Goal: Task Accomplishment & Management: Manage account settings

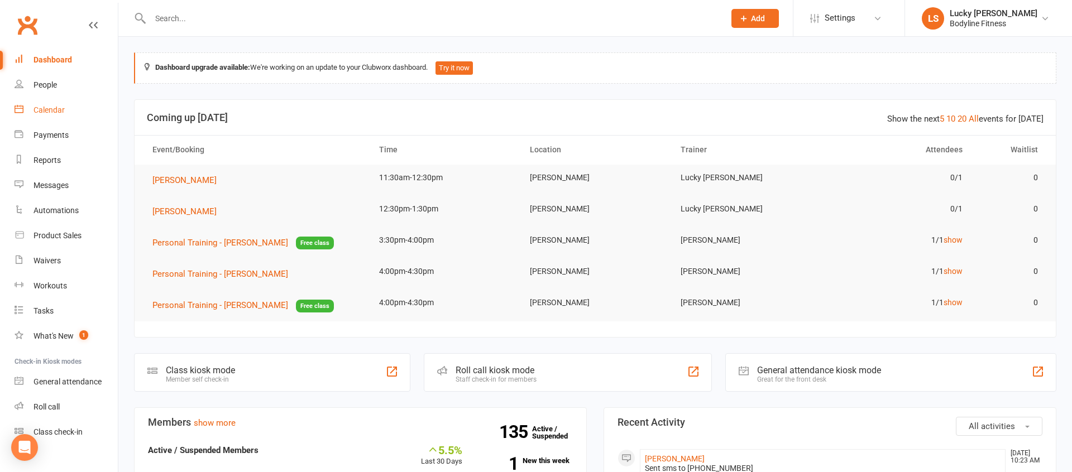
click at [54, 107] on div "Calendar" at bounding box center [48, 110] width 31 height 9
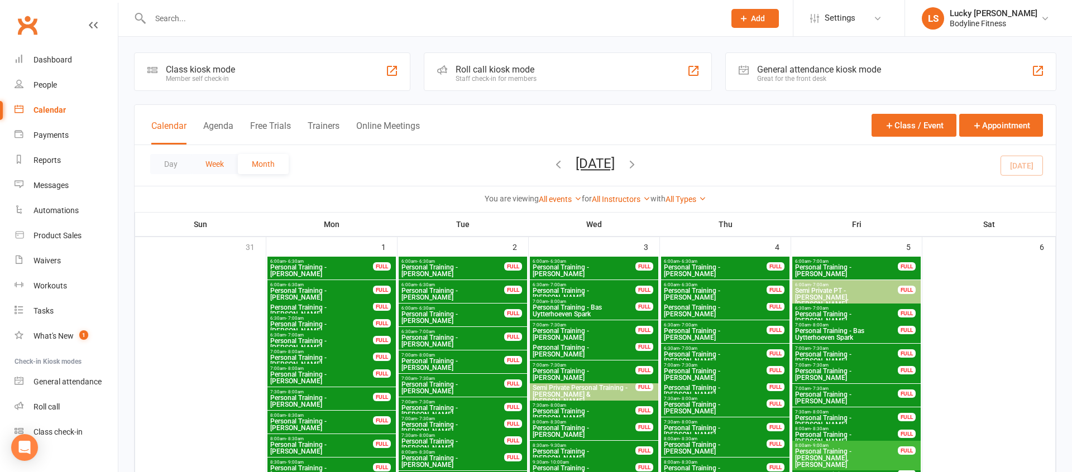
click at [217, 163] on button "Week" at bounding box center [215, 164] width 46 height 20
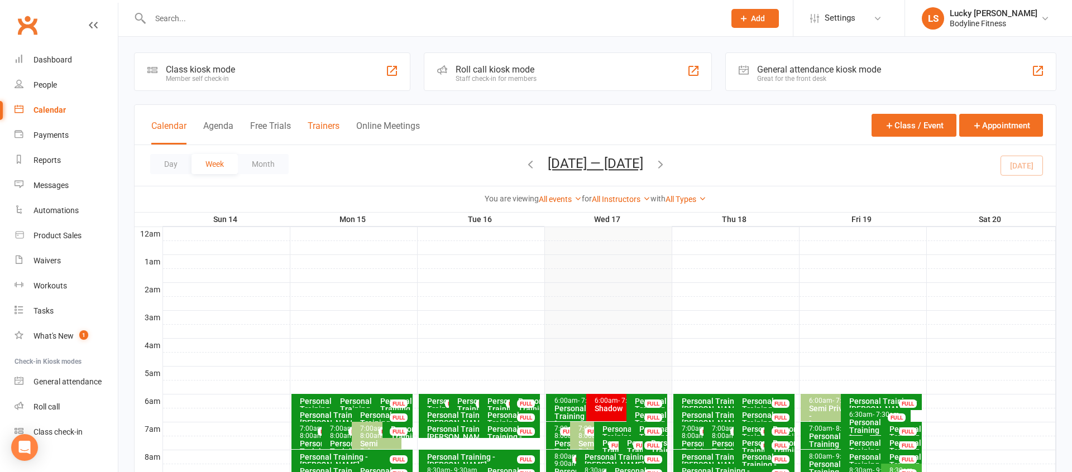
click at [324, 126] on button "Trainers" at bounding box center [324, 133] width 32 height 24
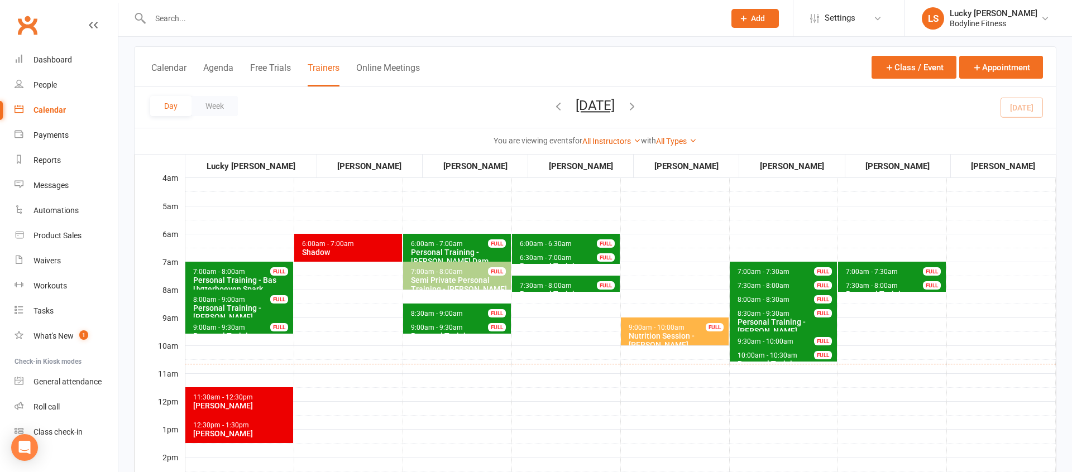
scroll to position [66, 0]
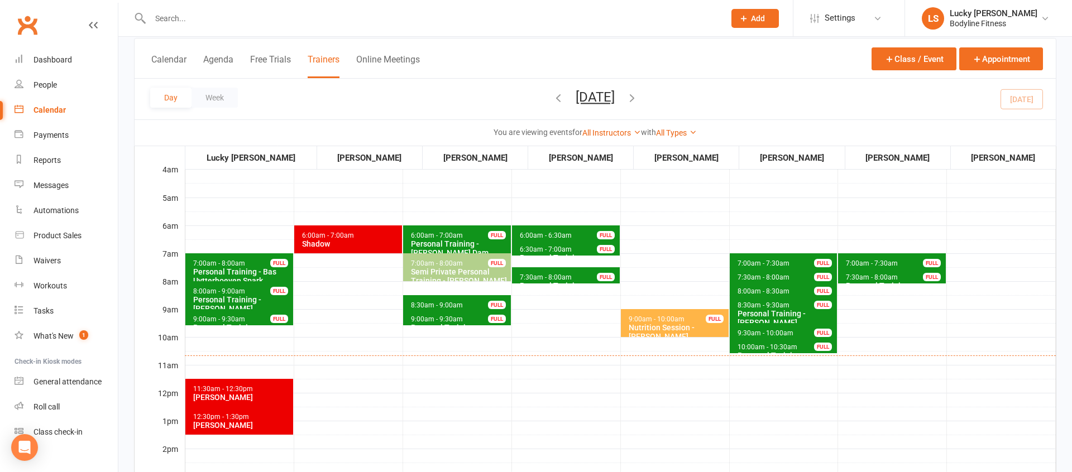
click at [266, 272] on div "Personal Training - Bas Uytterhoeven Spark" at bounding box center [242, 276] width 98 height 18
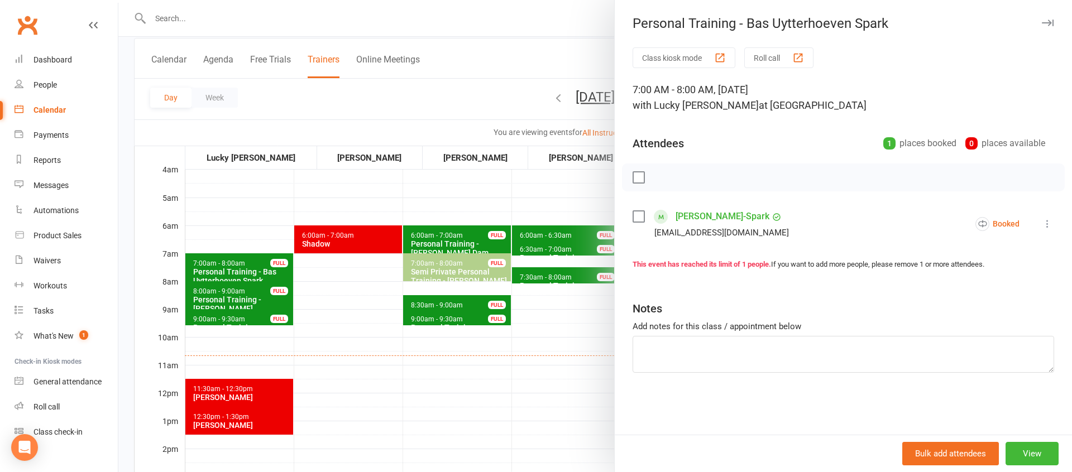
click at [1054, 224] on button at bounding box center [1047, 223] width 13 height 13
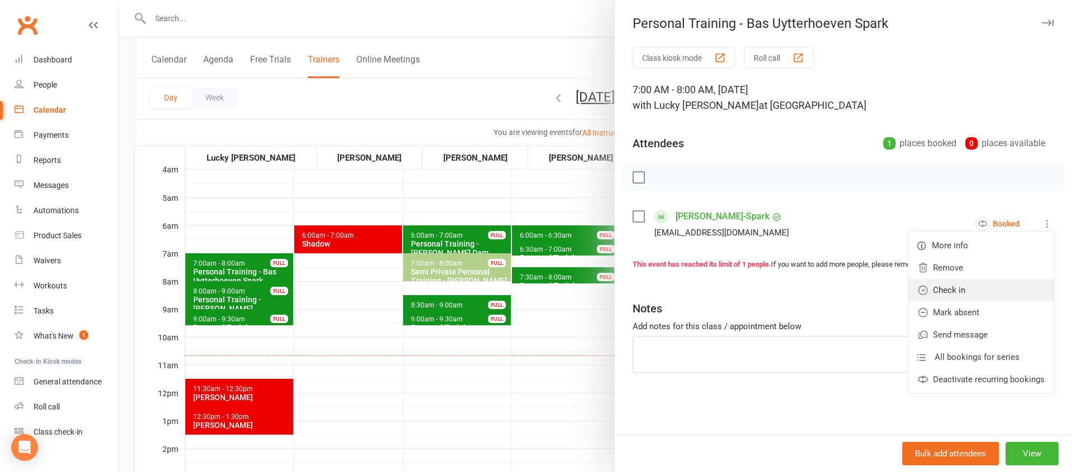
click at [969, 291] on link "Check in" at bounding box center [980, 290] width 145 height 22
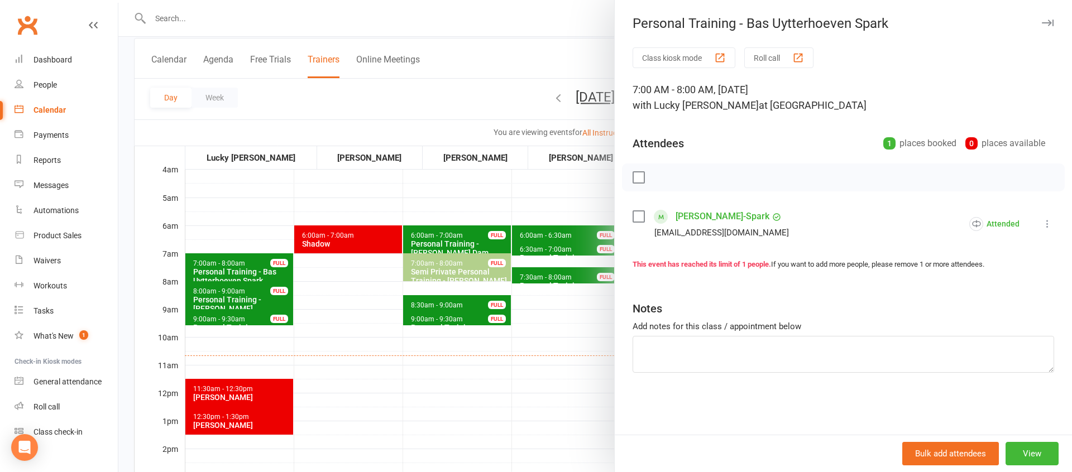
click at [247, 299] on div at bounding box center [595, 236] width 954 height 472
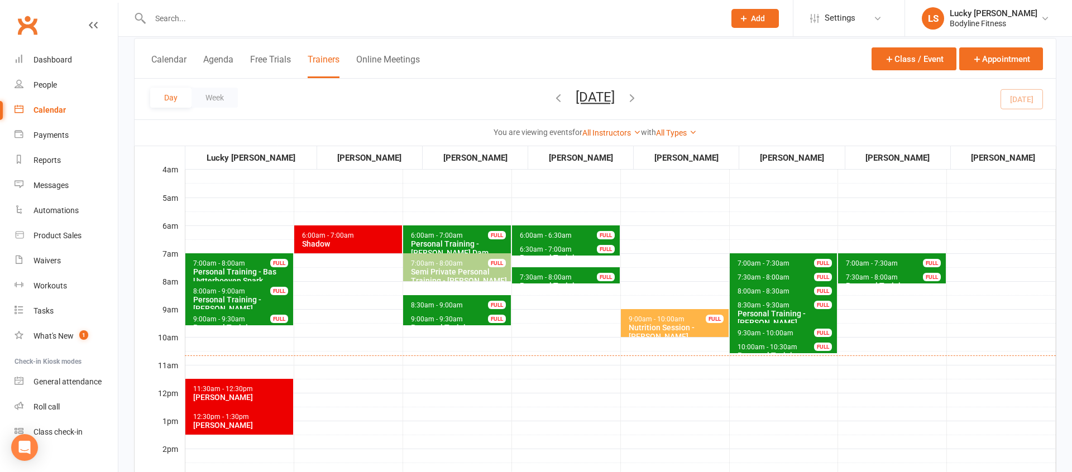
click at [266, 296] on div "Personal Training - [PERSON_NAME]" at bounding box center [242, 304] width 98 height 18
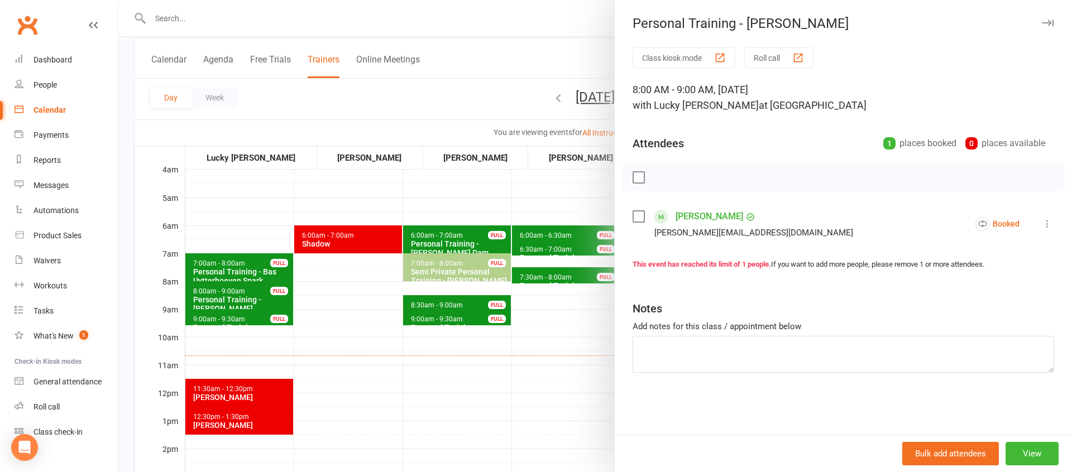
click at [1049, 224] on icon at bounding box center [1047, 223] width 11 height 11
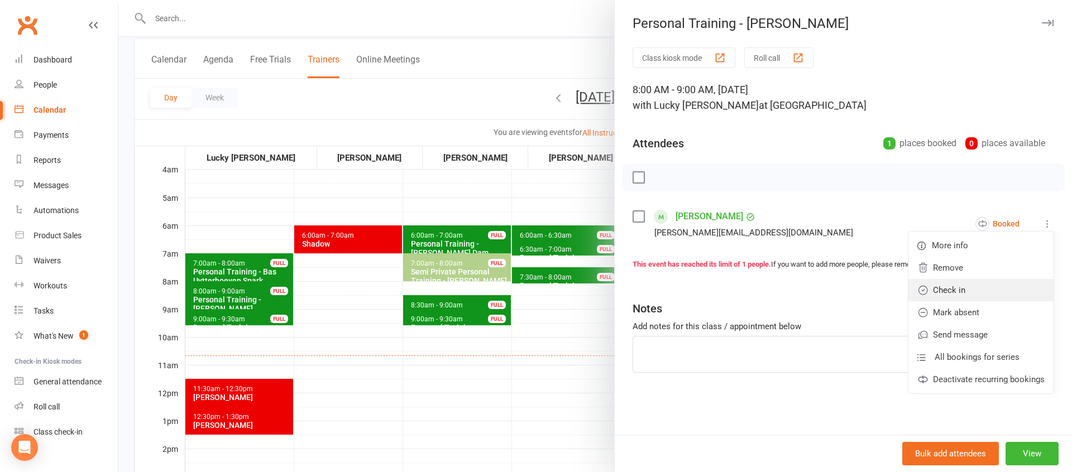
click at [967, 288] on link "Check in" at bounding box center [980, 290] width 145 height 22
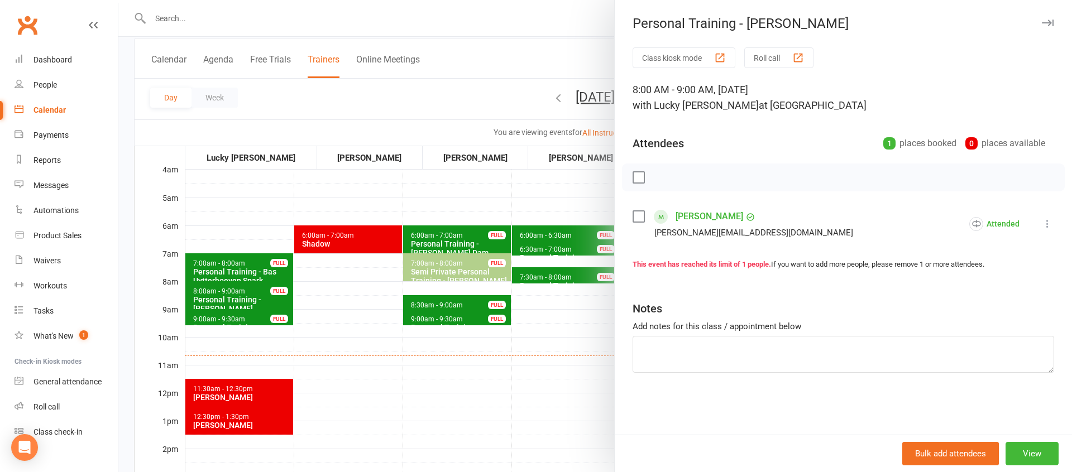
click at [255, 322] on div at bounding box center [595, 236] width 954 height 472
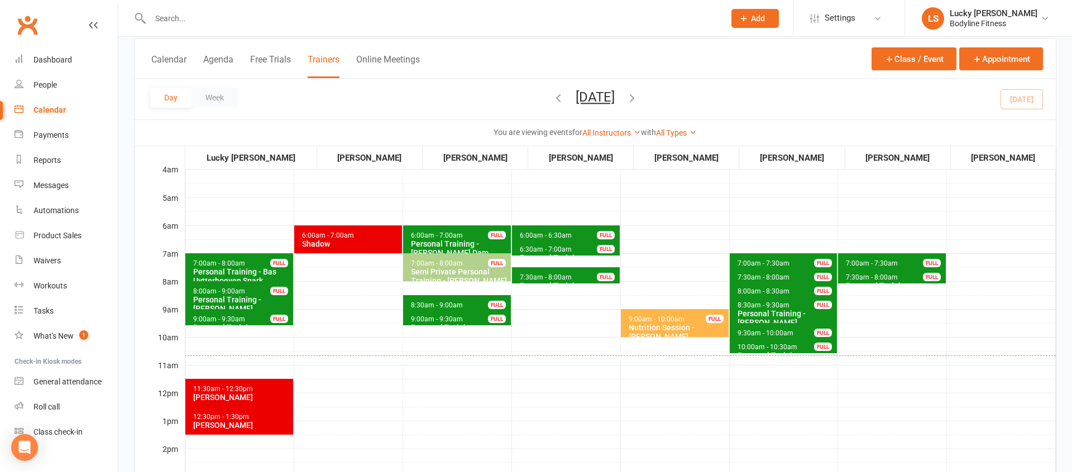
click at [229, 317] on span "9:00am - 9:30am" at bounding box center [219, 319] width 53 height 8
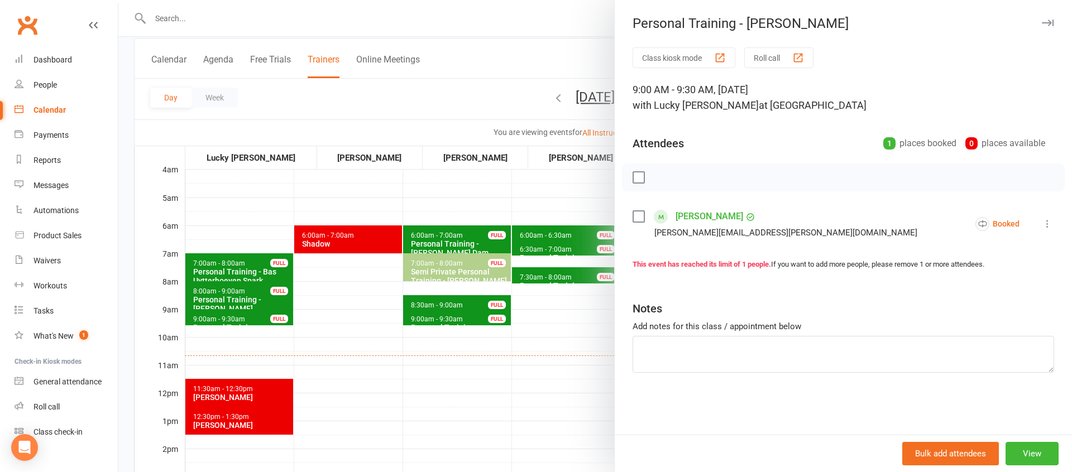
click at [1047, 226] on icon at bounding box center [1047, 223] width 11 height 11
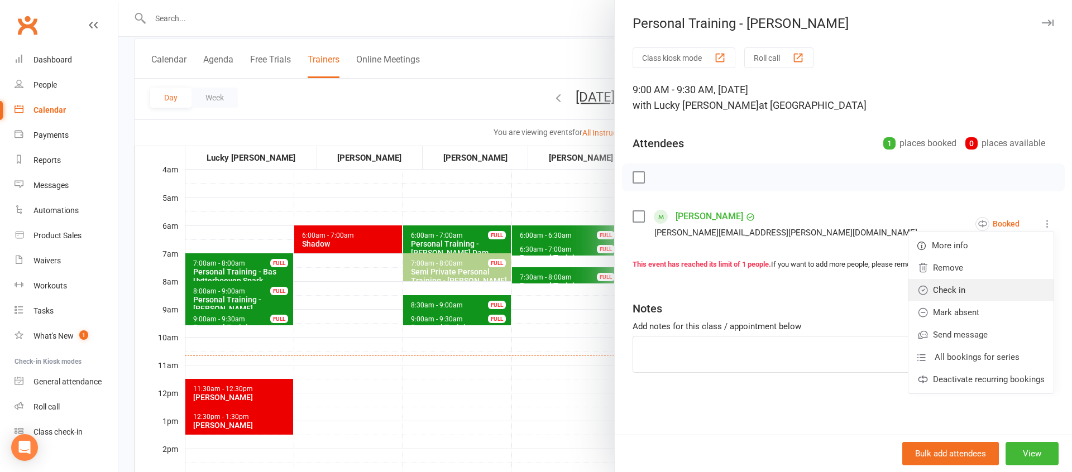
click at [949, 290] on link "Check in" at bounding box center [980, 290] width 145 height 22
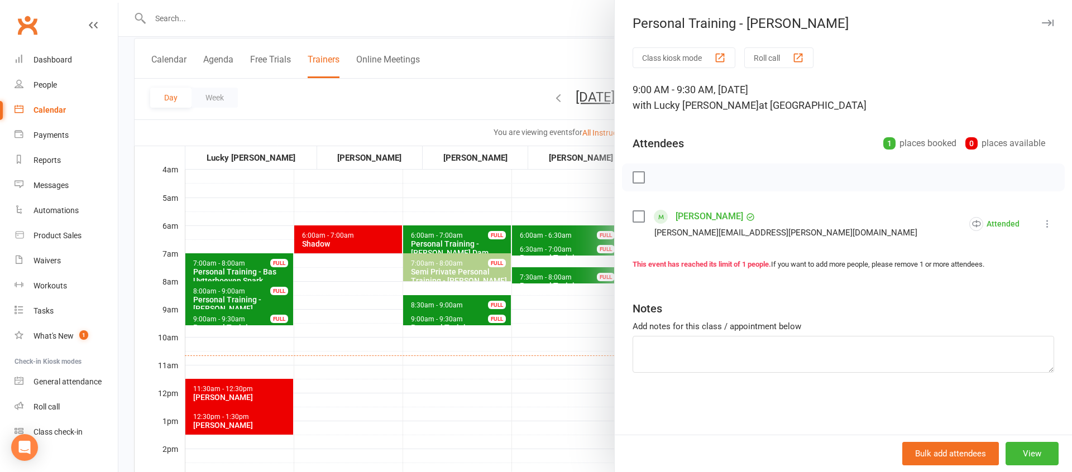
click at [343, 317] on div at bounding box center [595, 236] width 954 height 472
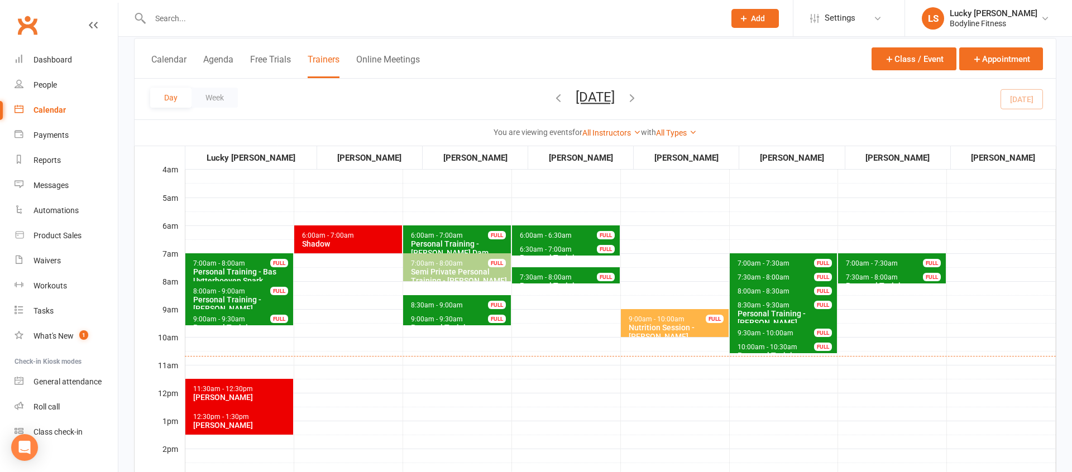
click at [638, 96] on icon "button" at bounding box center [632, 98] width 12 height 12
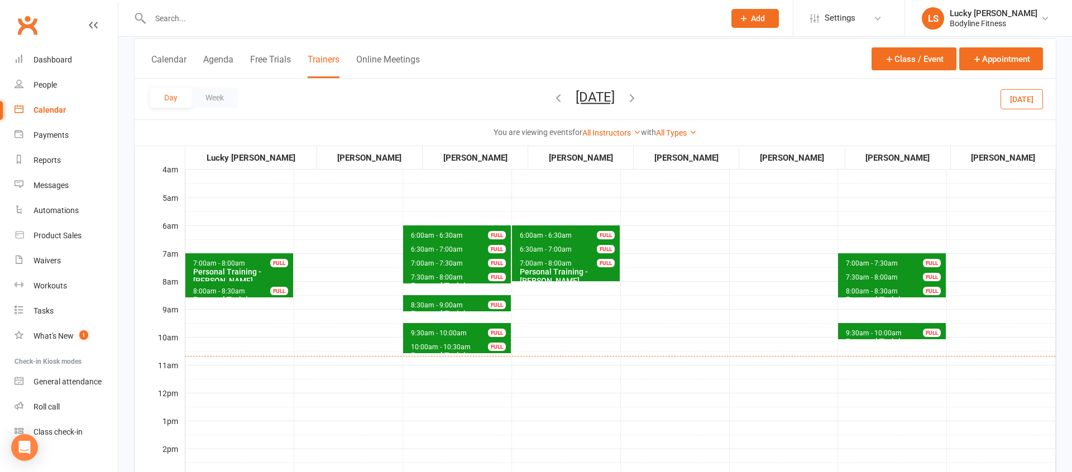
click at [638, 100] on icon "button" at bounding box center [632, 98] width 12 height 12
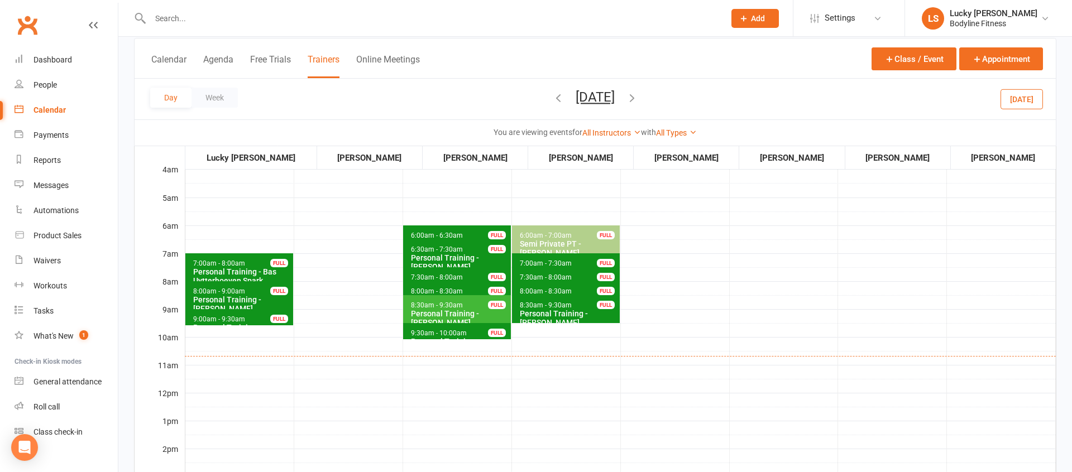
click at [552, 98] on icon "button" at bounding box center [558, 98] width 12 height 12
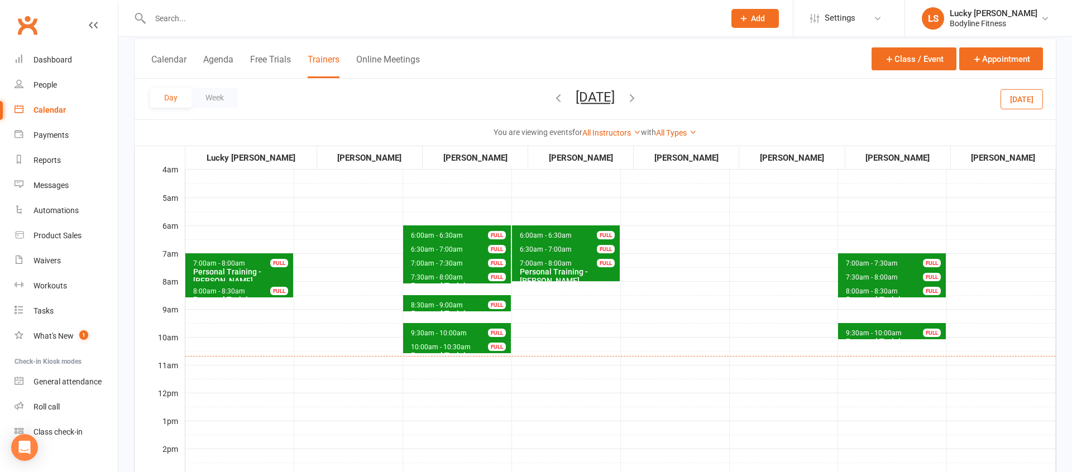
click at [871, 290] on span "8:00am - 8:30am" at bounding box center [871, 292] width 53 height 8
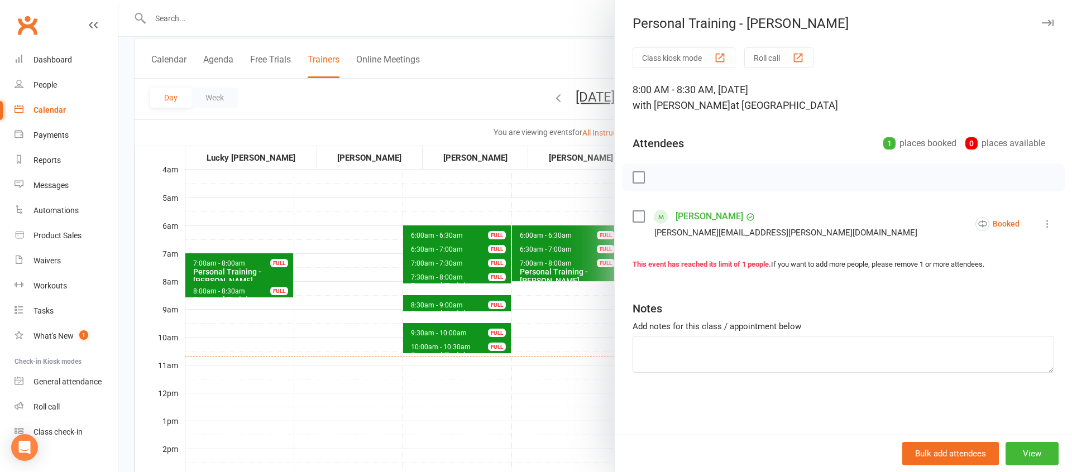
click at [546, 346] on div at bounding box center [595, 236] width 954 height 472
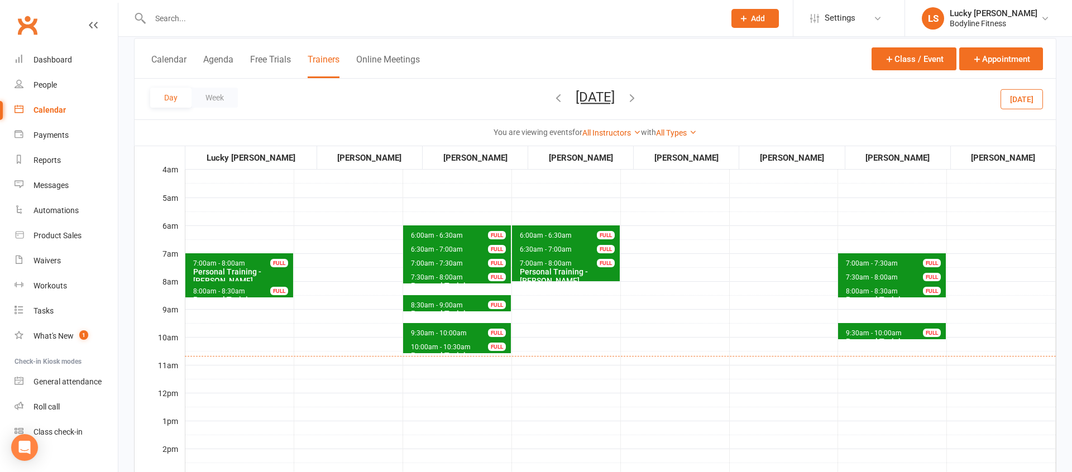
click at [852, 275] on span "7:30am - 8:00am" at bounding box center [871, 278] width 53 height 8
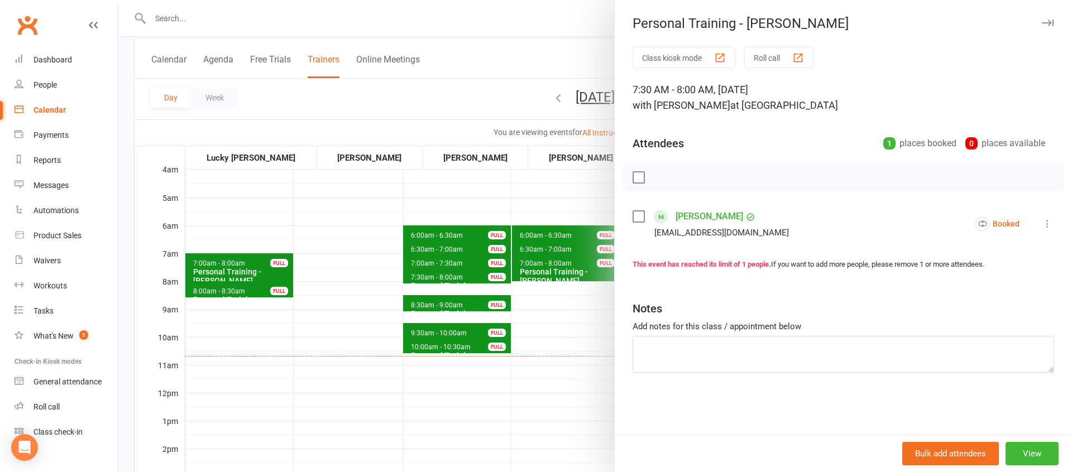
drag, startPoint x: 576, startPoint y: 323, endPoint x: 779, endPoint y: 273, distance: 209.2
click at [577, 322] on div at bounding box center [595, 236] width 954 height 472
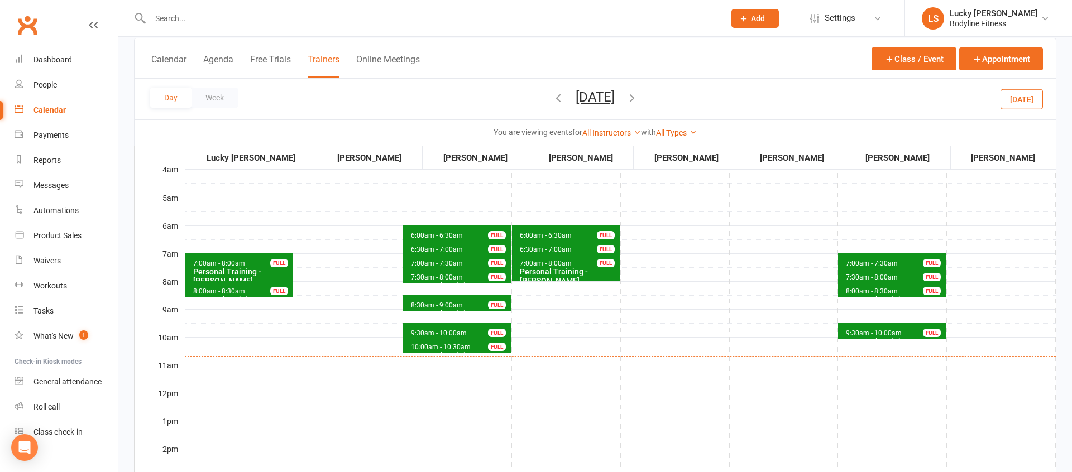
click at [899, 258] on span "7:00am - 7:30am Personal Training - Anna Hocking FULL" at bounding box center [892, 261] width 108 height 16
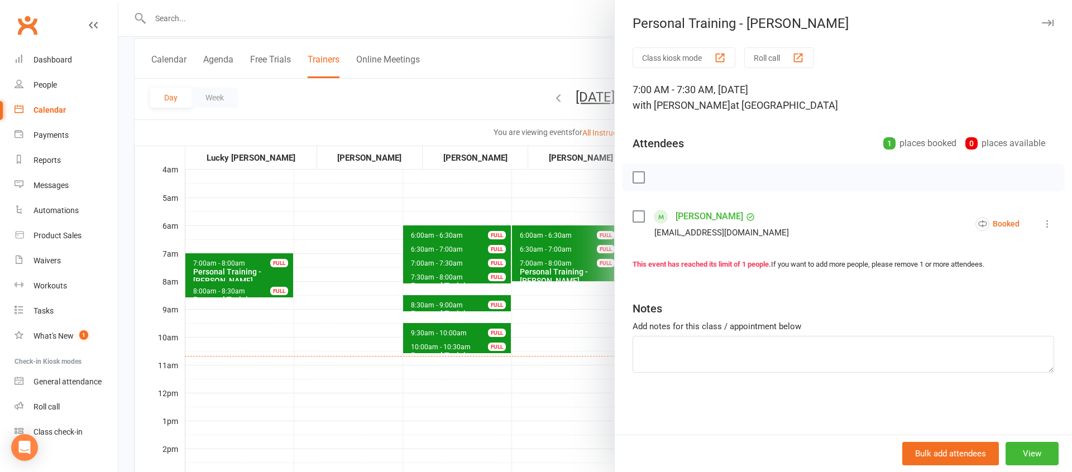
drag, startPoint x: 560, startPoint y: 336, endPoint x: 795, endPoint y: 355, distance: 235.3
click at [561, 336] on div at bounding box center [595, 236] width 954 height 472
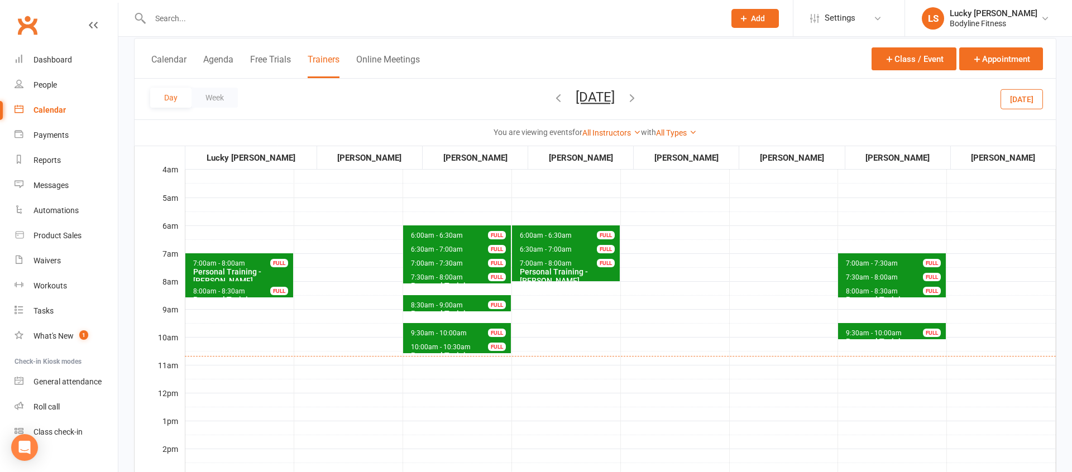
click at [859, 333] on span "9:30am - 10:00am" at bounding box center [873, 333] width 57 height 8
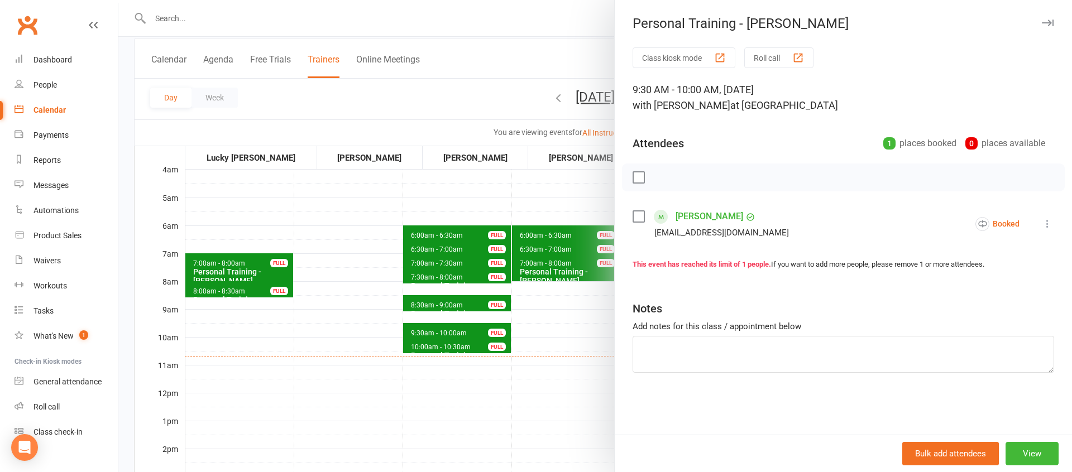
click at [569, 313] on div at bounding box center [595, 236] width 954 height 472
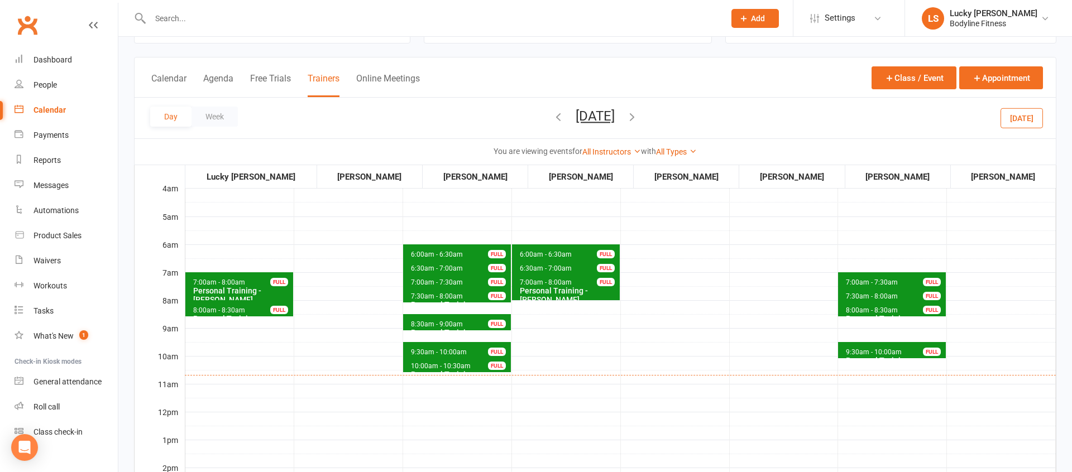
scroll to position [47, 0]
click at [502, 113] on div "Day Week Thursday, Sep 18, 2025 September 2025 Sun Mon Tue Wed Thu Fri Sat 31 0…" at bounding box center [595, 118] width 921 height 41
click at [552, 116] on icon "button" at bounding box center [558, 117] width 12 height 12
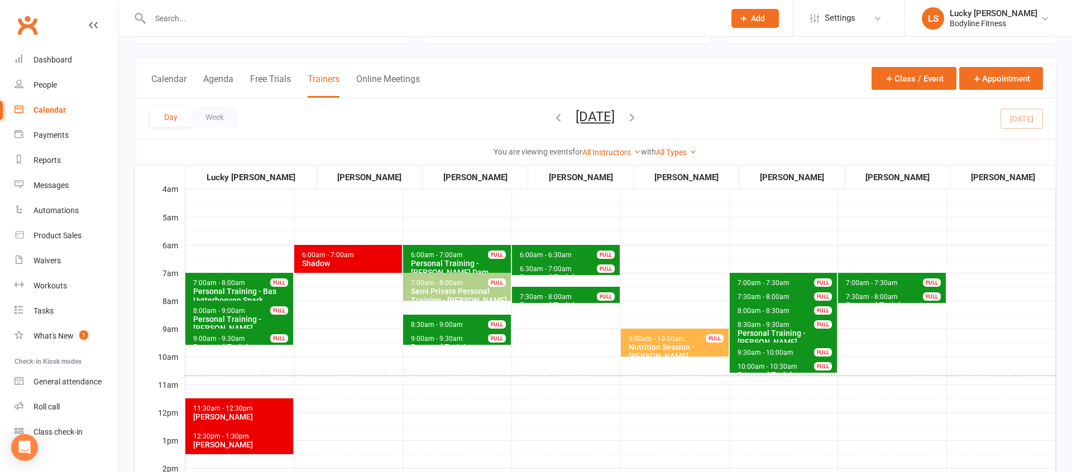
click at [638, 116] on icon "button" at bounding box center [632, 117] width 12 height 12
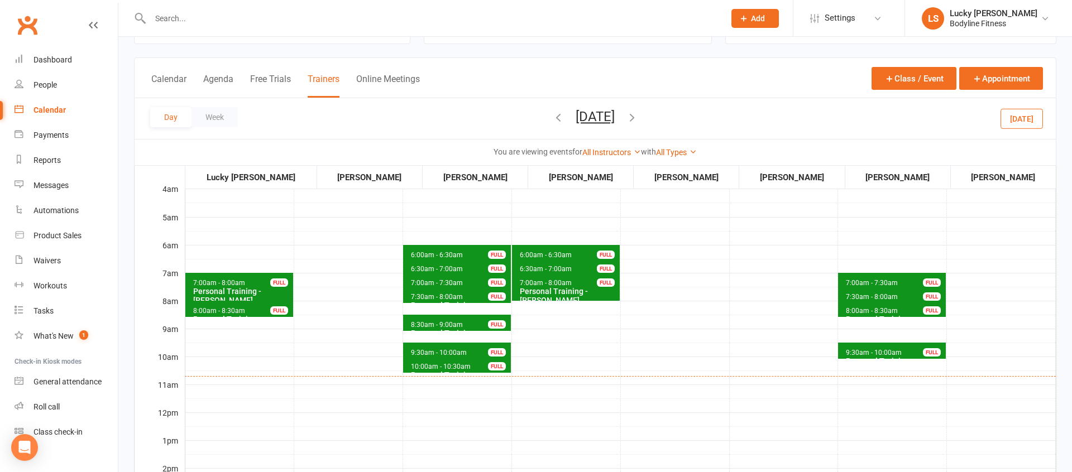
click at [428, 324] on span "8:30am - 9:00am" at bounding box center [436, 325] width 53 height 8
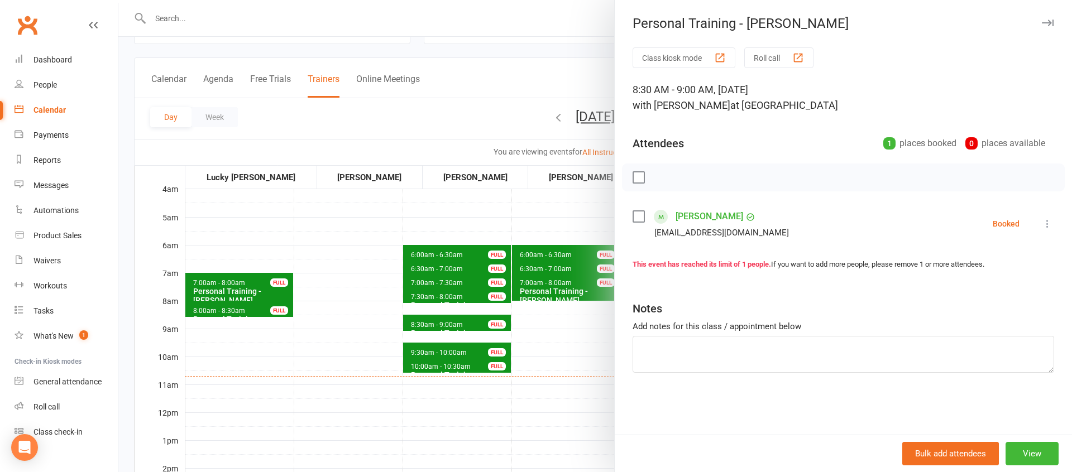
click at [472, 327] on div at bounding box center [595, 236] width 954 height 472
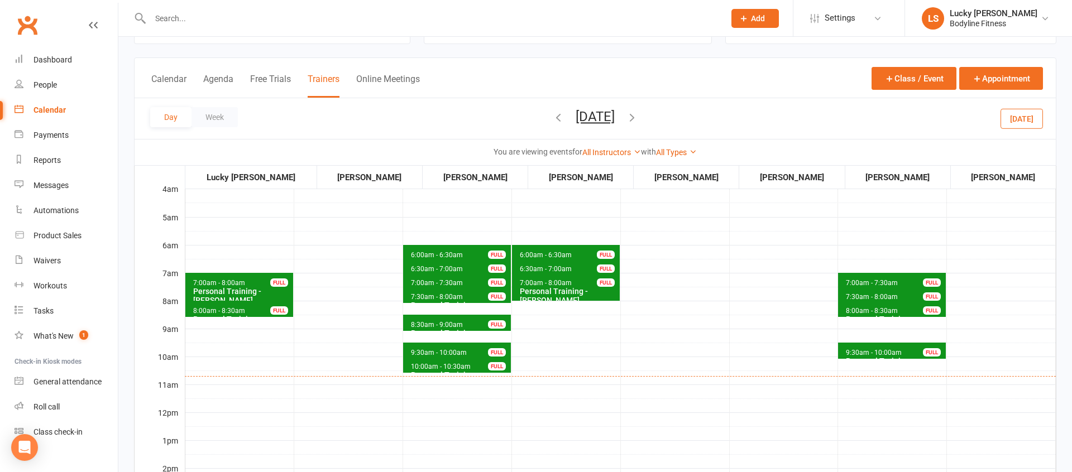
click at [442, 351] on span "9:30am - 10:00am" at bounding box center [438, 353] width 57 height 8
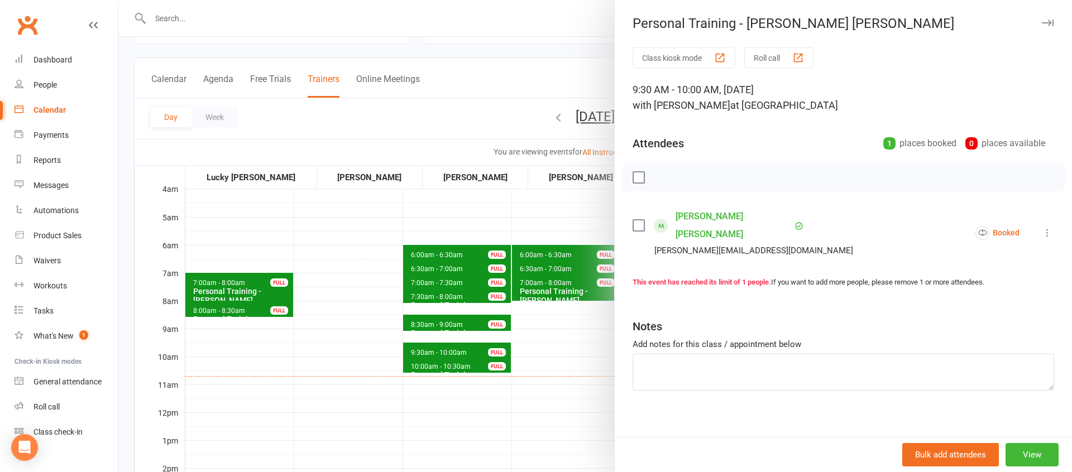
click at [533, 348] on div at bounding box center [595, 236] width 954 height 472
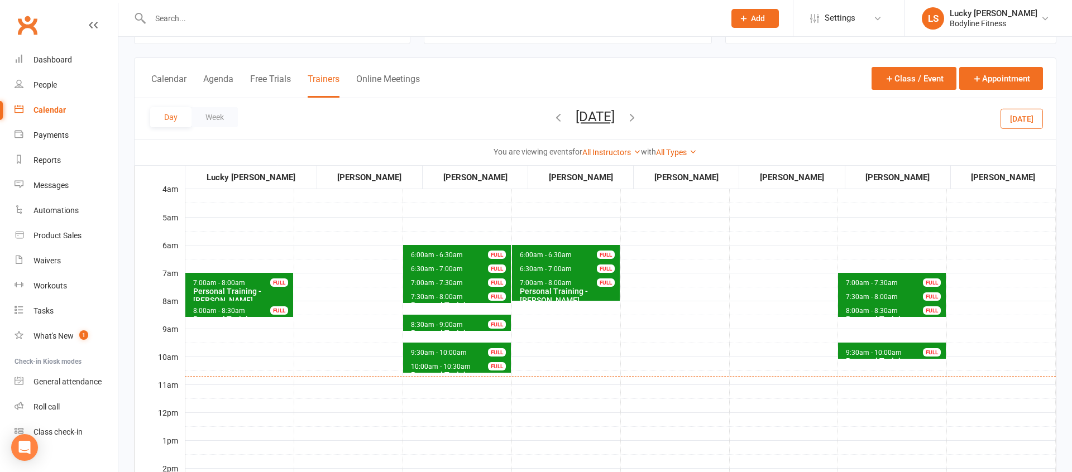
click at [458, 366] on span "10:00am - 10:30am" at bounding box center [440, 367] width 61 height 8
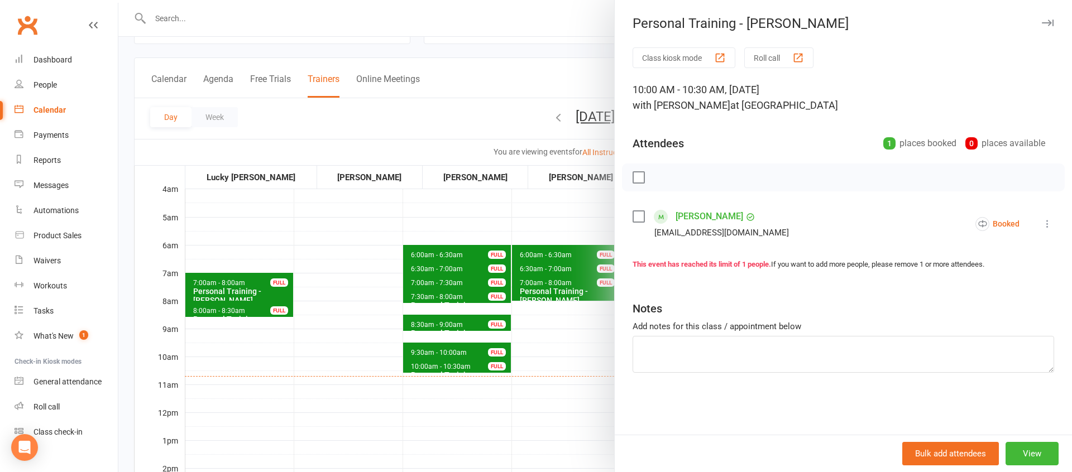
click at [524, 347] on div at bounding box center [595, 236] width 954 height 472
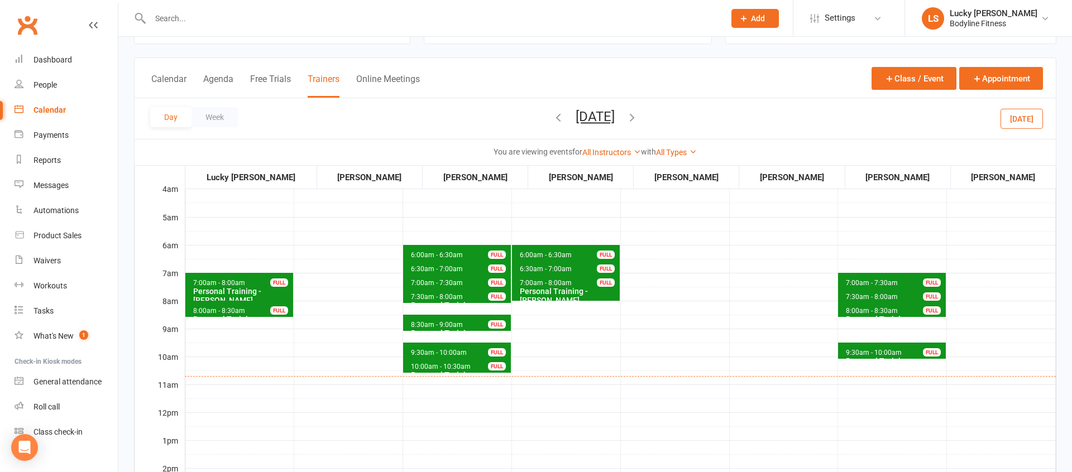
click at [430, 291] on span "7:30am - 8:00am Personal Training - Tegan White FULL" at bounding box center [457, 295] width 108 height 16
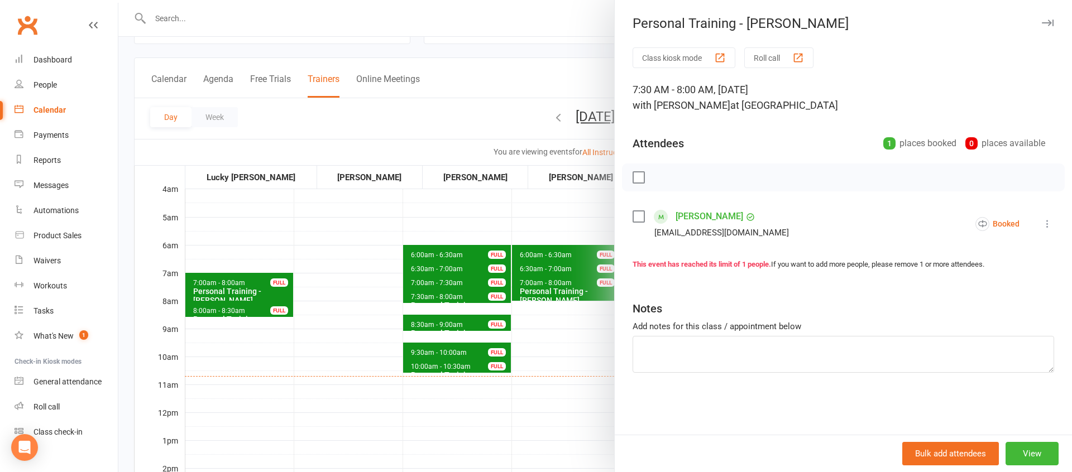
drag, startPoint x: 504, startPoint y: 315, endPoint x: 554, endPoint y: 302, distance: 52.0
click at [504, 315] on div at bounding box center [595, 236] width 954 height 472
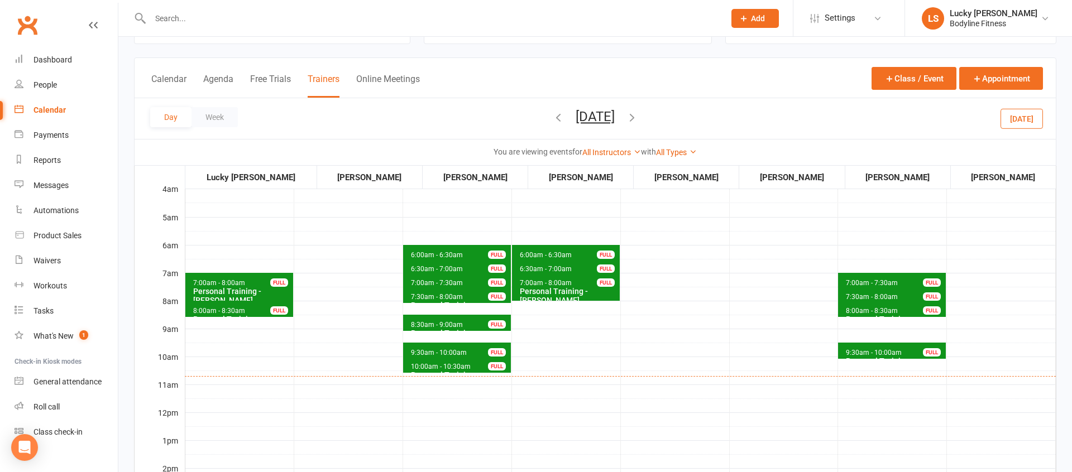
click at [554, 291] on div "Personal Training - [PERSON_NAME]" at bounding box center [568, 296] width 98 height 18
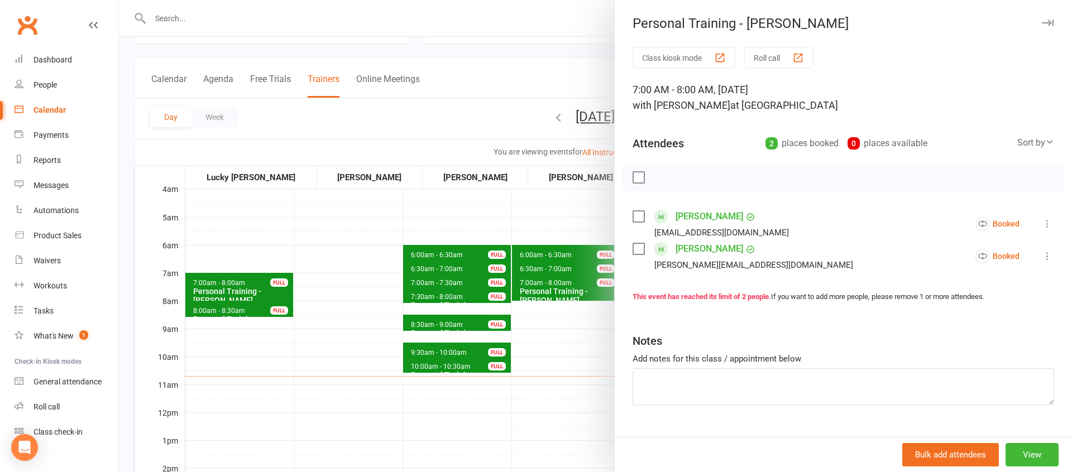
drag, startPoint x: 543, startPoint y: 322, endPoint x: 552, endPoint y: 309, distance: 15.6
click at [545, 320] on div at bounding box center [595, 236] width 954 height 472
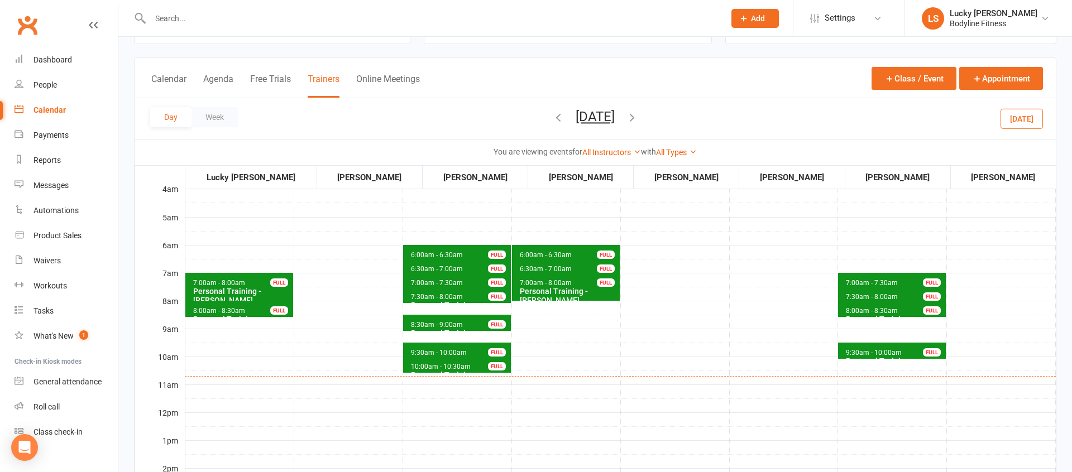
click at [545, 267] on span "6:30am - 7:00am" at bounding box center [545, 269] width 53 height 8
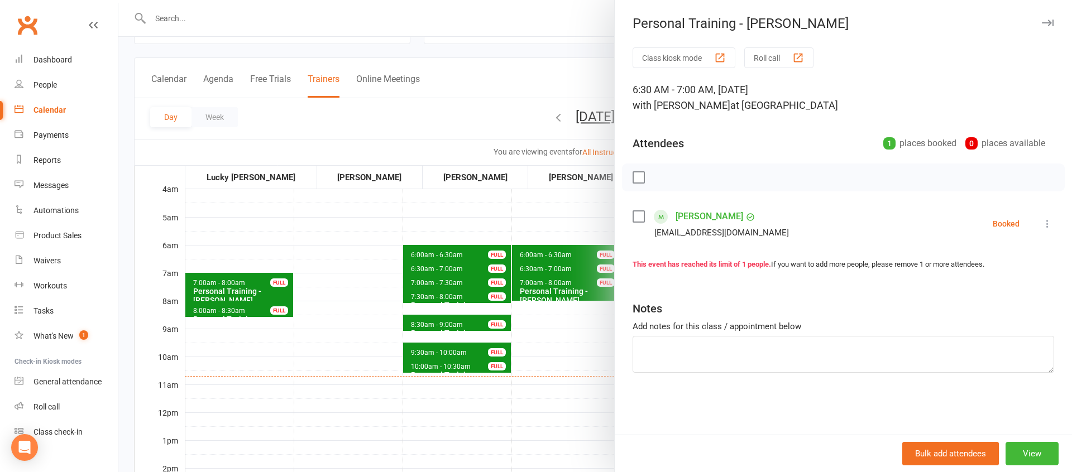
click at [541, 324] on div at bounding box center [595, 236] width 954 height 472
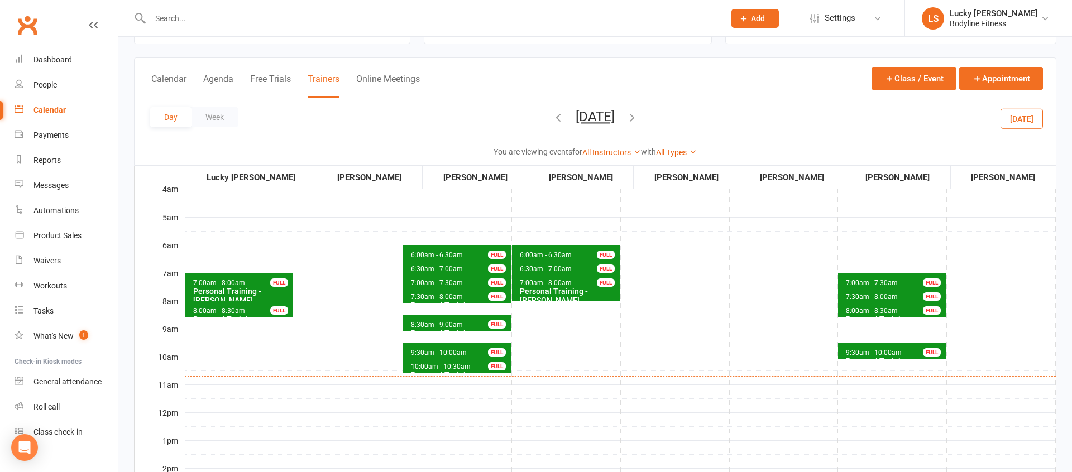
click at [540, 252] on span "6:00am - 6:30am" at bounding box center [545, 255] width 53 height 8
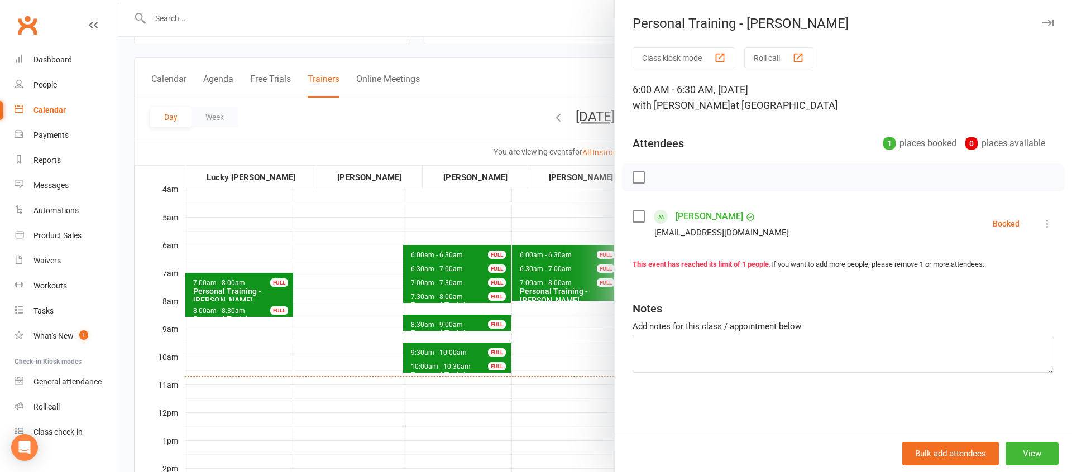
click at [540, 336] on div at bounding box center [595, 236] width 954 height 472
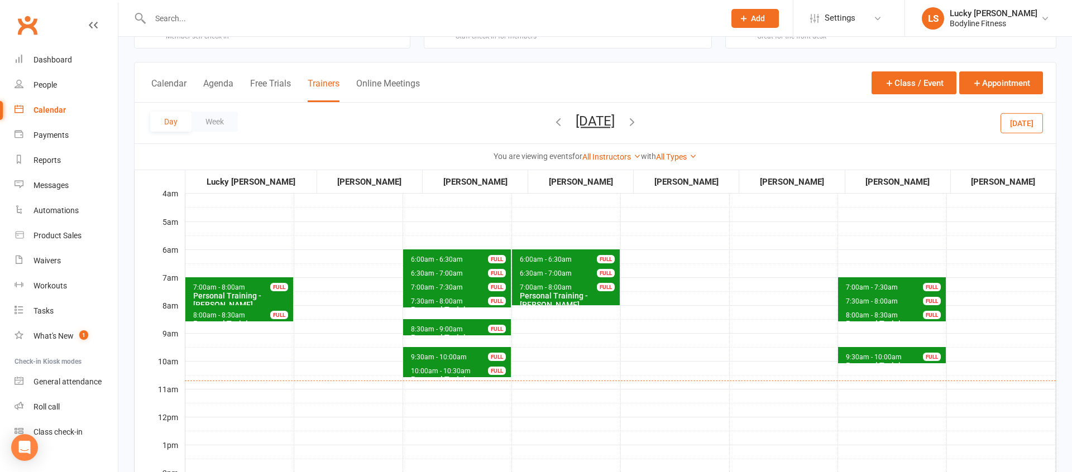
click at [204, 314] on span "8:00am - 8:30am" at bounding box center [219, 316] width 53 height 8
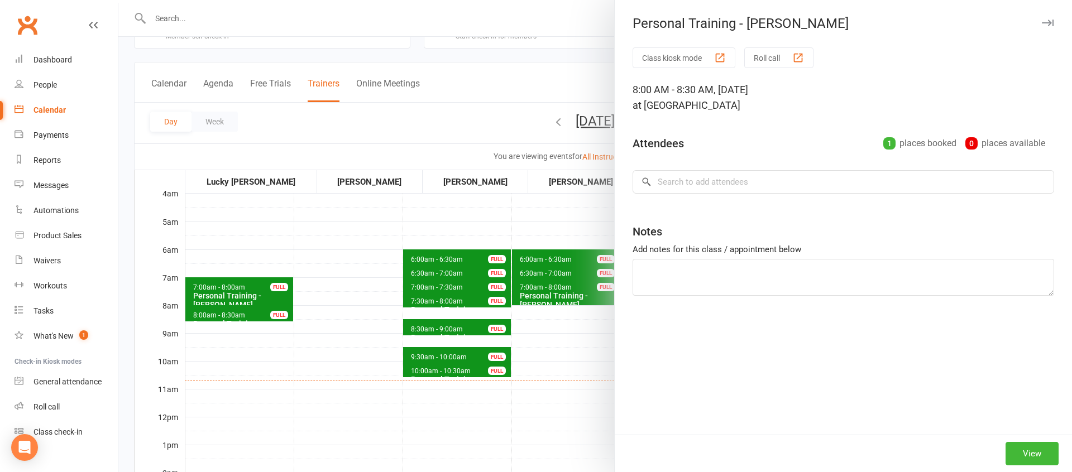
scroll to position [47, 0]
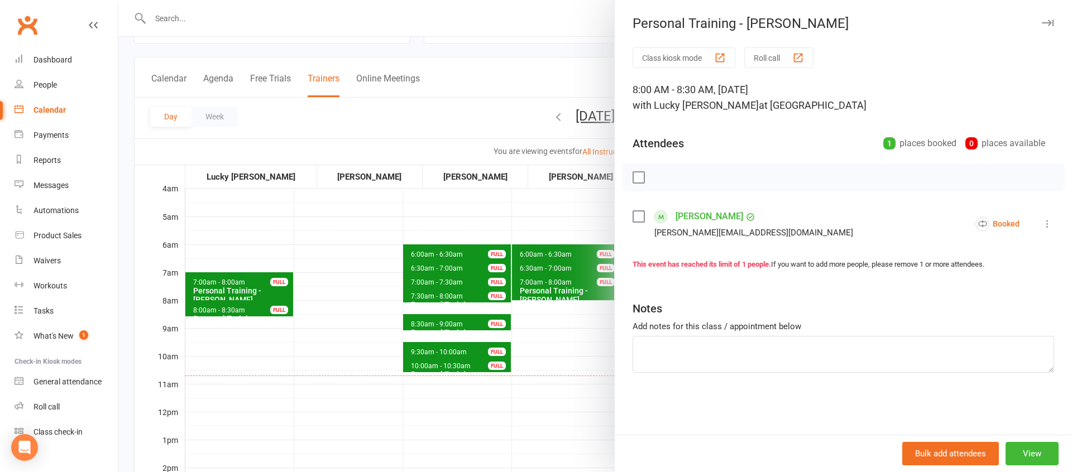
click at [230, 326] on div at bounding box center [595, 236] width 954 height 472
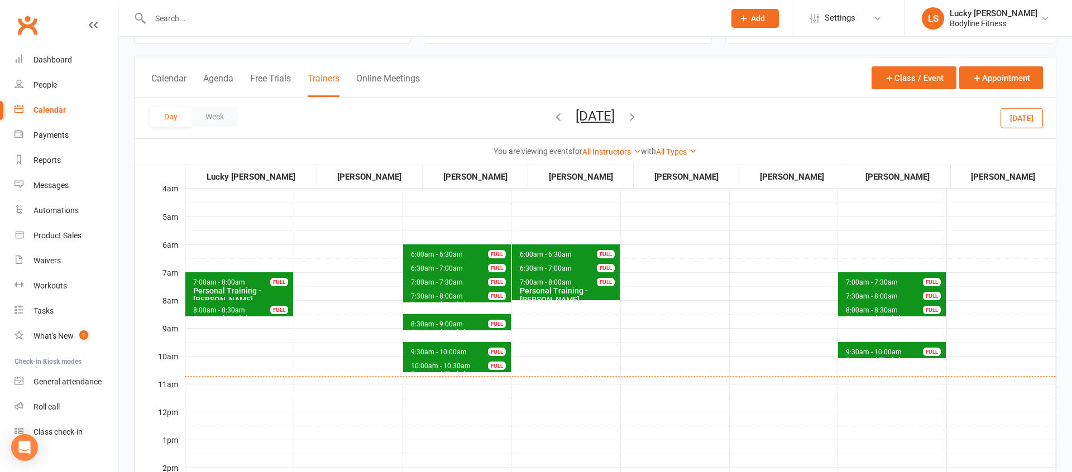
click at [1019, 119] on button "[DATE]" at bounding box center [1022, 118] width 42 height 20
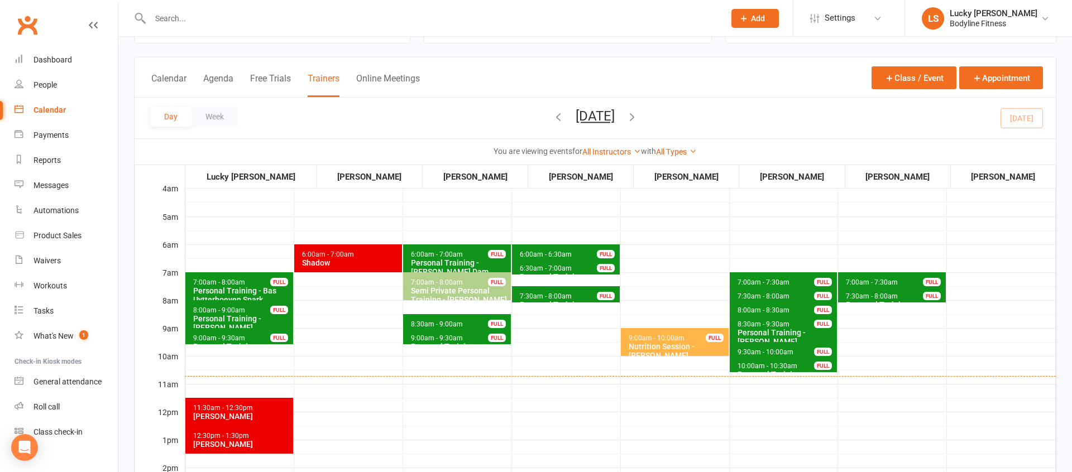
click at [638, 116] on icon "button" at bounding box center [632, 117] width 12 height 12
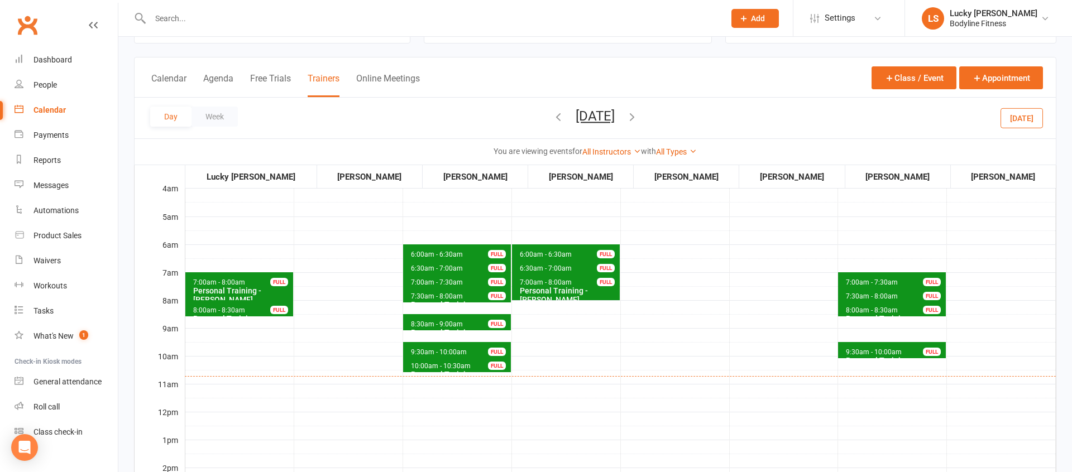
click at [895, 350] on span "9:30am - 10:00am" at bounding box center [873, 352] width 57 height 8
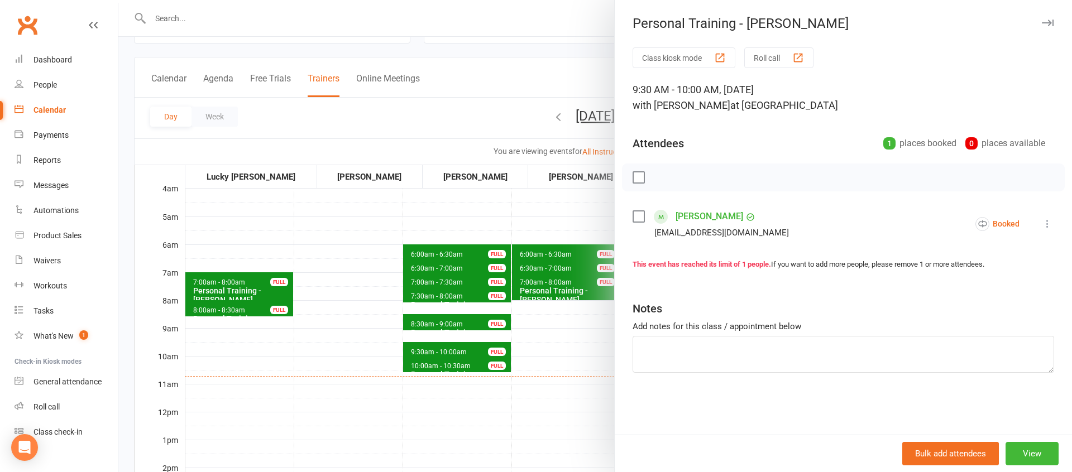
click at [587, 333] on div at bounding box center [595, 236] width 954 height 472
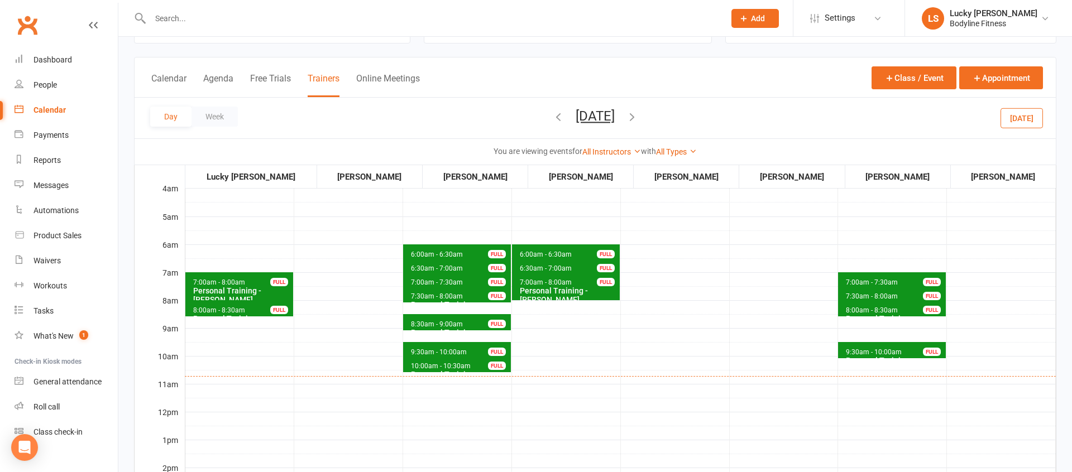
click at [458, 366] on span "10:00am - 10:30am" at bounding box center [440, 366] width 61 height 8
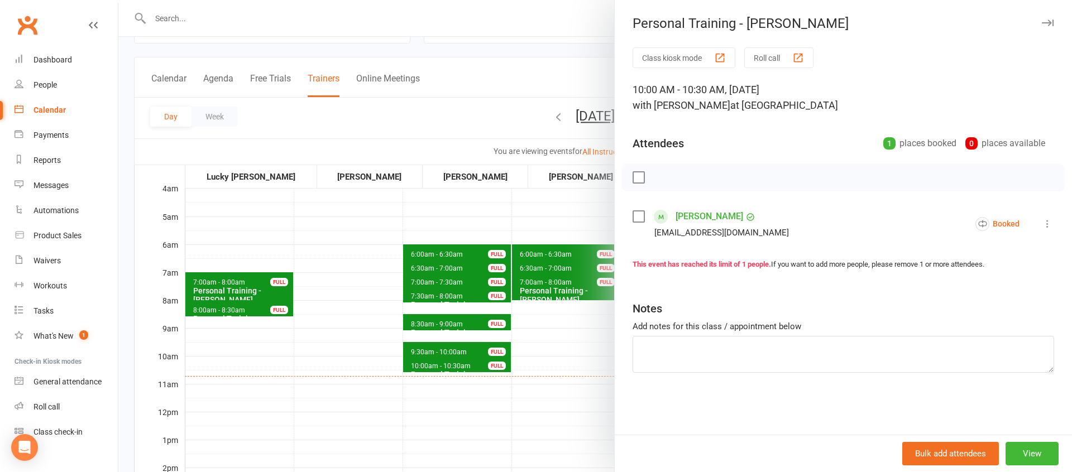
click at [514, 342] on div at bounding box center [595, 236] width 954 height 472
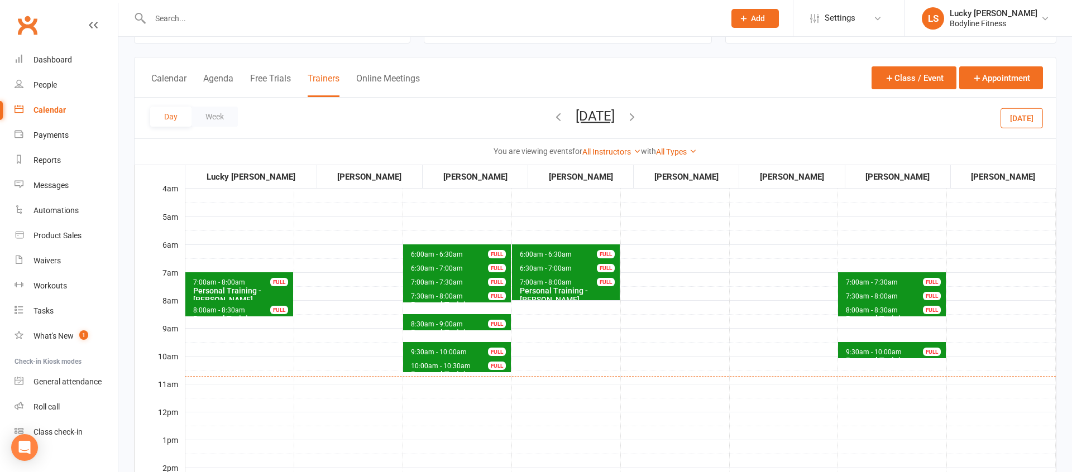
click at [453, 350] on span "9:30am - 10:00am" at bounding box center [438, 352] width 57 height 8
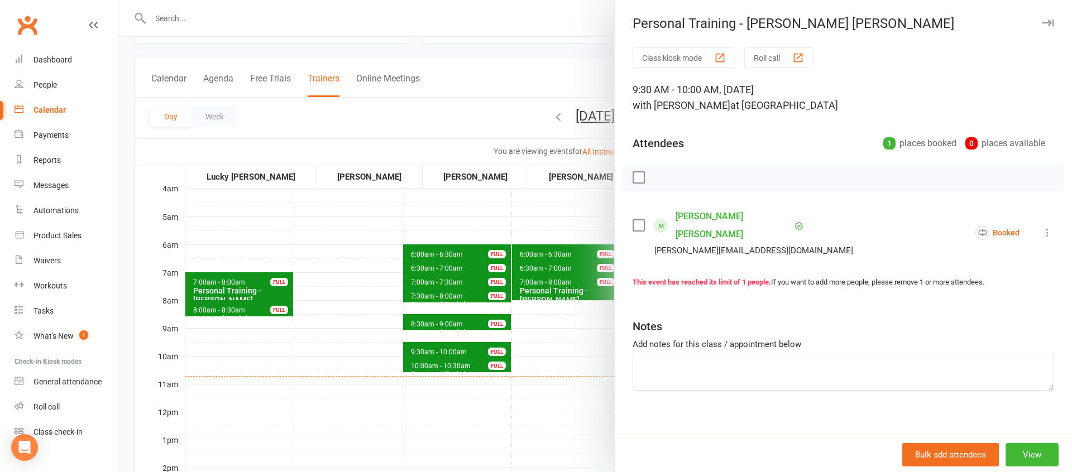
click at [528, 337] on div at bounding box center [595, 236] width 954 height 472
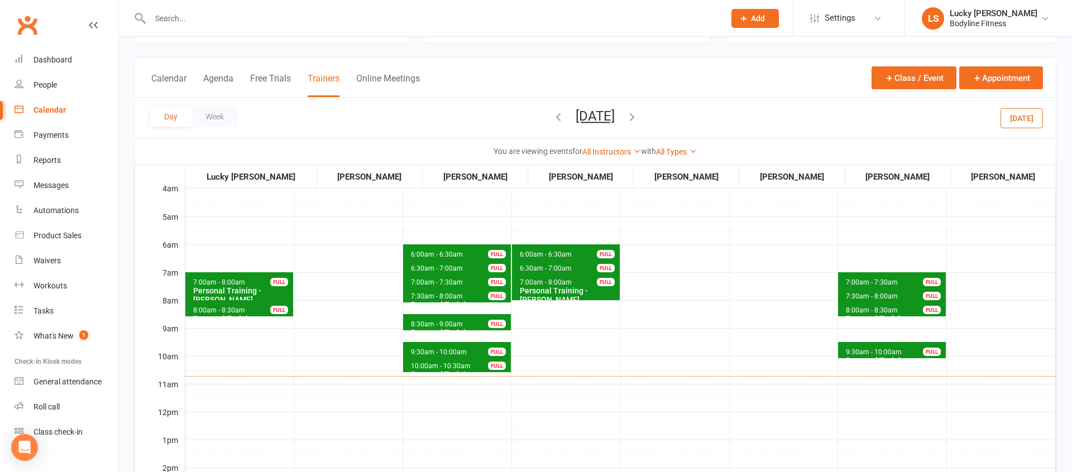
click at [452, 323] on span "8:30am - 9:00am" at bounding box center [436, 324] width 53 height 8
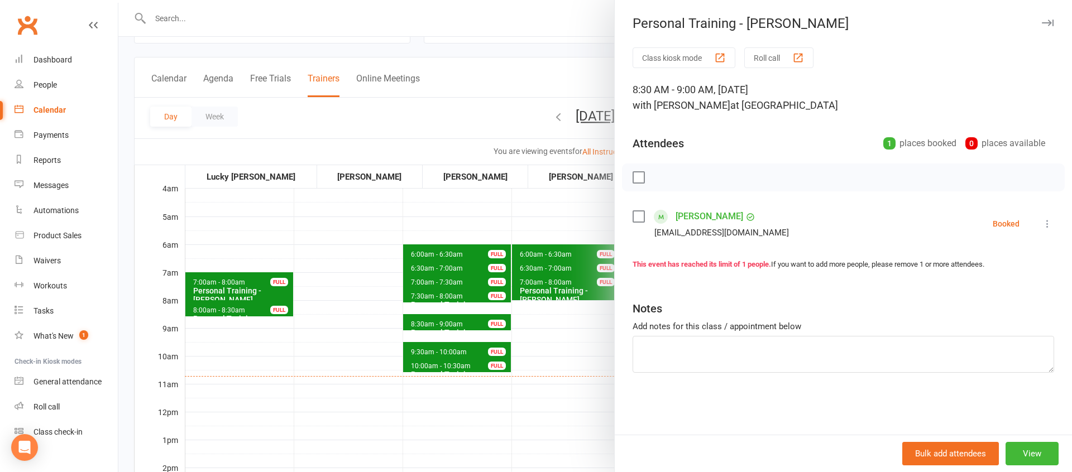
drag, startPoint x: 508, startPoint y: 322, endPoint x: 547, endPoint y: 323, distance: 39.1
click at [508, 322] on div at bounding box center [595, 236] width 954 height 472
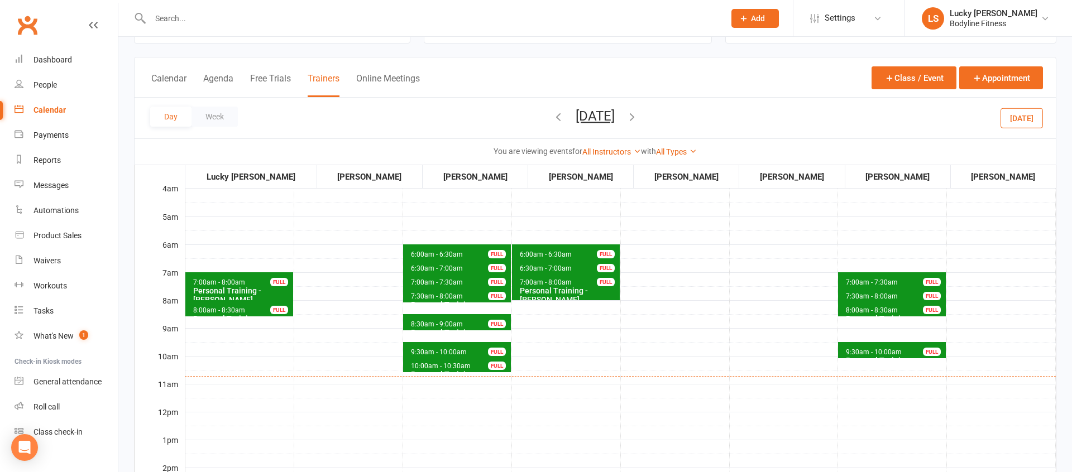
click at [879, 308] on span "8:00am - 8:30am" at bounding box center [871, 311] width 53 height 8
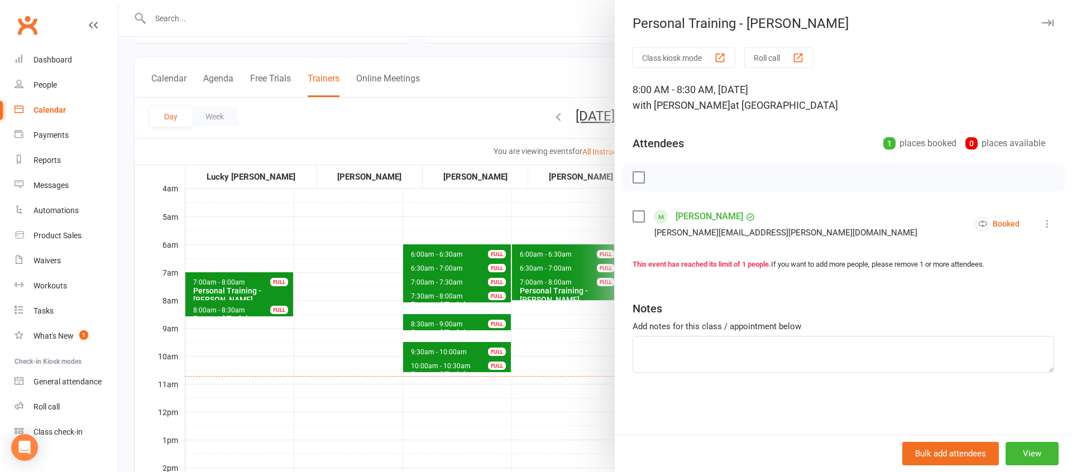
drag, startPoint x: 585, startPoint y: 332, endPoint x: 774, endPoint y: 331, distance: 189.3
click at [585, 332] on div at bounding box center [595, 236] width 954 height 472
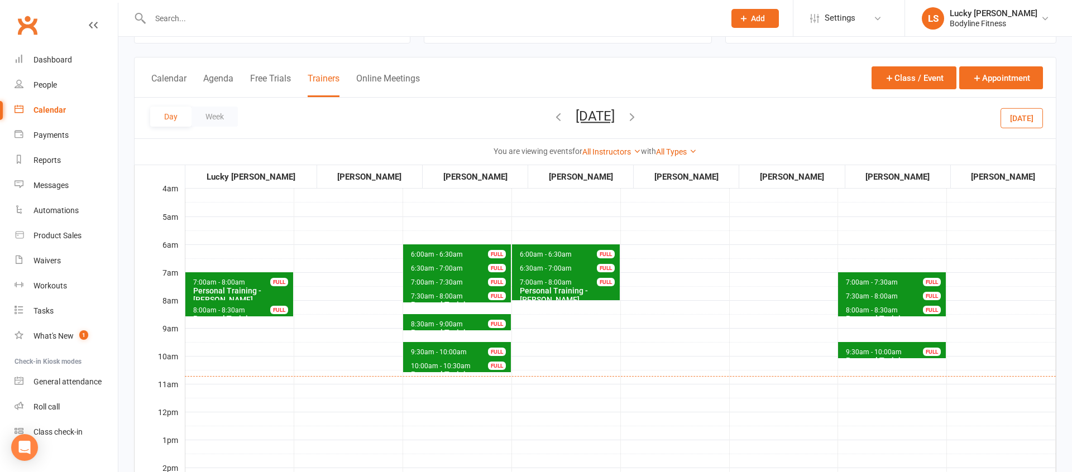
click at [875, 291] on span "7:30am - 8:00am Personal Training - Paddy Douneen FULL" at bounding box center [892, 294] width 108 height 16
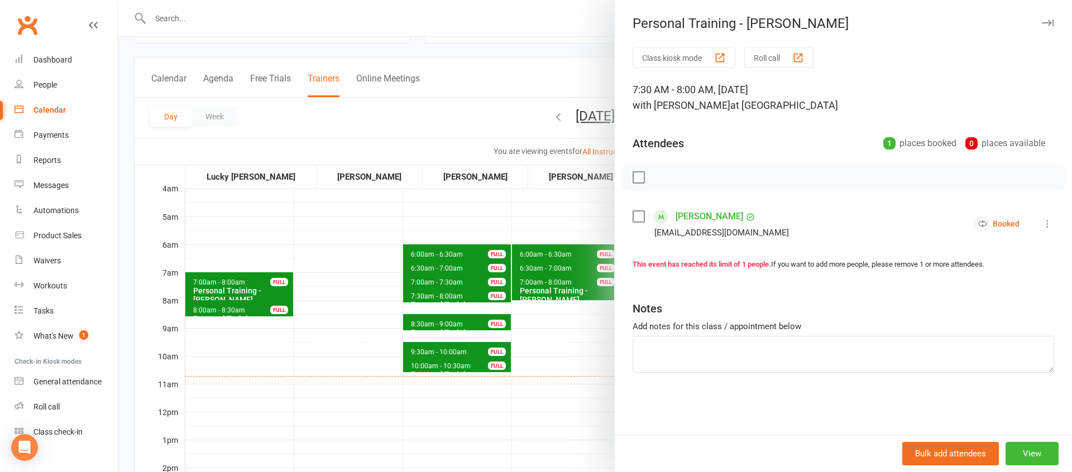
drag, startPoint x: 583, startPoint y: 351, endPoint x: 605, endPoint y: 344, distance: 23.0
click at [587, 350] on div at bounding box center [595, 236] width 954 height 472
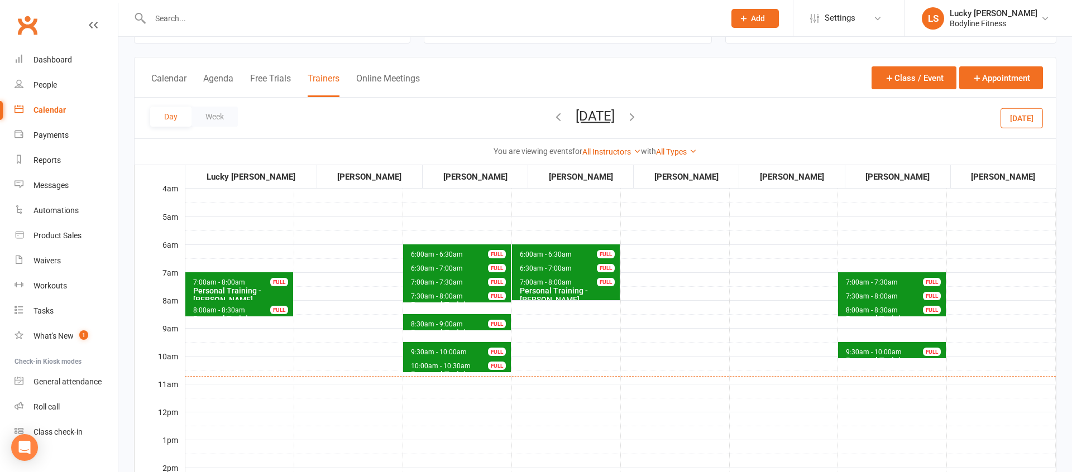
click at [880, 279] on span "7:00am - 7:30am" at bounding box center [871, 283] width 53 height 8
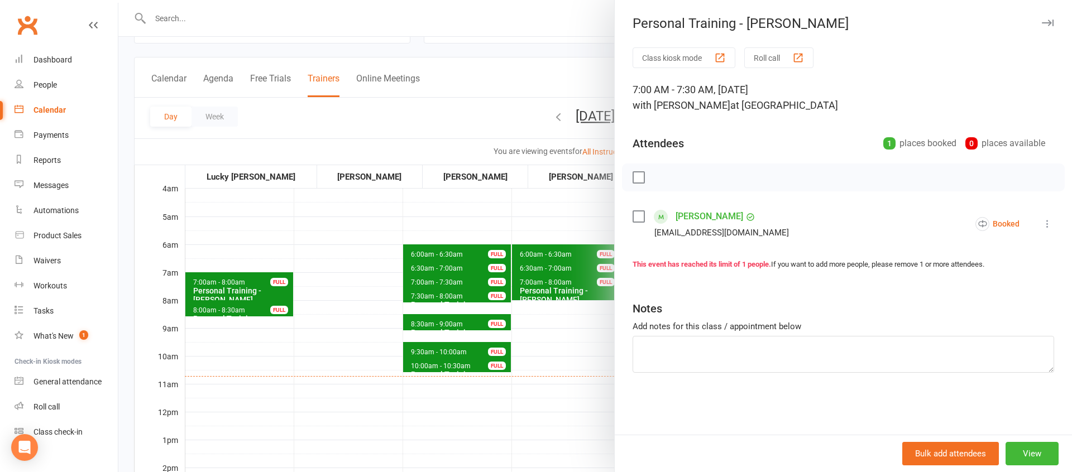
drag, startPoint x: 576, startPoint y: 351, endPoint x: 584, endPoint y: 348, distance: 8.3
click at [577, 350] on div at bounding box center [595, 236] width 954 height 472
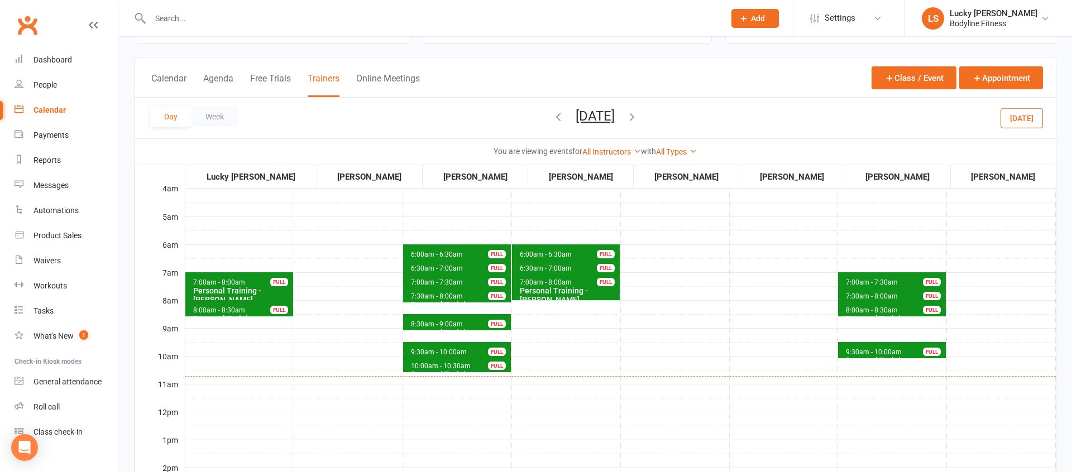
click at [638, 116] on icon "button" at bounding box center [632, 117] width 12 height 12
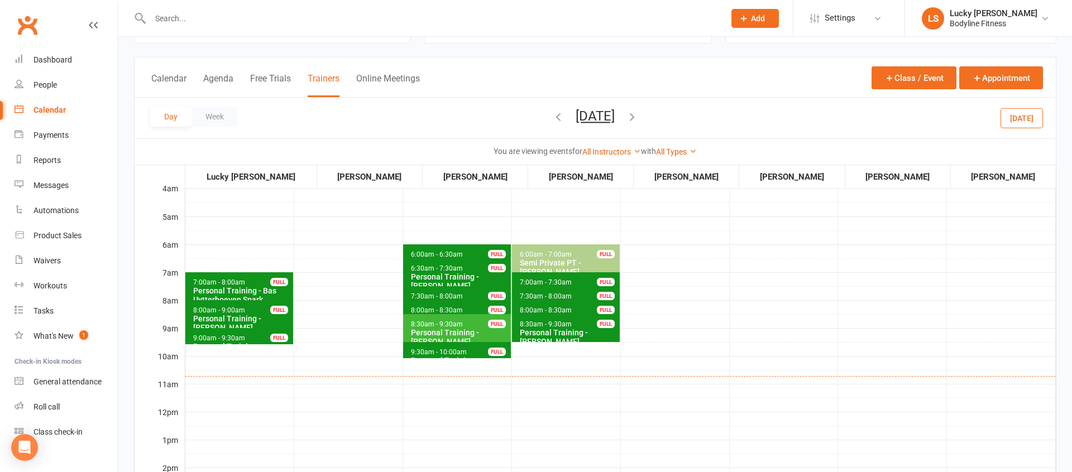
click at [552, 119] on icon "button" at bounding box center [558, 117] width 12 height 12
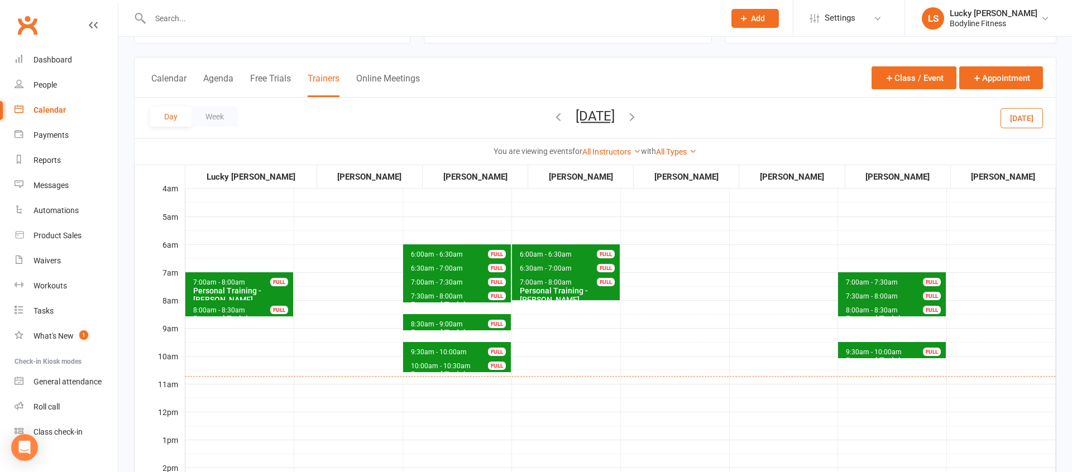
click at [858, 280] on span "7:00am - 7:30am" at bounding box center [871, 283] width 53 height 8
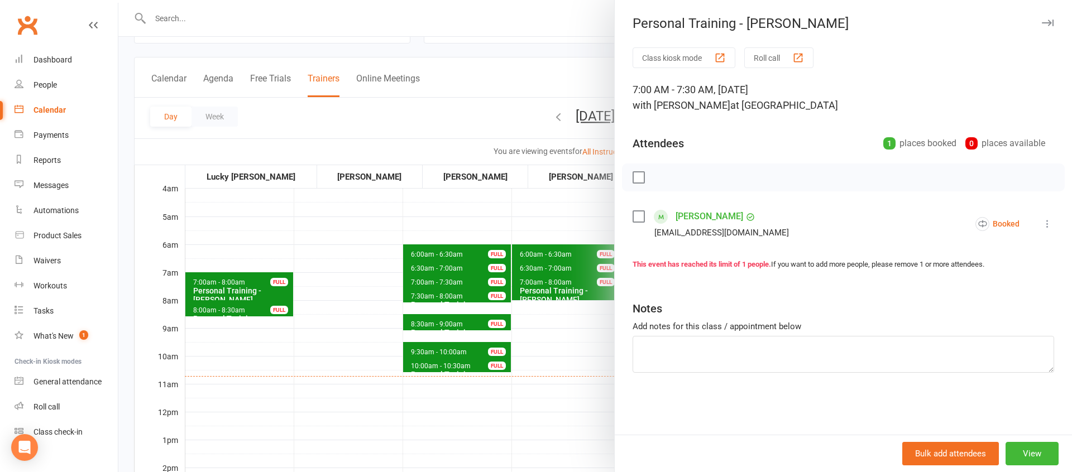
click at [555, 220] on div at bounding box center [595, 236] width 954 height 472
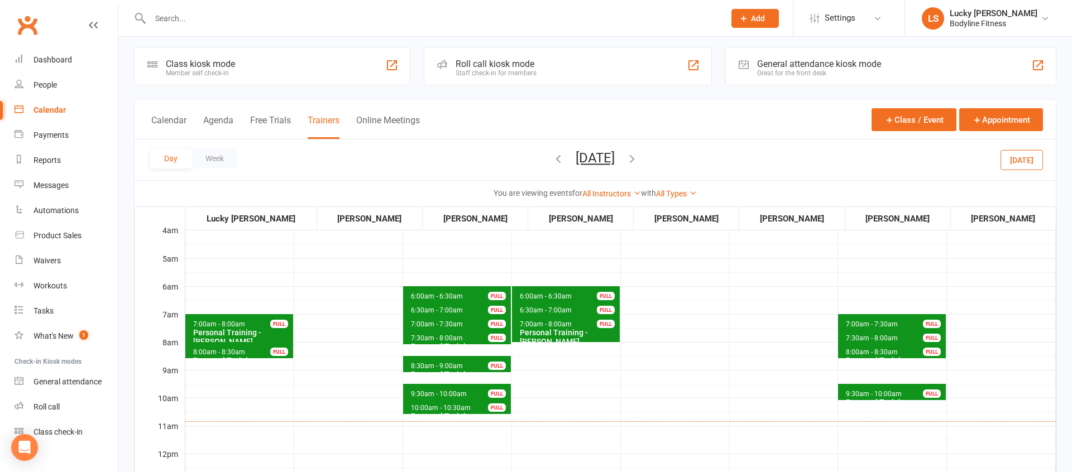
scroll to position [0, 0]
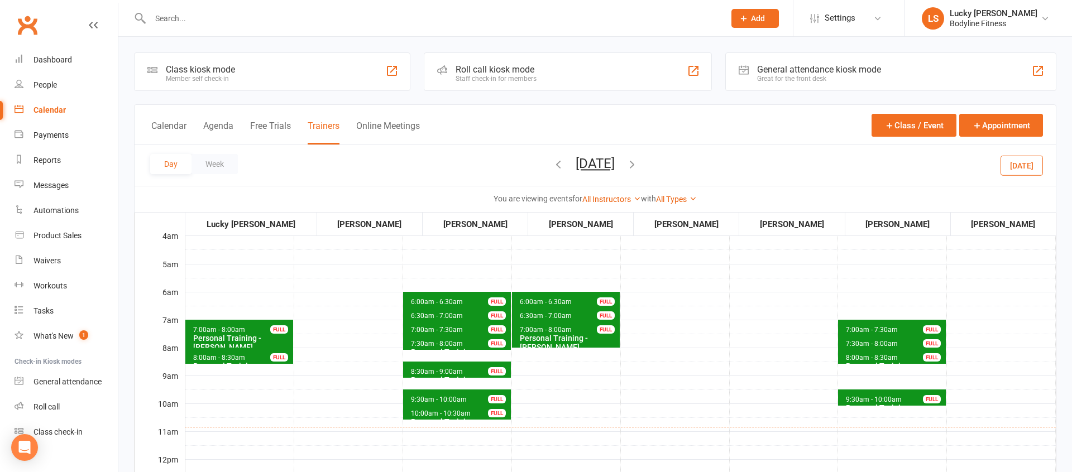
click at [862, 328] on span "7:00am - 7:30am" at bounding box center [871, 330] width 53 height 8
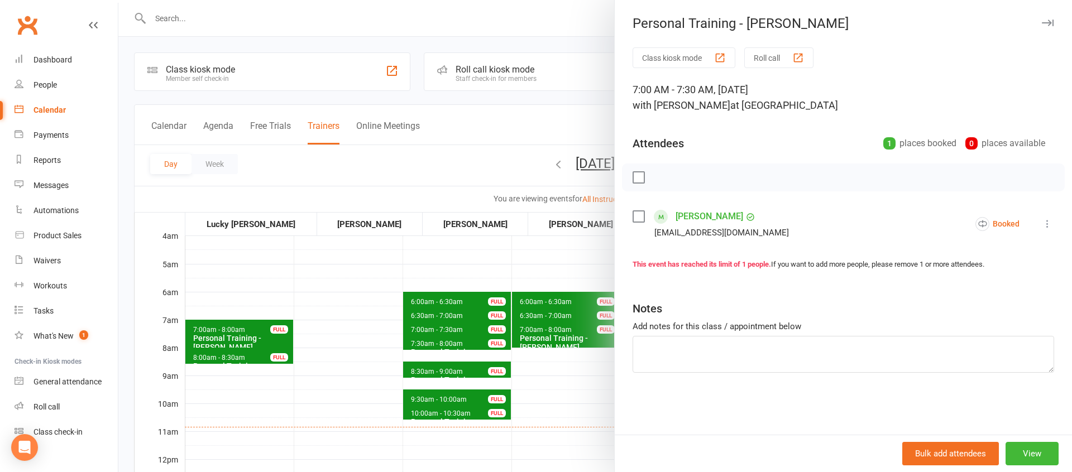
click at [577, 265] on div at bounding box center [595, 236] width 954 height 472
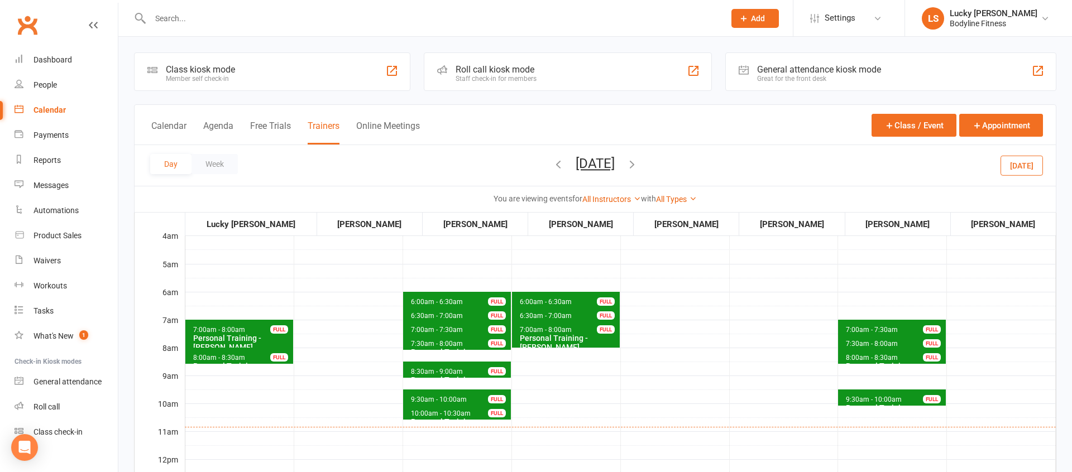
click at [638, 160] on icon "button" at bounding box center [632, 164] width 12 height 12
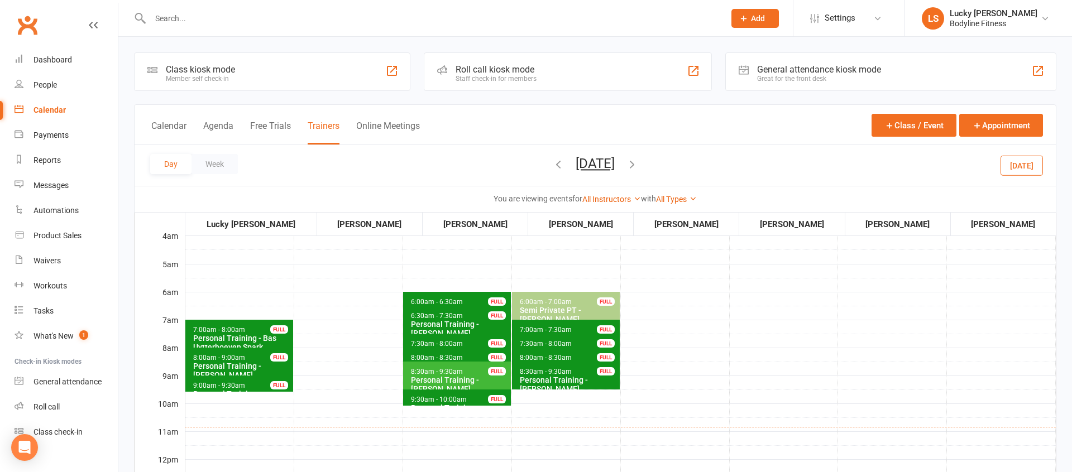
click at [440, 356] on span "8:00am - 8:30am" at bounding box center [436, 358] width 53 height 8
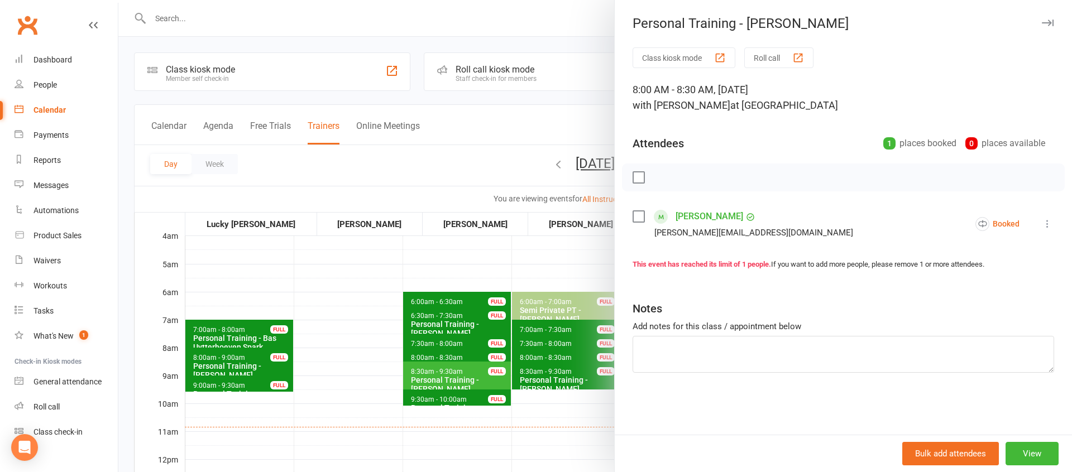
click at [344, 347] on div at bounding box center [595, 236] width 954 height 472
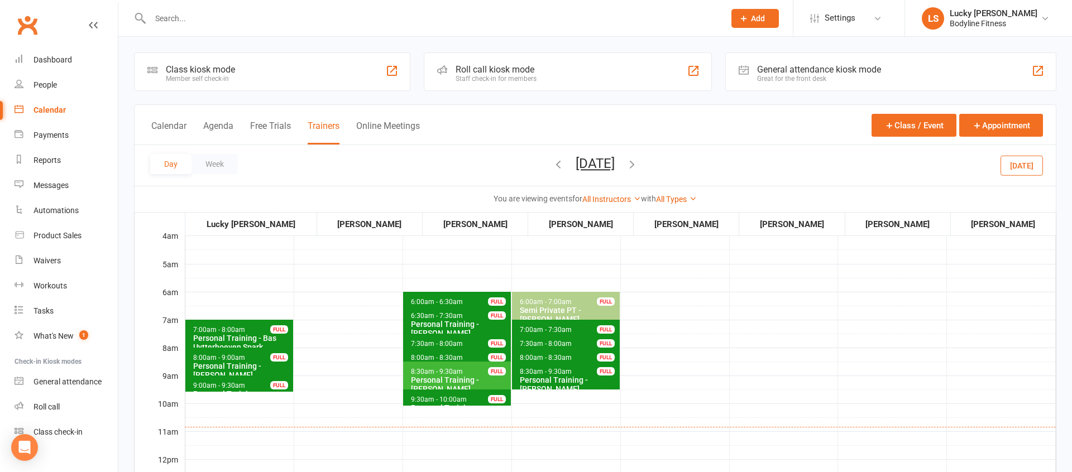
click at [425, 343] on span "7:30am - 8:00am" at bounding box center [436, 344] width 53 height 8
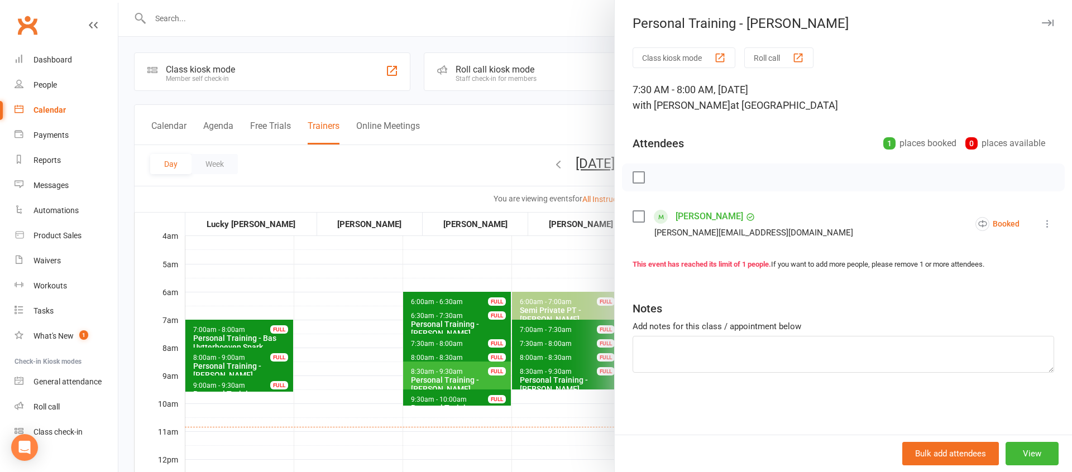
click at [367, 341] on div at bounding box center [595, 236] width 954 height 472
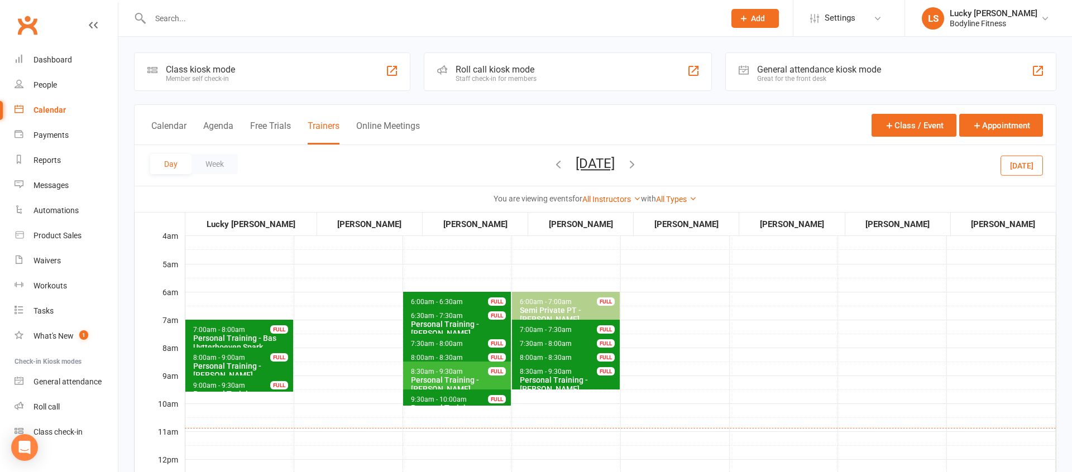
click at [552, 165] on icon "button" at bounding box center [558, 164] width 12 height 12
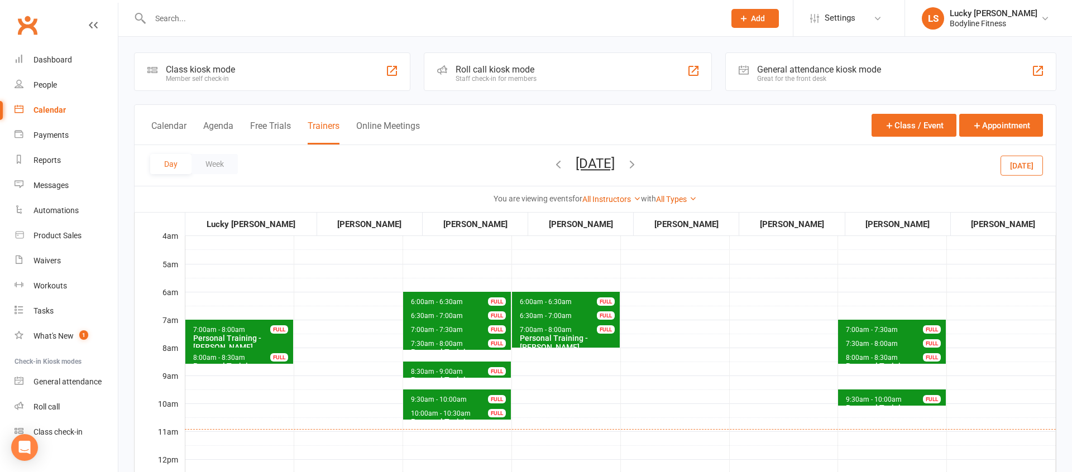
click at [859, 327] on span "7:00am - 7:30am" at bounding box center [871, 330] width 53 height 8
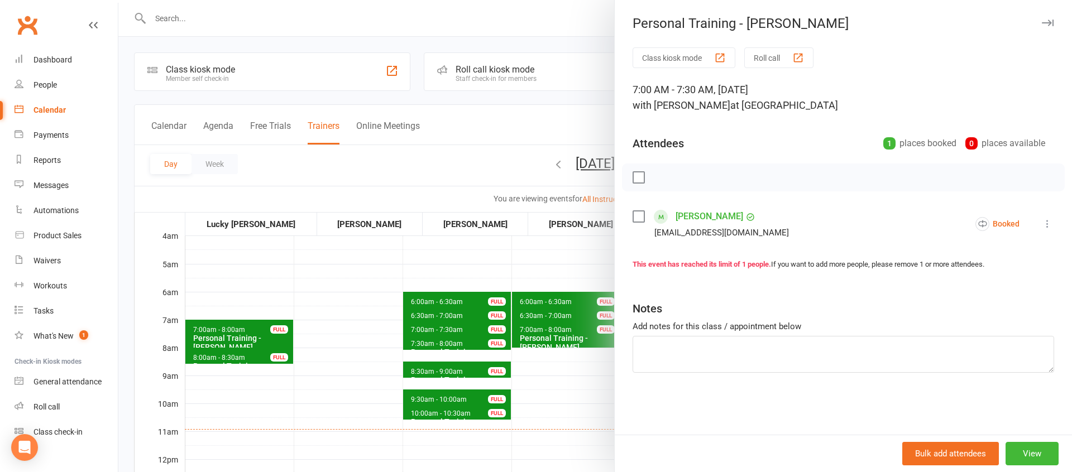
click at [563, 276] on div at bounding box center [595, 236] width 954 height 472
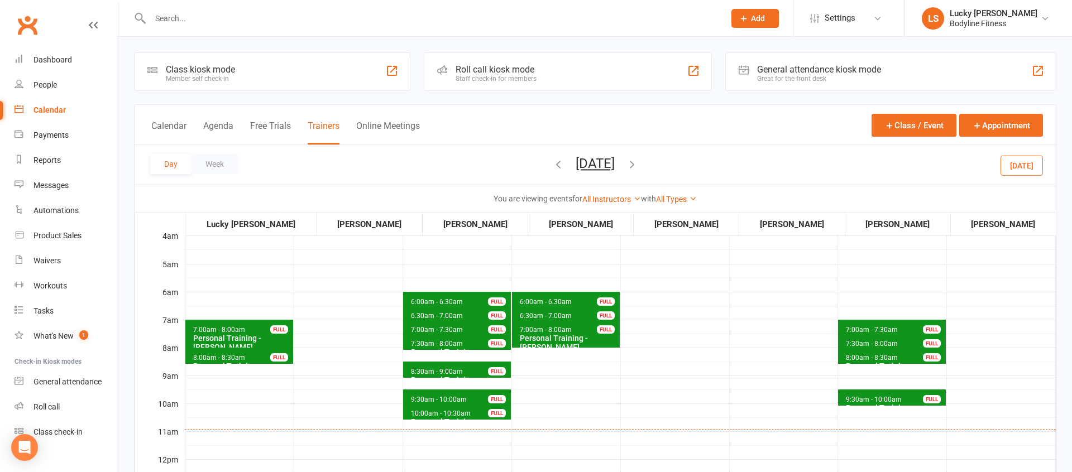
click at [874, 328] on span "7:00am - 7:30am" at bounding box center [871, 330] width 53 height 8
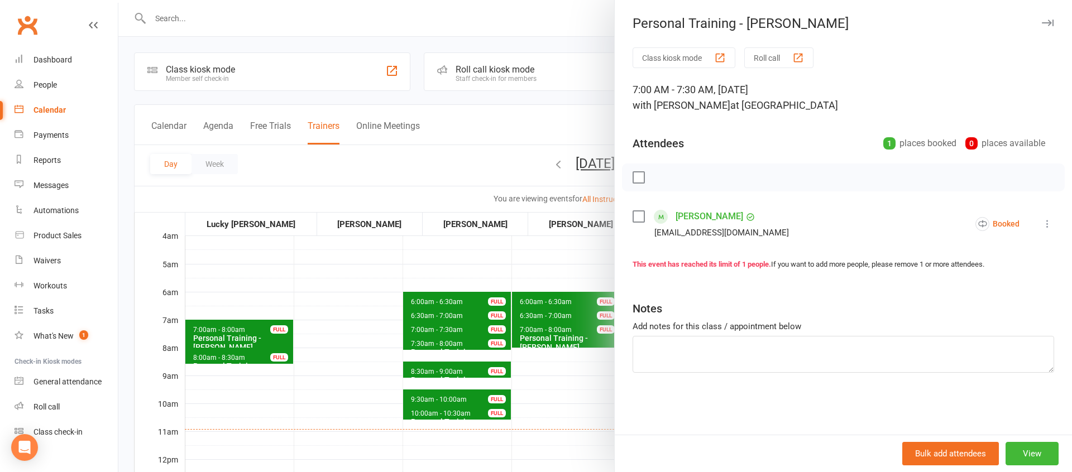
click at [490, 270] on div at bounding box center [595, 236] width 954 height 472
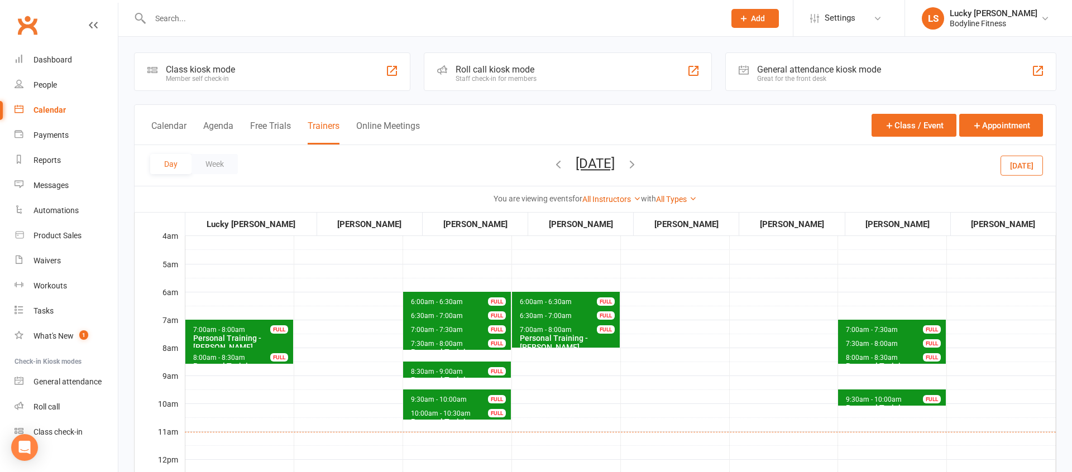
click at [638, 163] on icon "button" at bounding box center [632, 164] width 12 height 12
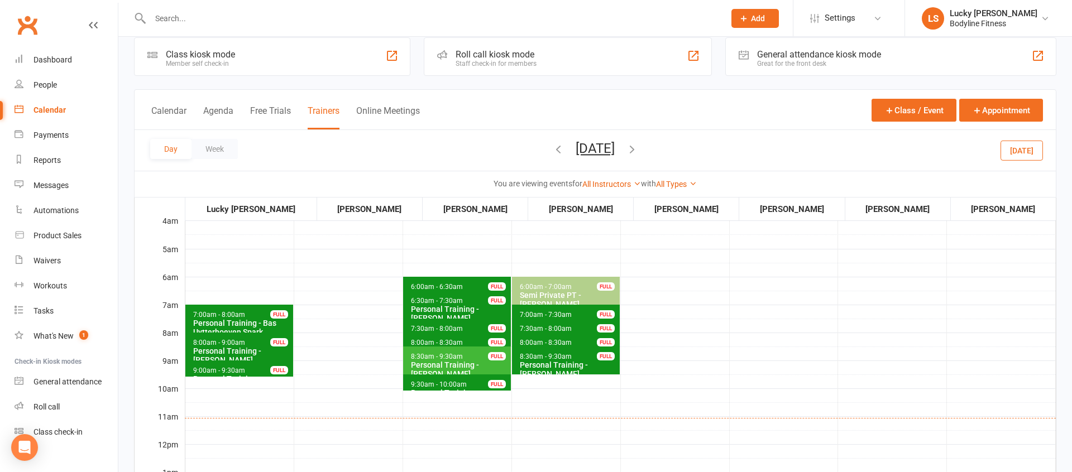
scroll to position [9, 0]
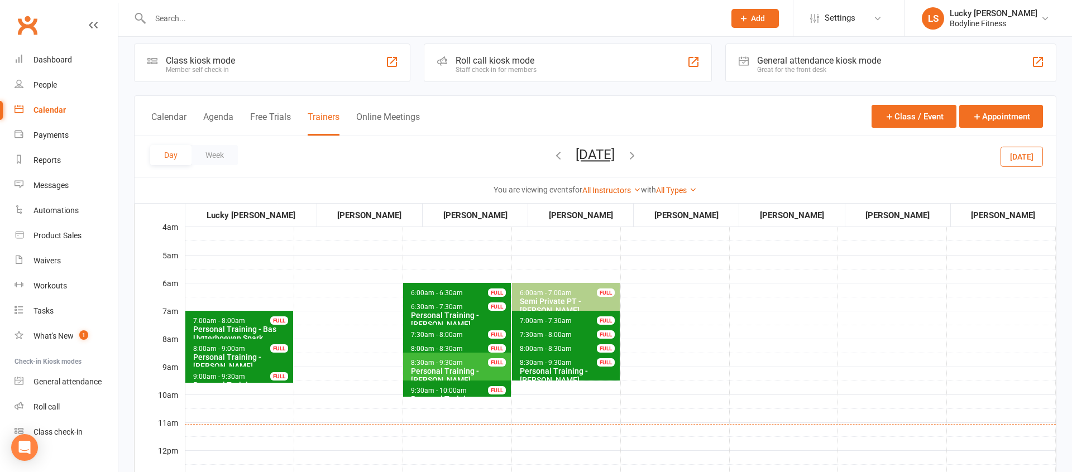
click at [552, 156] on icon "button" at bounding box center [558, 155] width 12 height 12
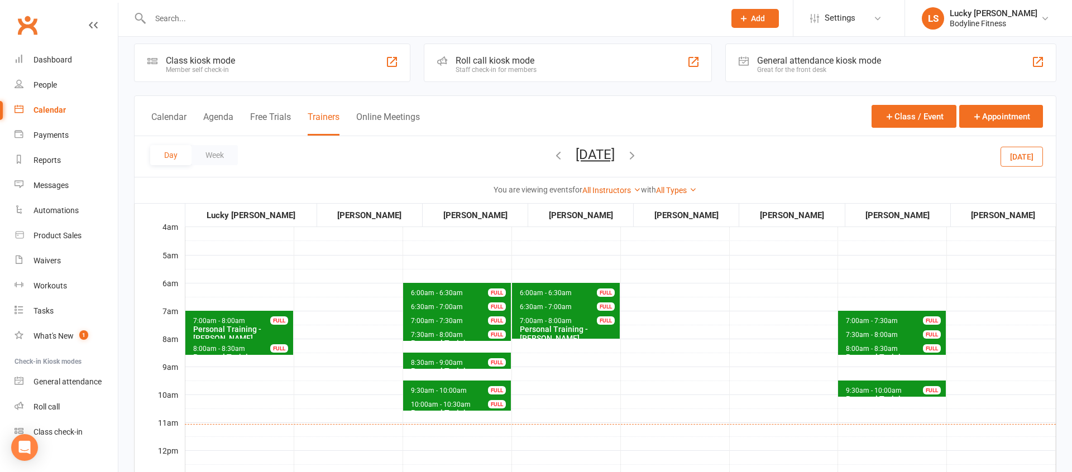
click at [855, 318] on span "7:00am - 7:30am" at bounding box center [871, 321] width 53 height 8
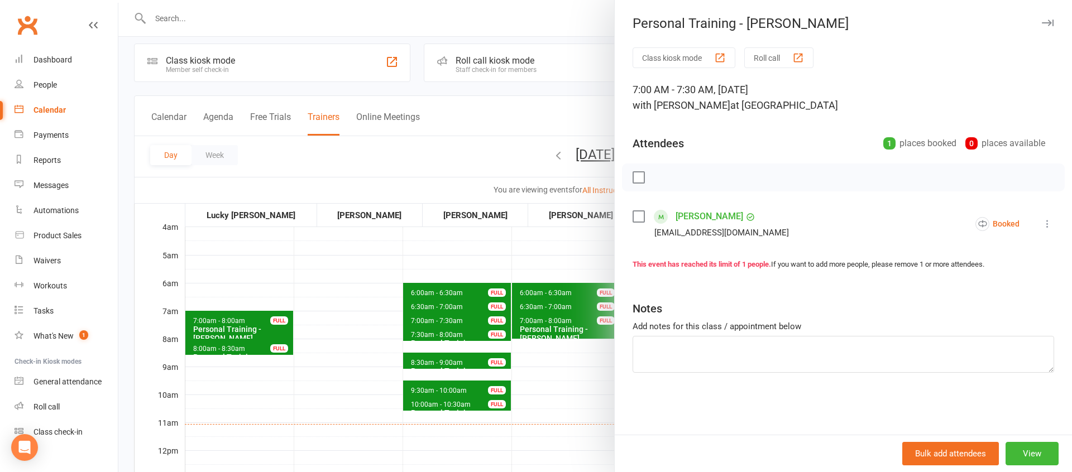
click at [547, 258] on div at bounding box center [595, 236] width 954 height 472
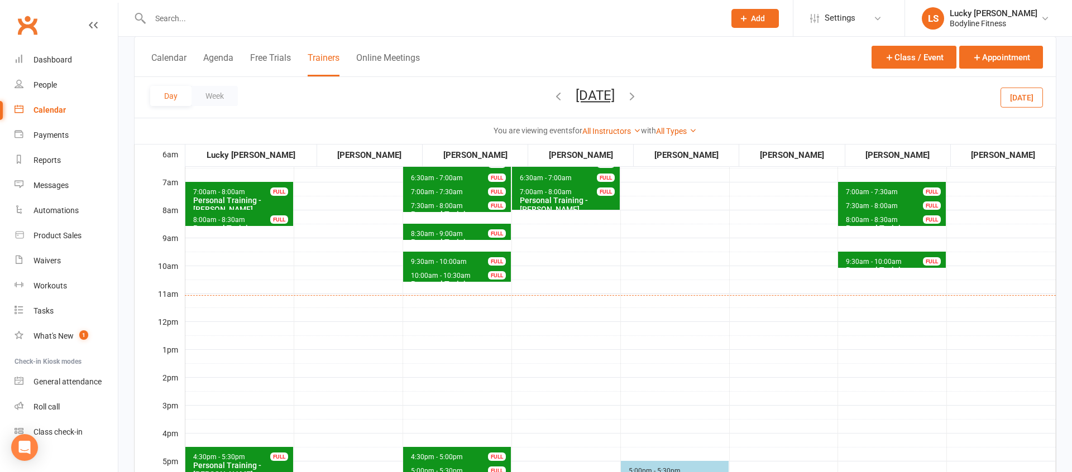
scroll to position [205, 0]
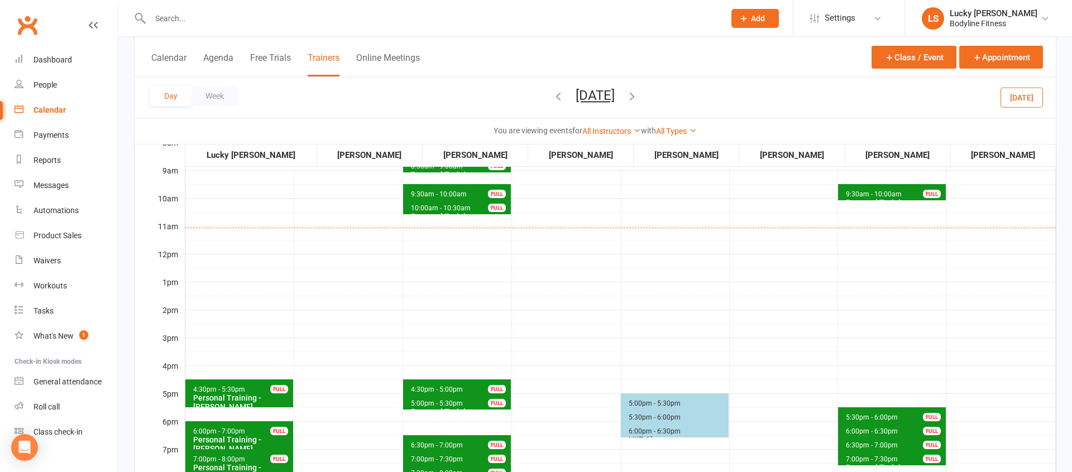
click at [638, 98] on icon "button" at bounding box center [632, 96] width 12 height 12
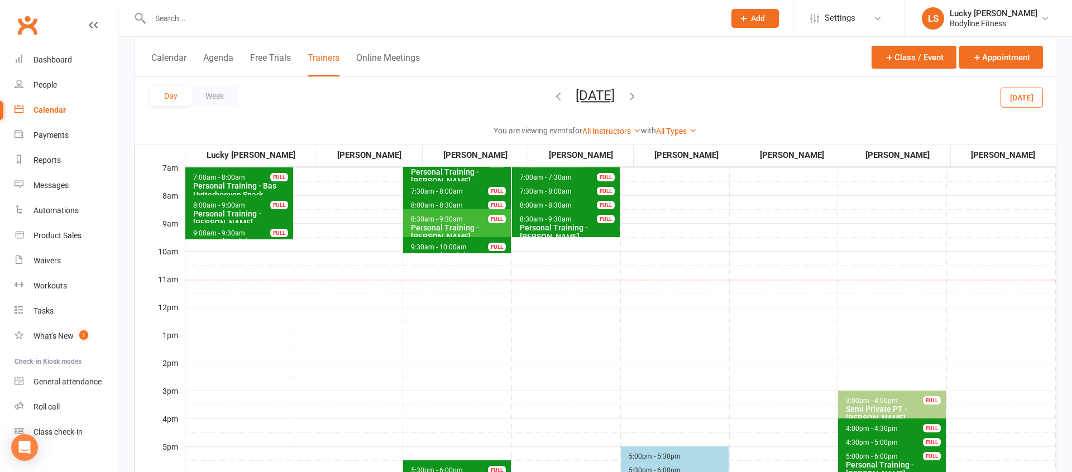
scroll to position [118, 0]
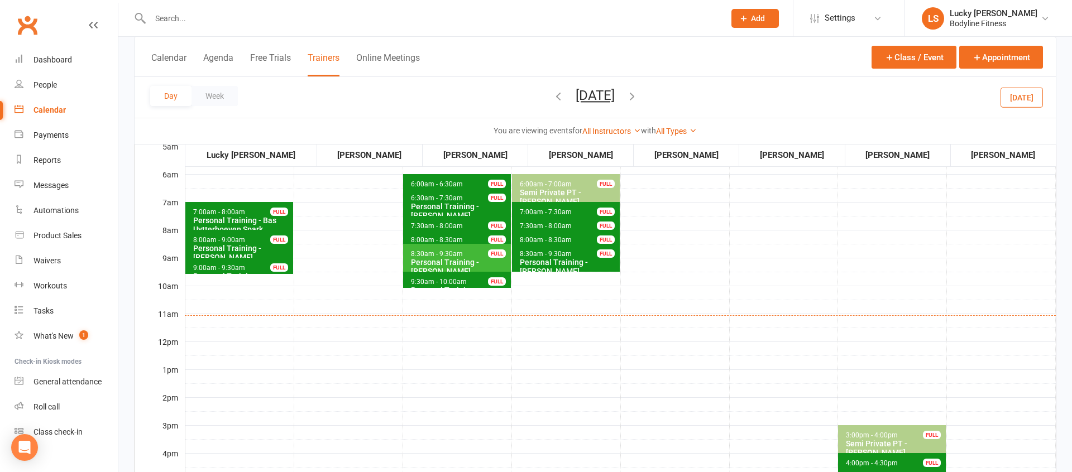
click at [228, 267] on span "9:00am - 9:30am" at bounding box center [219, 268] width 53 height 8
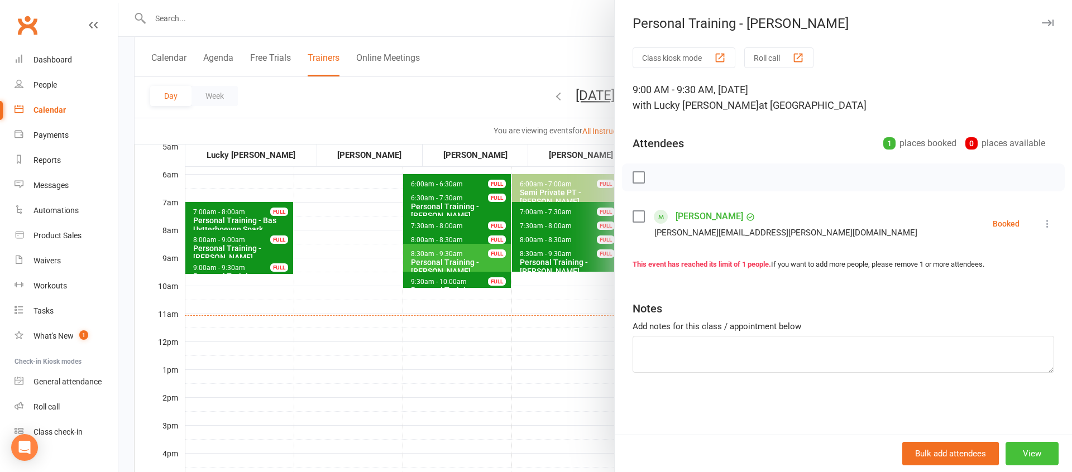
click at [1041, 461] on button "View" at bounding box center [1032, 453] width 53 height 23
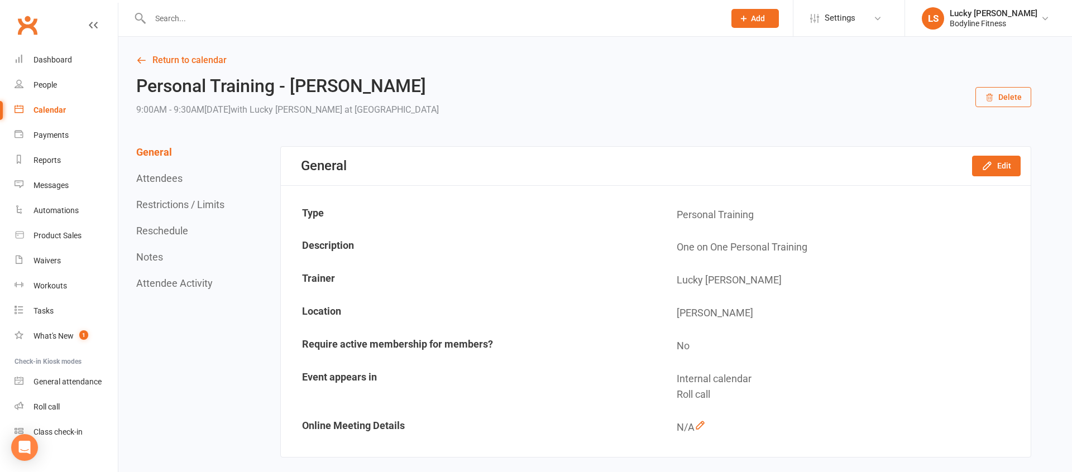
click at [164, 237] on div "General Attendees Restrictions / Limits Reschedule Notes Attendee Activity" at bounding box center [181, 217] width 91 height 143
click at [164, 227] on button "Reschedule" at bounding box center [162, 231] width 52 height 12
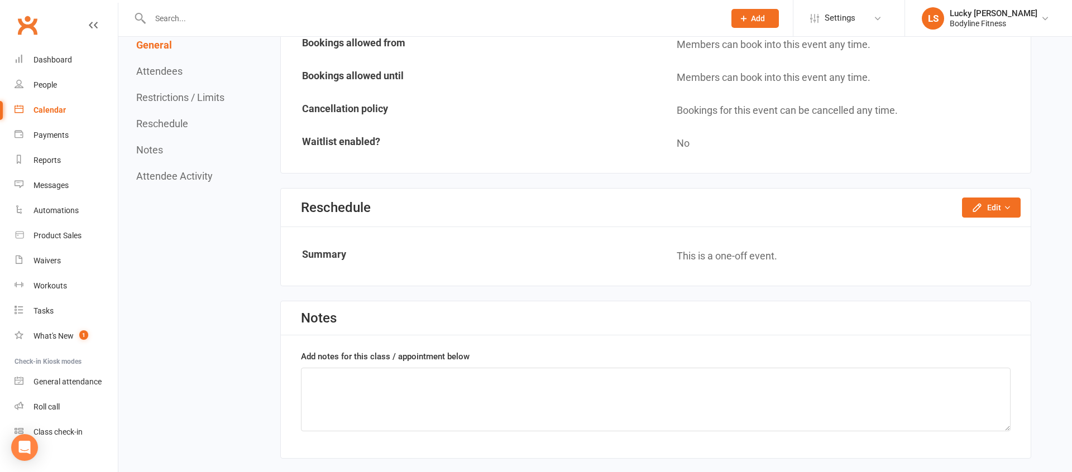
scroll to position [730, 0]
click at [997, 200] on button "Edit" at bounding box center [991, 207] width 59 height 20
click at [989, 228] on link "Reschedule this event only" at bounding box center [961, 232] width 117 height 22
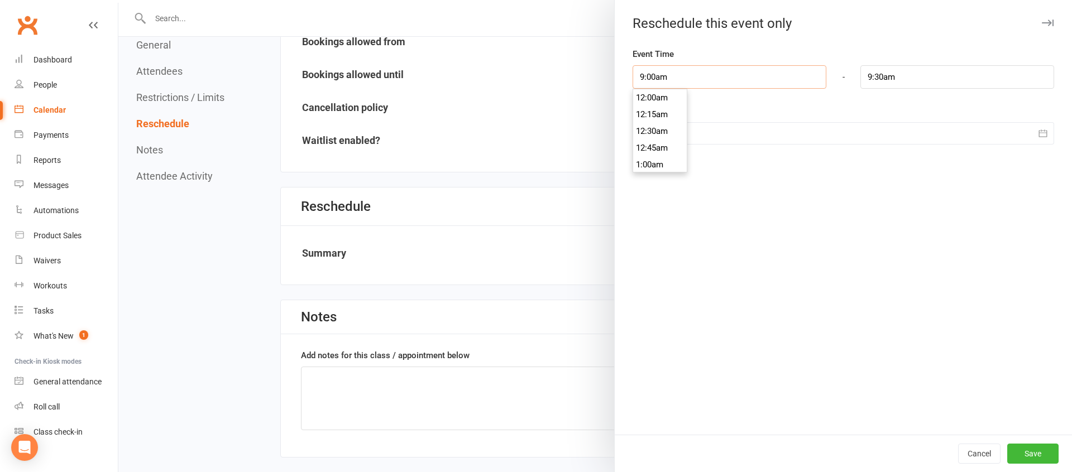
click at [660, 77] on input "9:00am" at bounding box center [730, 76] width 194 height 23
type input "3:00pm"
type input "3:30pm"
click at [660, 125] on li "3:00pm" at bounding box center [660, 123] width 54 height 17
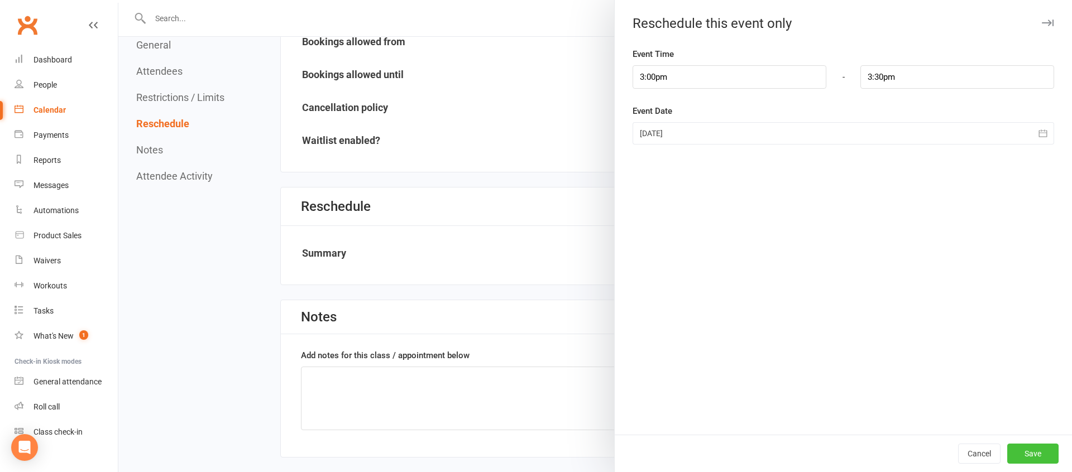
click at [1028, 455] on button "Save" at bounding box center [1032, 454] width 51 height 20
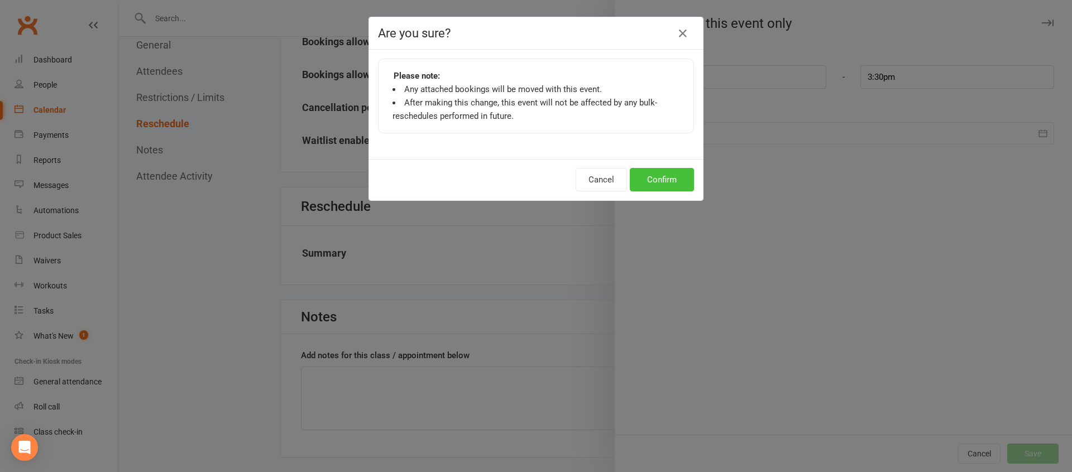
click at [661, 176] on button "Confirm" at bounding box center [662, 179] width 64 height 23
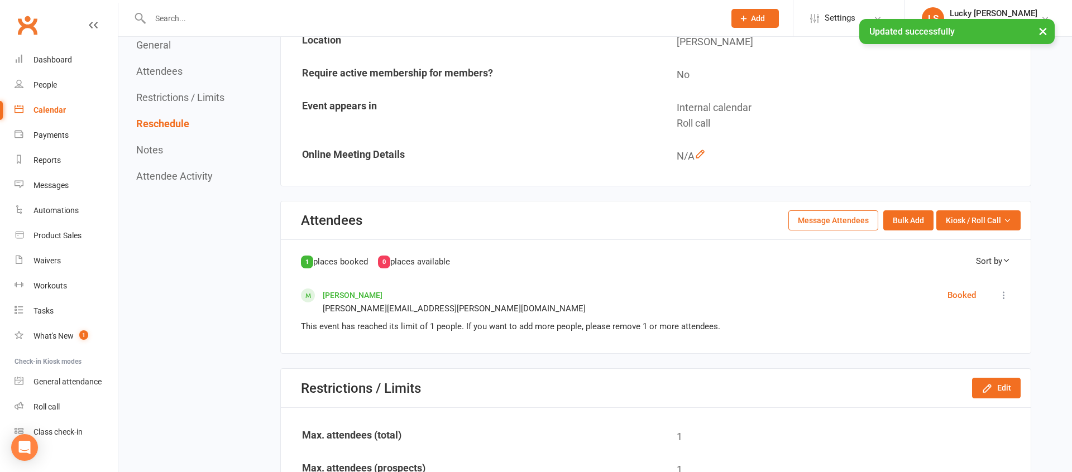
scroll to position [0, 0]
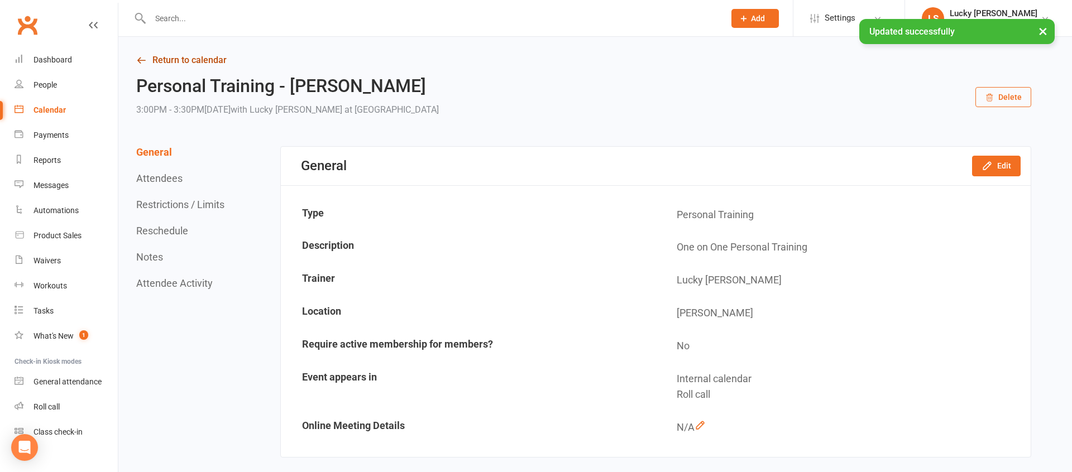
click at [216, 63] on link "Return to calendar" at bounding box center [583, 60] width 895 height 16
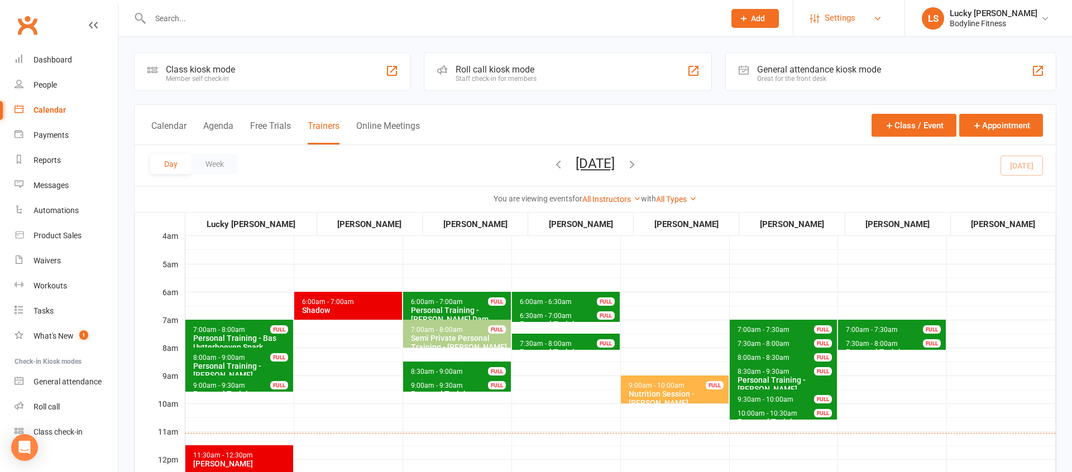
click at [828, 22] on span "Settings" at bounding box center [840, 18] width 31 height 25
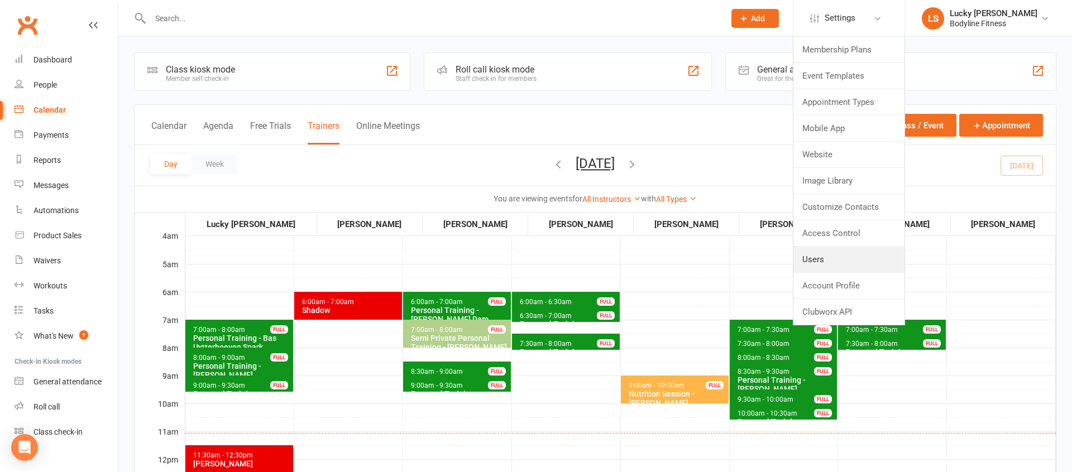
click at [837, 264] on link "Users" at bounding box center [848, 260] width 111 height 26
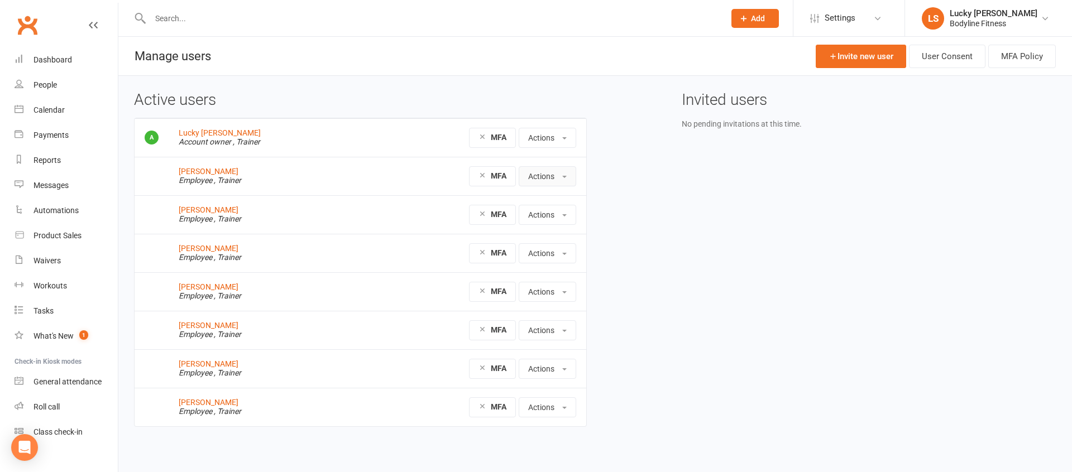
click at [543, 176] on button "Actions" at bounding box center [548, 176] width 58 height 20
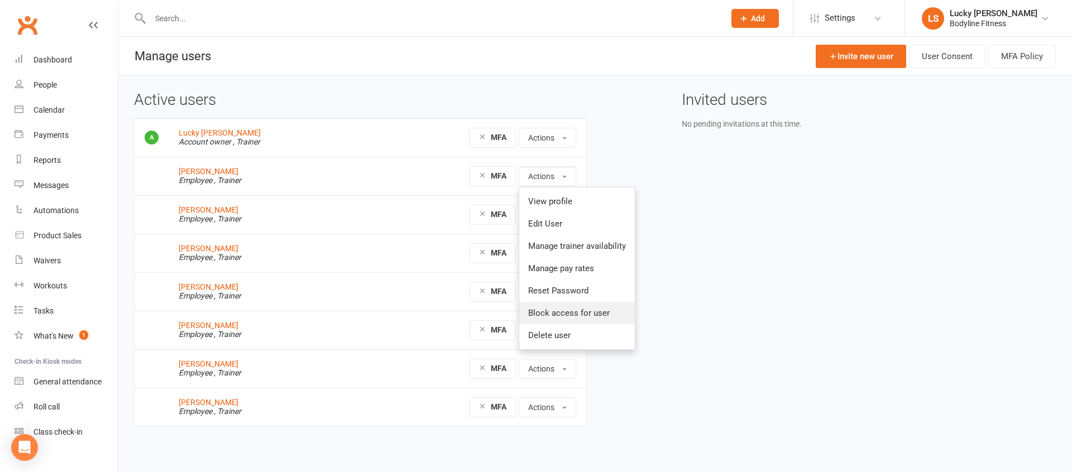
click at [591, 314] on link "Block access for user" at bounding box center [577, 313] width 116 height 22
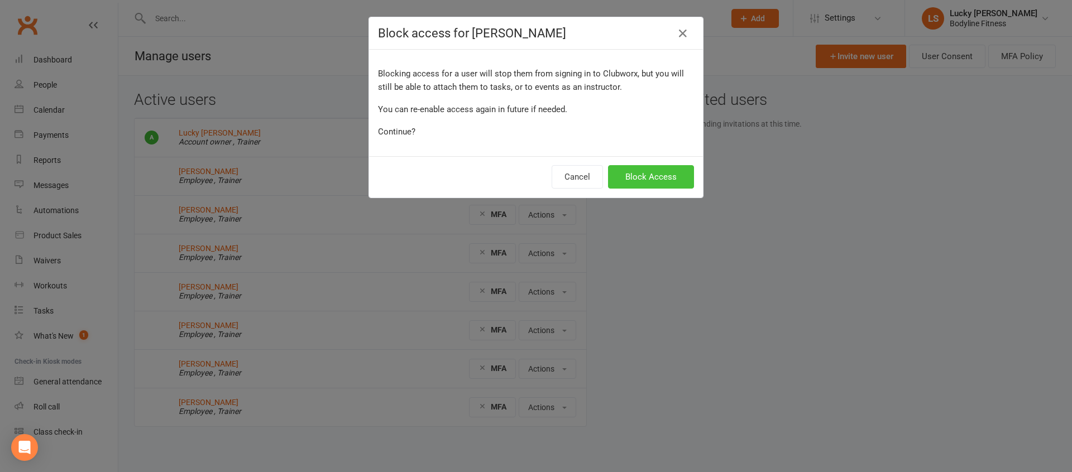
click at [628, 179] on button "Block Access" at bounding box center [651, 176] width 86 height 23
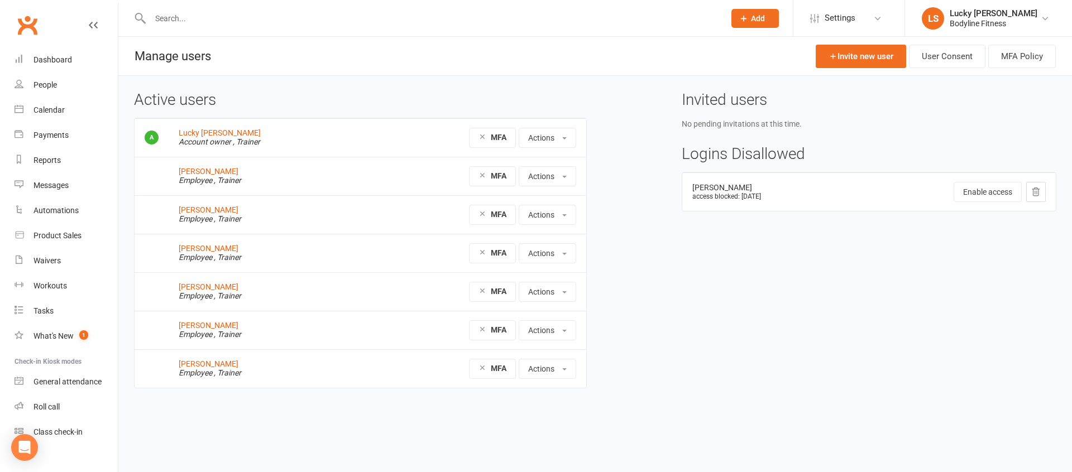
click at [1037, 192] on icon at bounding box center [1036, 192] width 10 height 10
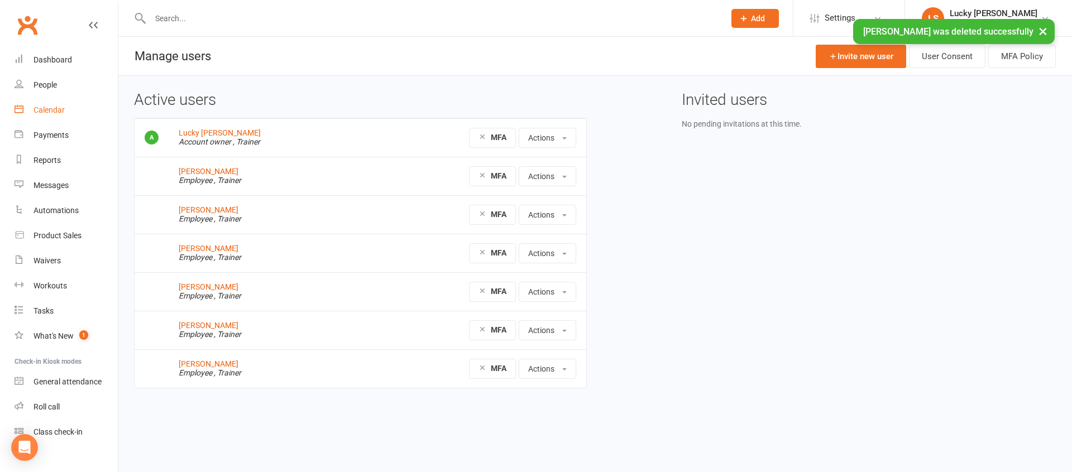
click at [53, 112] on div "Calendar" at bounding box center [48, 110] width 31 height 9
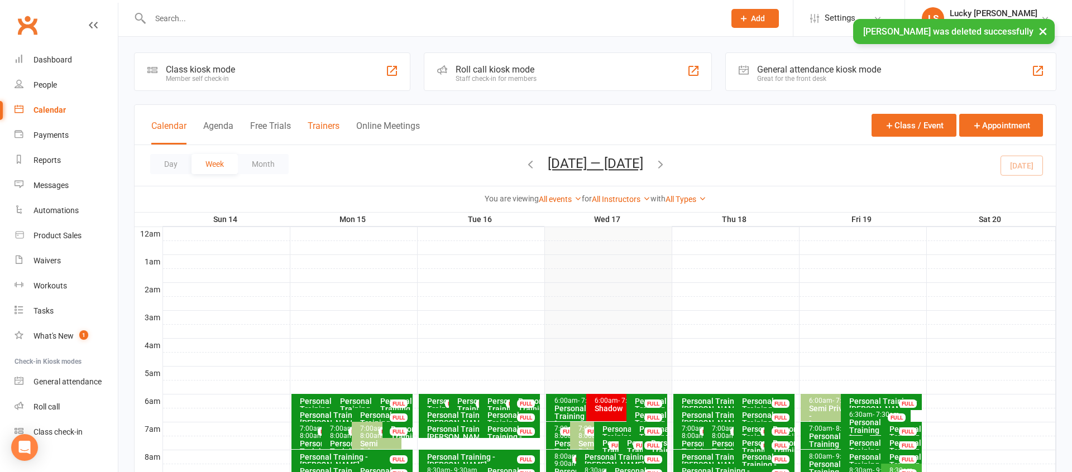
click at [323, 127] on button "Trainers" at bounding box center [324, 133] width 32 height 24
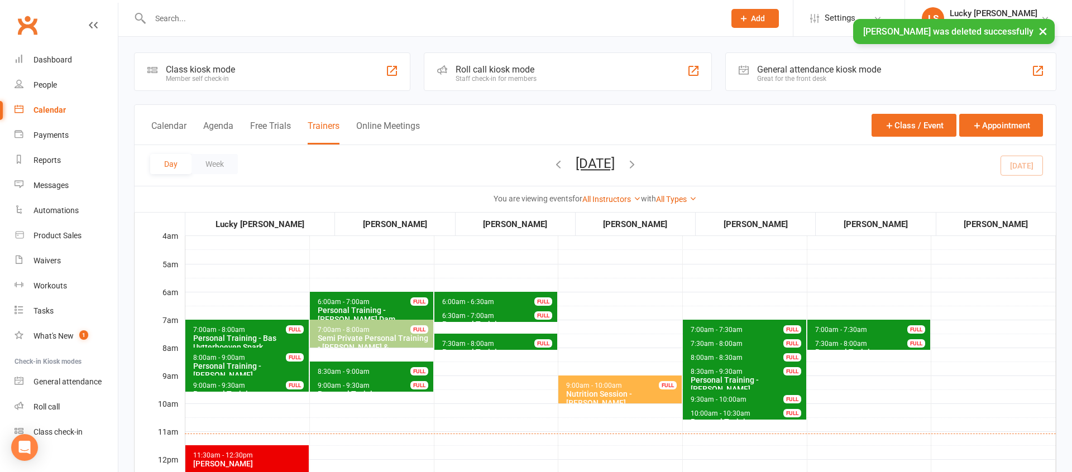
click at [1044, 32] on button "×" at bounding box center [1043, 31] width 20 height 24
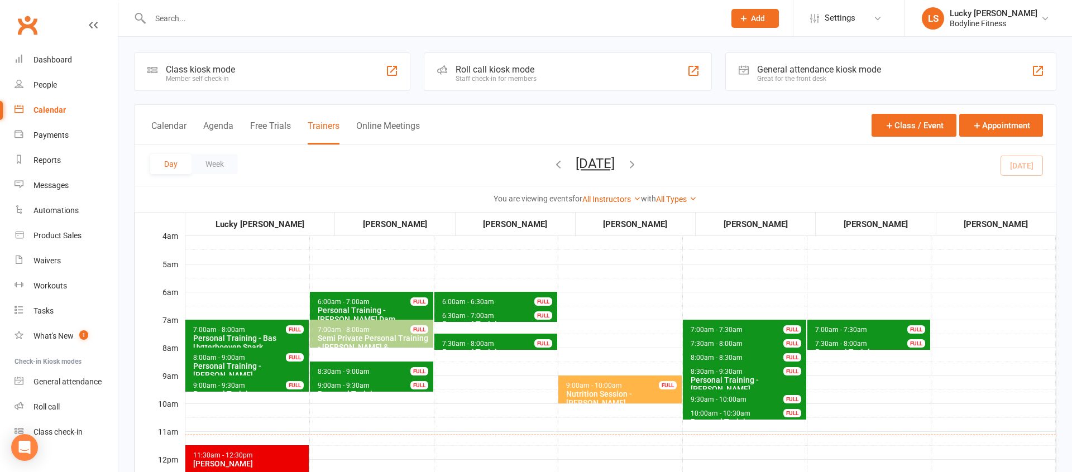
click at [229, 21] on input "text" at bounding box center [432, 19] width 570 height 16
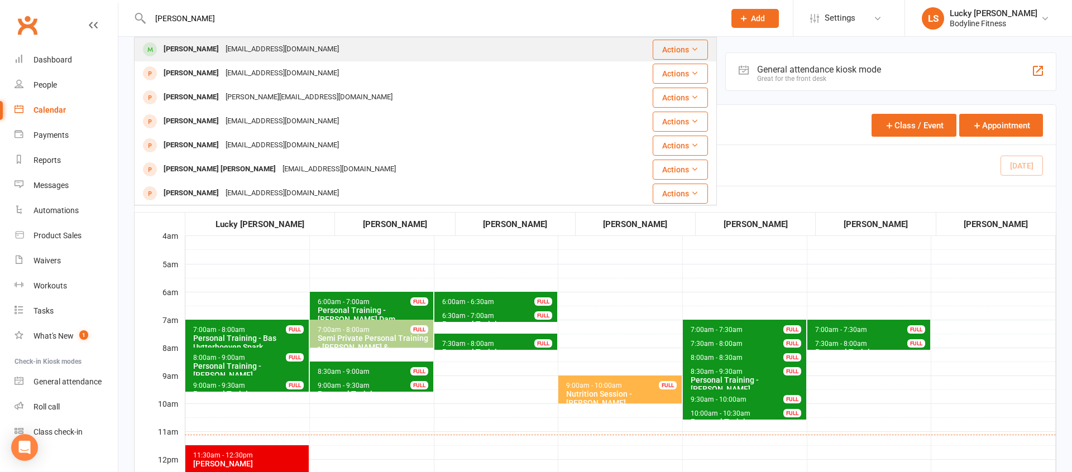
type input "[PERSON_NAME]"
click at [227, 47] on div "[EMAIL_ADDRESS][DOMAIN_NAME]" at bounding box center [282, 49] width 120 height 16
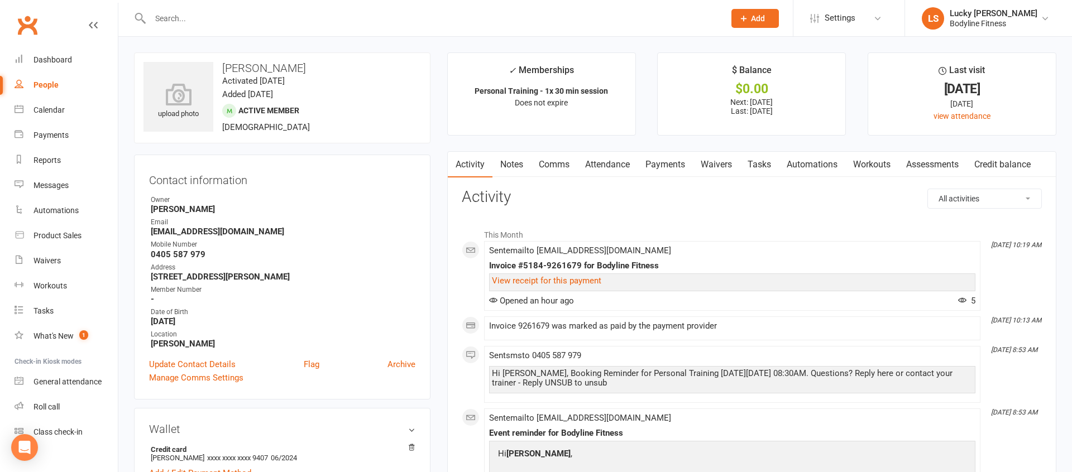
click at [675, 165] on link "Payments" at bounding box center [665, 165] width 55 height 26
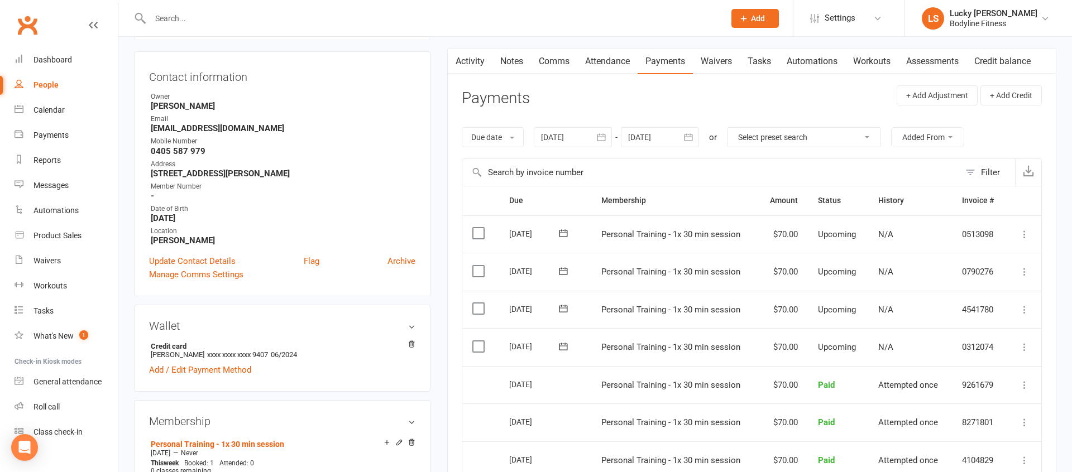
scroll to position [145, 0]
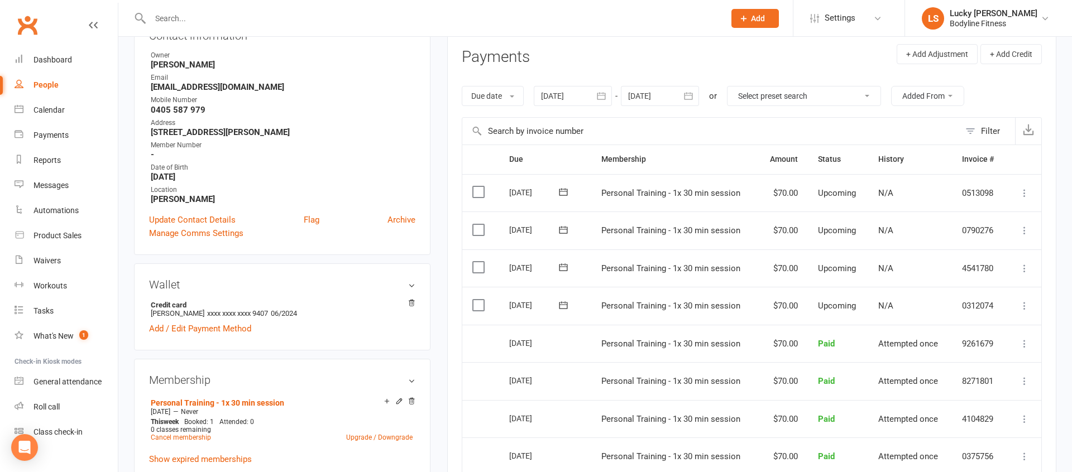
click at [1019, 302] on icon at bounding box center [1024, 305] width 11 height 11
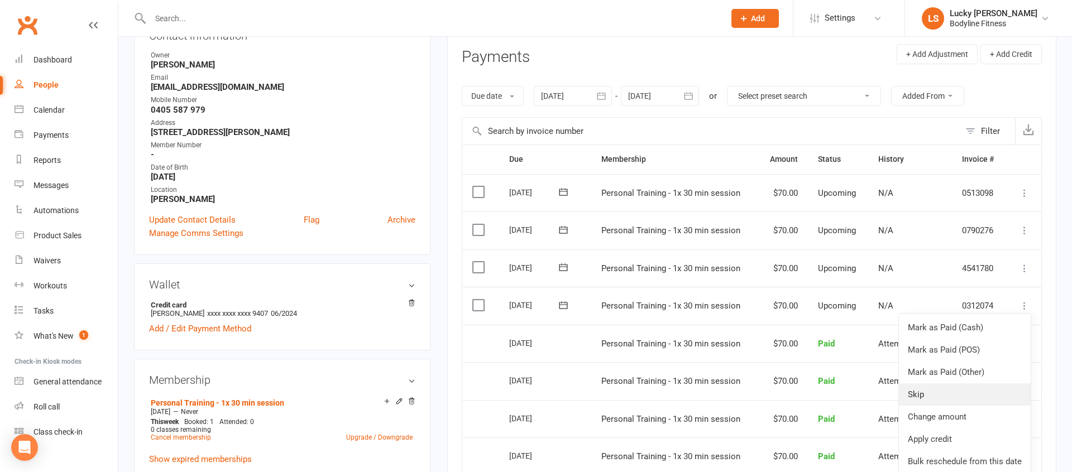
click at [937, 393] on link "Skip" at bounding box center [965, 395] width 132 height 22
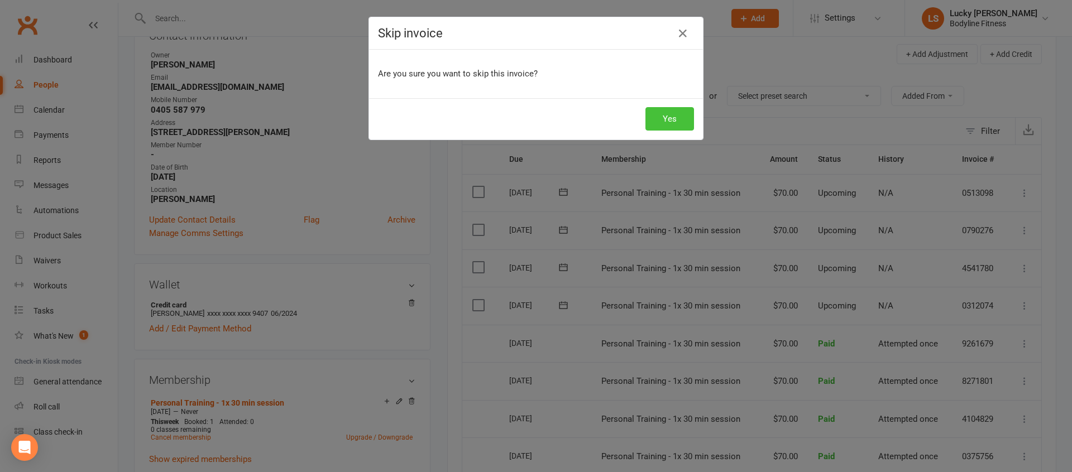
click at [667, 121] on button "Yes" at bounding box center [669, 118] width 49 height 23
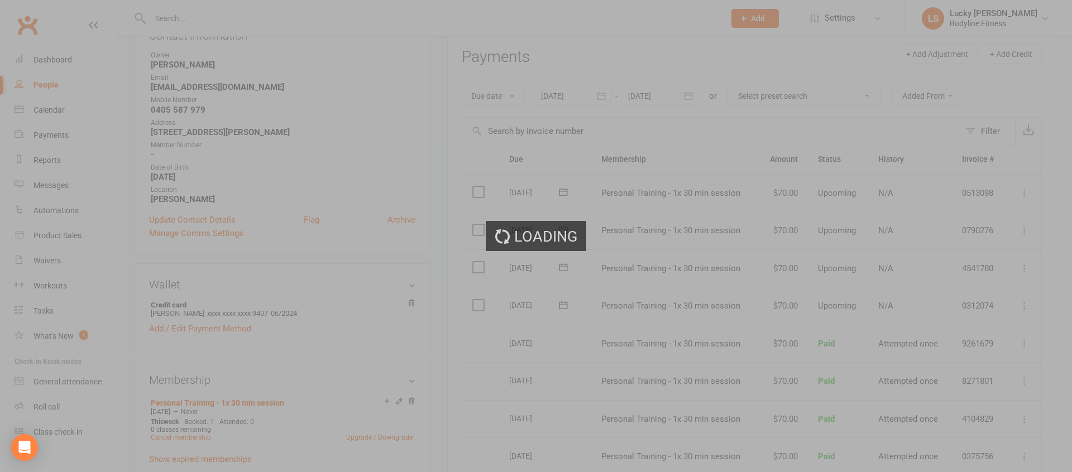
scroll to position [145, 0]
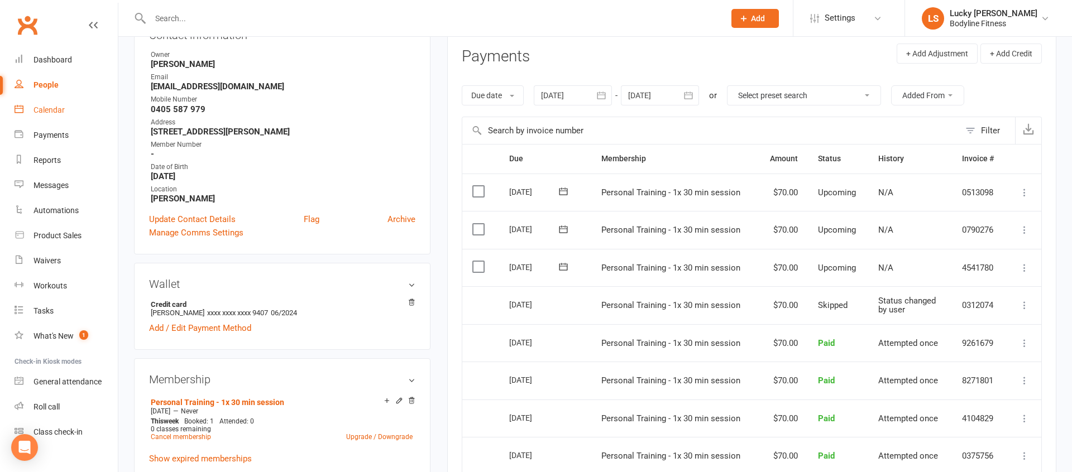
click at [50, 103] on link "Calendar" at bounding box center [66, 110] width 103 height 25
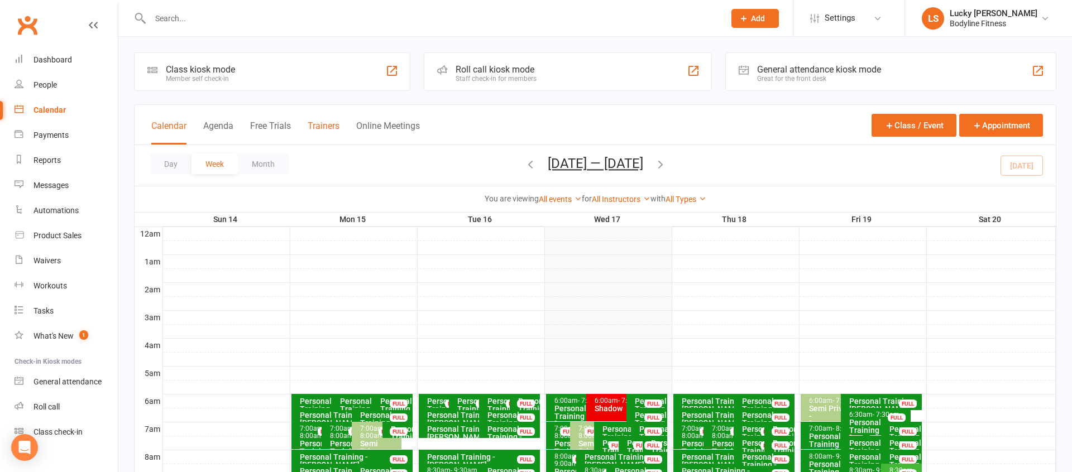
click at [324, 124] on button "Trainers" at bounding box center [324, 133] width 32 height 24
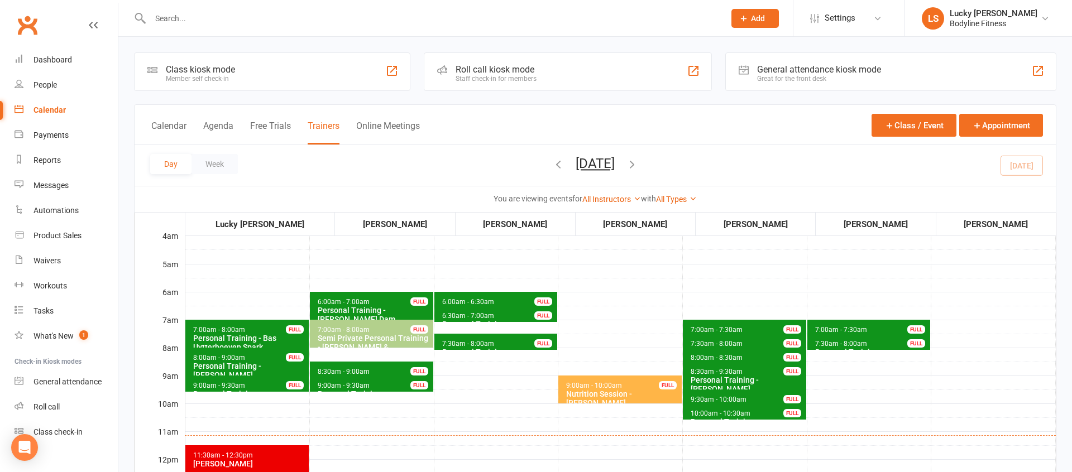
click at [601, 163] on button "[DATE]" at bounding box center [595, 164] width 39 height 16
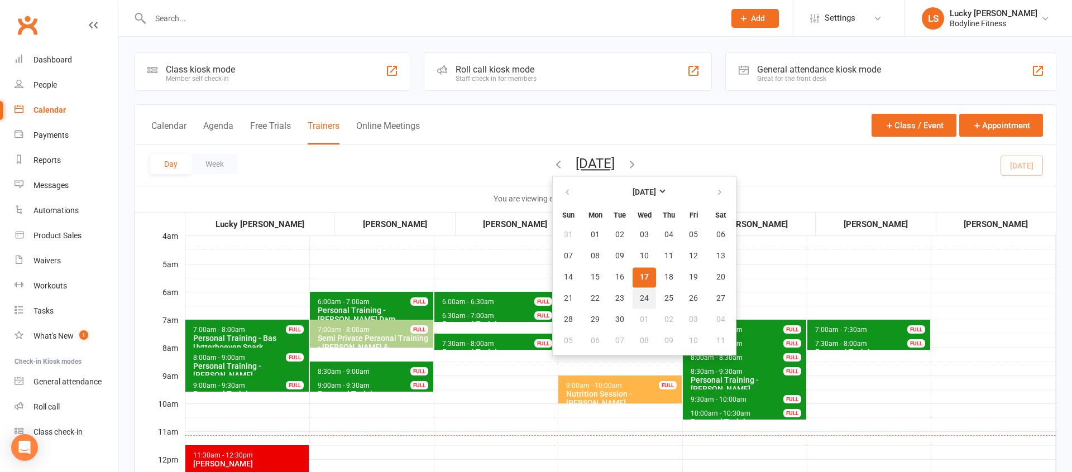
click at [633, 298] on button "24" at bounding box center [644, 299] width 23 height 20
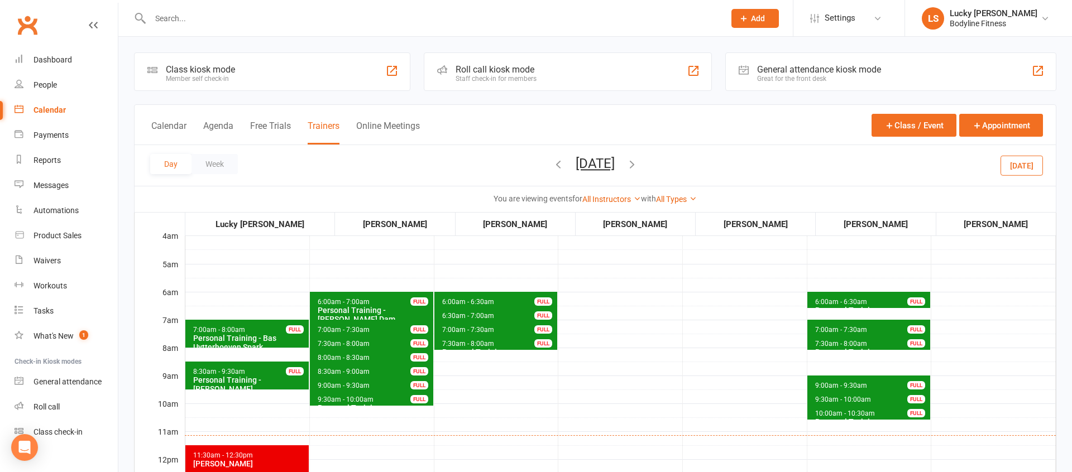
click at [824, 344] on span "7:30am - 8:00am" at bounding box center [841, 344] width 53 height 8
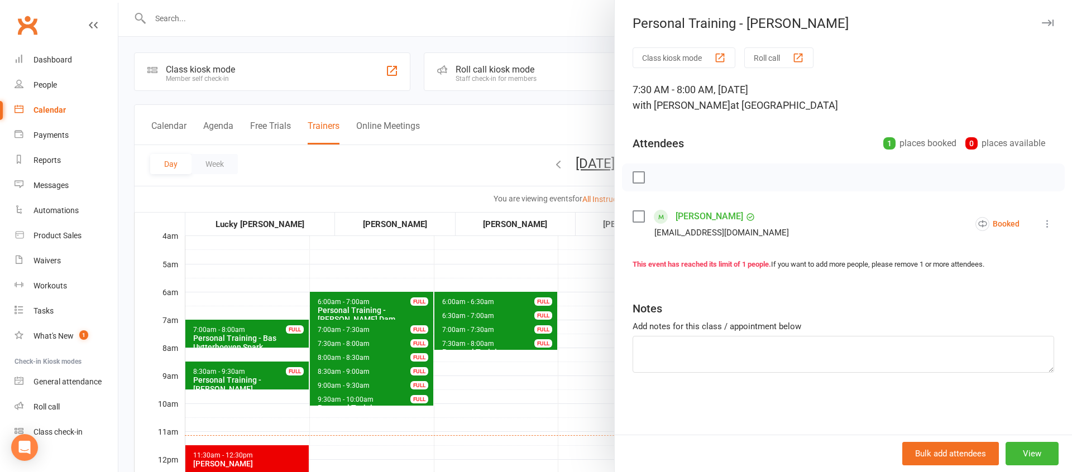
click at [620, 368] on div "Class kiosk mode Roll call 7:30 AM - 8:00 AM, [DATE] with [PERSON_NAME] at Leic…" at bounding box center [843, 240] width 457 height 387
click at [462, 348] on div at bounding box center [595, 236] width 954 height 472
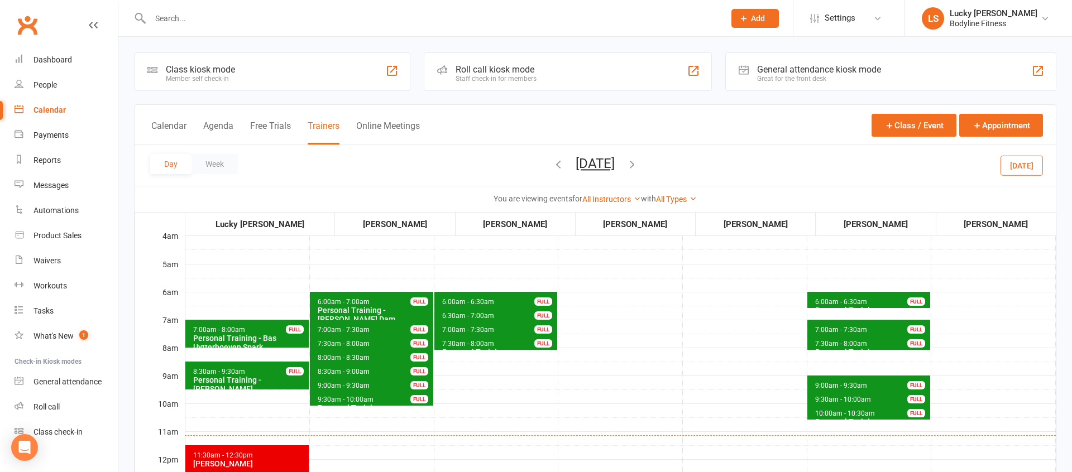
click at [457, 343] on span "7:30am - 8:00am" at bounding box center [468, 344] width 53 height 8
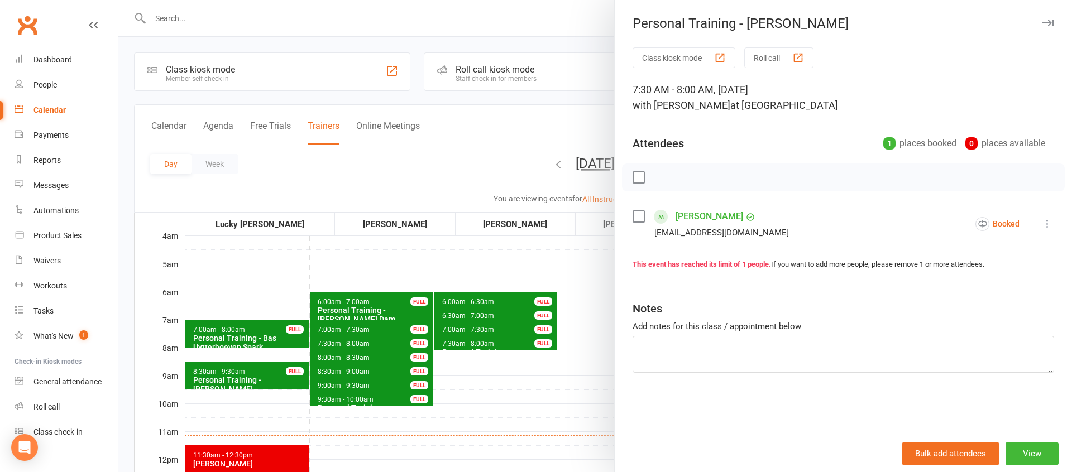
drag, startPoint x: 470, startPoint y: 366, endPoint x: 469, endPoint y: 358, distance: 7.8
click at [470, 364] on div at bounding box center [595, 236] width 954 height 472
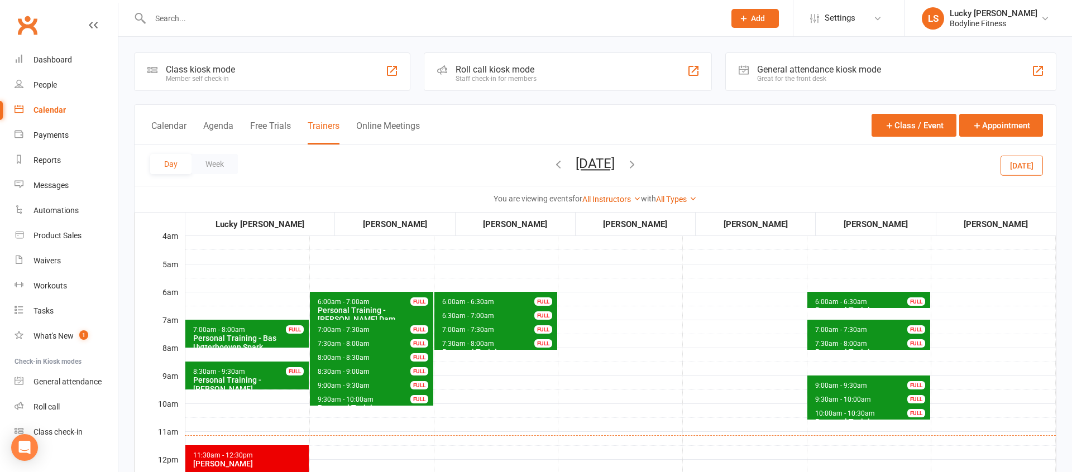
click at [462, 328] on span "7:00am - 7:30am" at bounding box center [468, 330] width 53 height 8
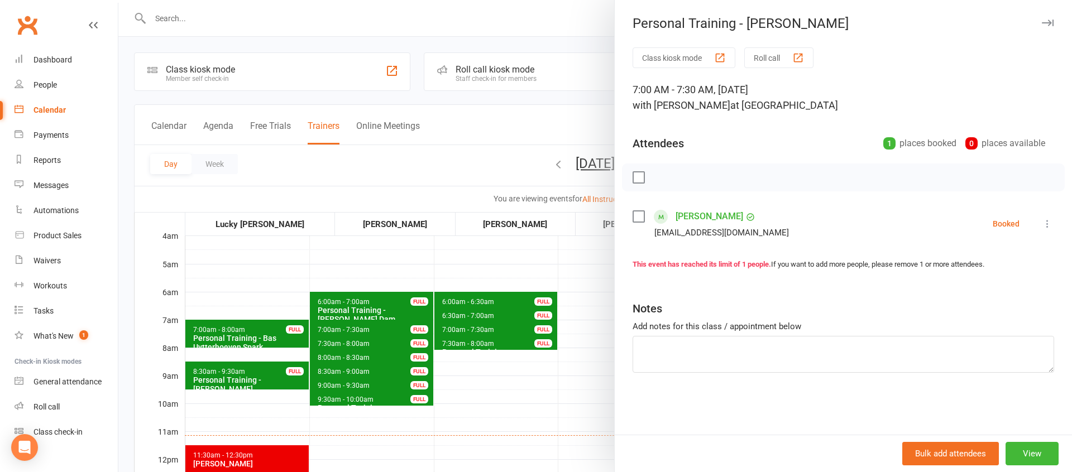
drag, startPoint x: 472, startPoint y: 368, endPoint x: 424, endPoint y: 358, distance: 49.6
click at [472, 368] on div at bounding box center [595, 236] width 954 height 472
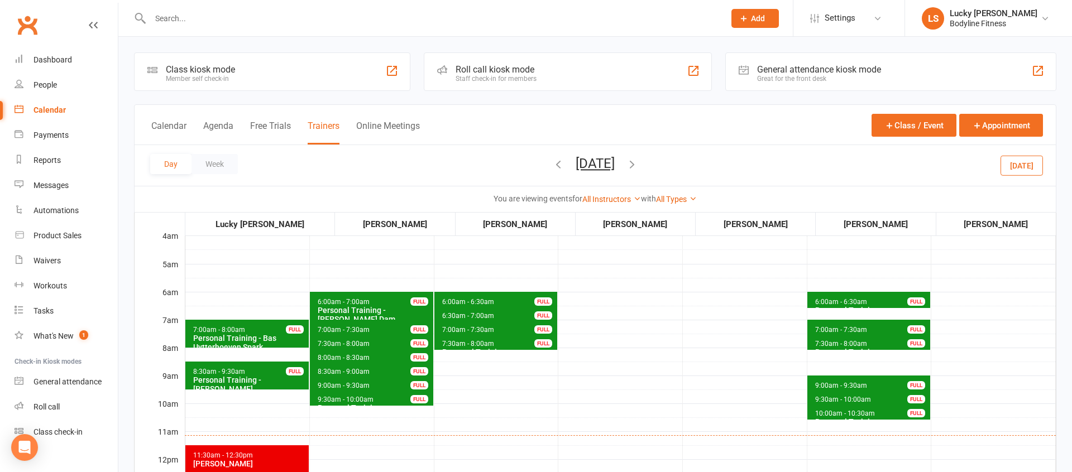
click at [339, 341] on span "7:30am - 8:00am" at bounding box center [343, 344] width 53 height 8
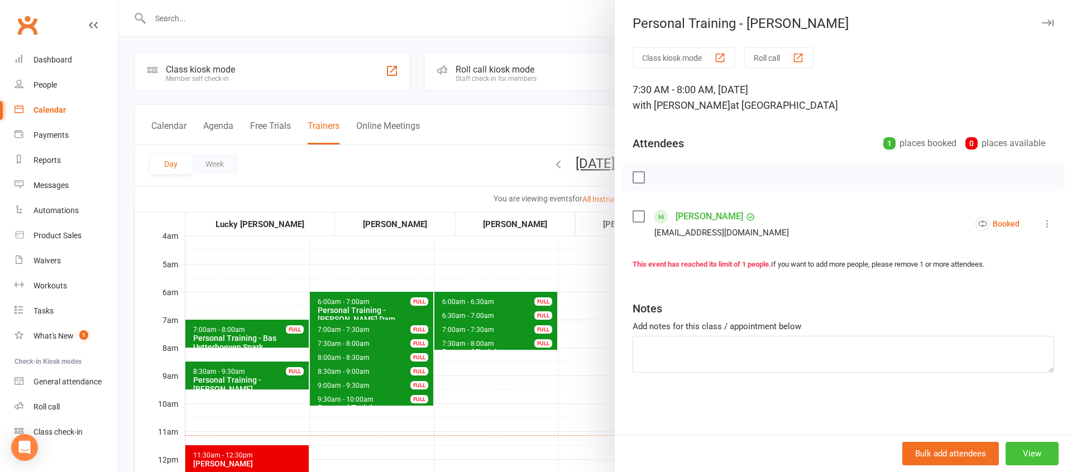
click at [1030, 456] on button "View" at bounding box center [1032, 453] width 53 height 23
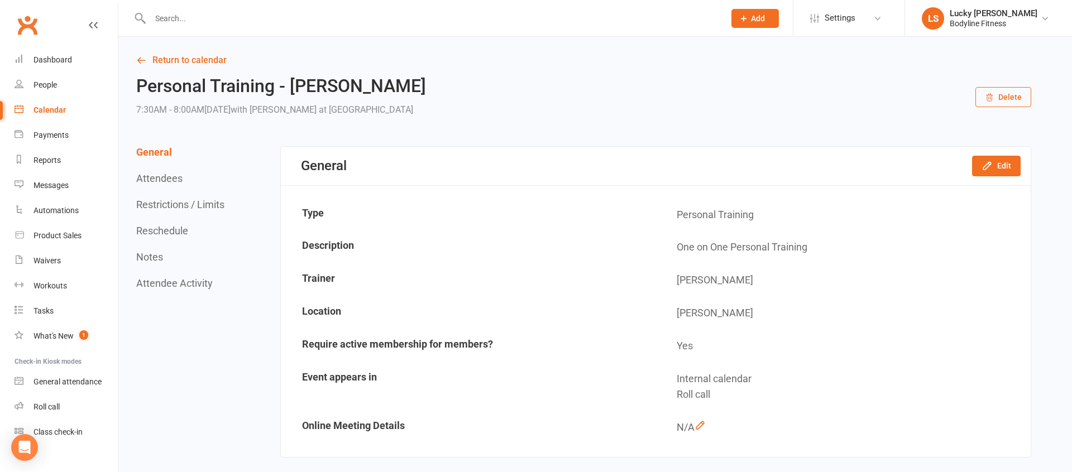
click at [1007, 97] on button "Delete" at bounding box center [1003, 97] width 56 height 20
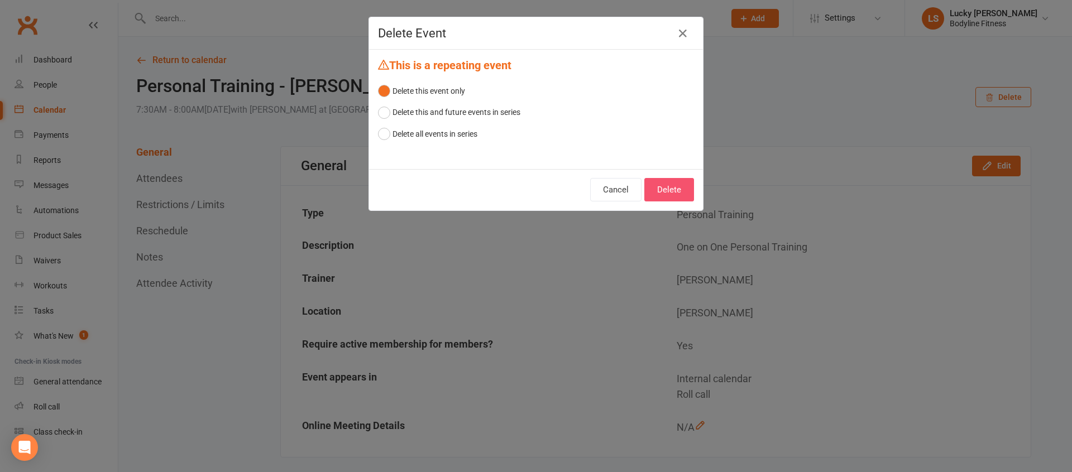
click at [679, 192] on button "Delete" at bounding box center [669, 189] width 50 height 23
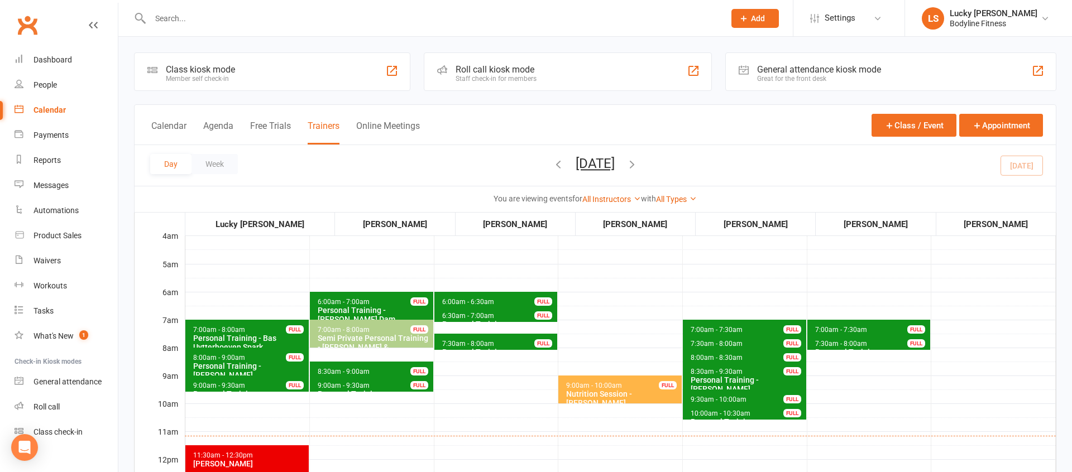
click at [615, 169] on button "[DATE]" at bounding box center [595, 164] width 39 height 16
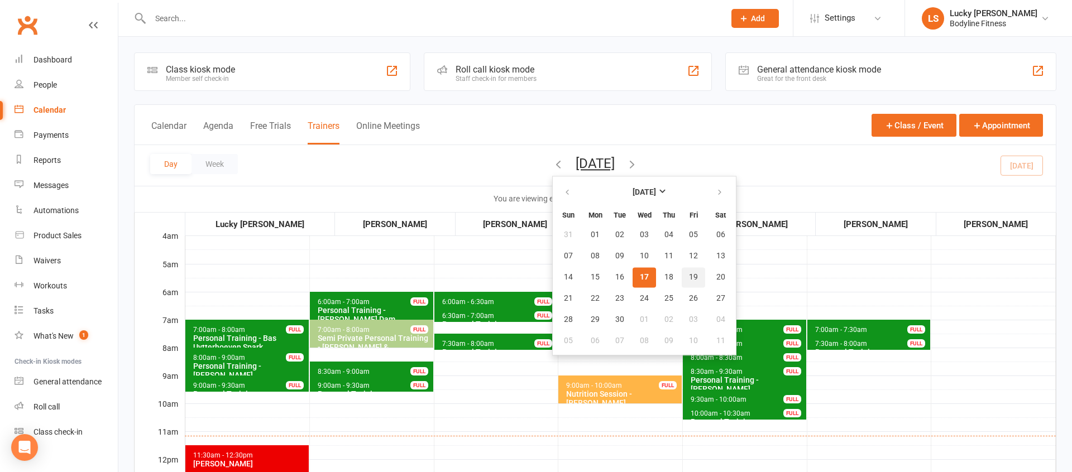
click at [689, 274] on span "19" at bounding box center [693, 277] width 9 height 9
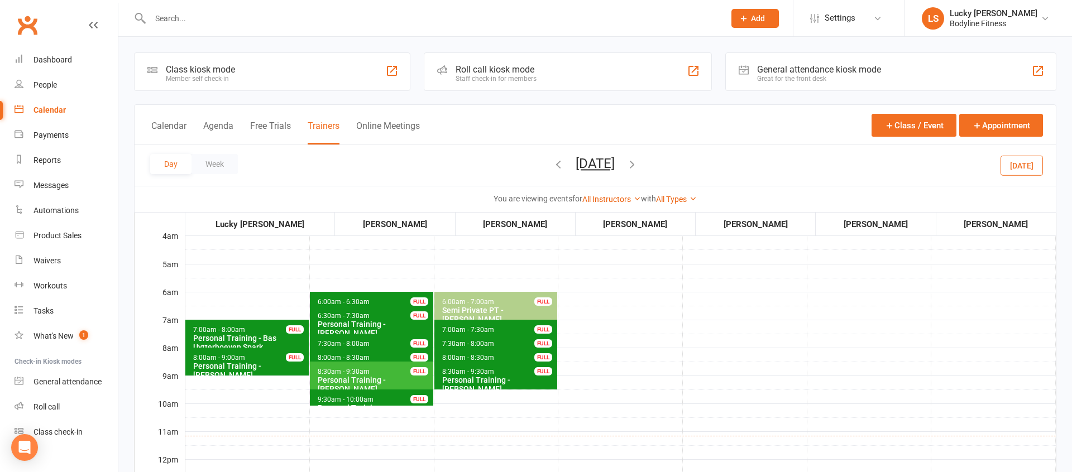
click at [452, 355] on span "8:00am - 8:30am" at bounding box center [468, 358] width 53 height 8
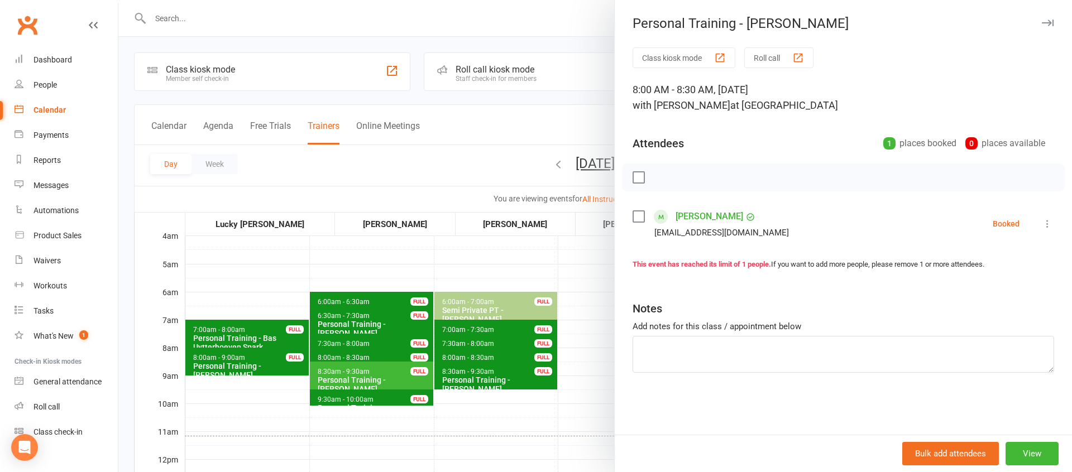
click at [453, 355] on div at bounding box center [595, 236] width 954 height 472
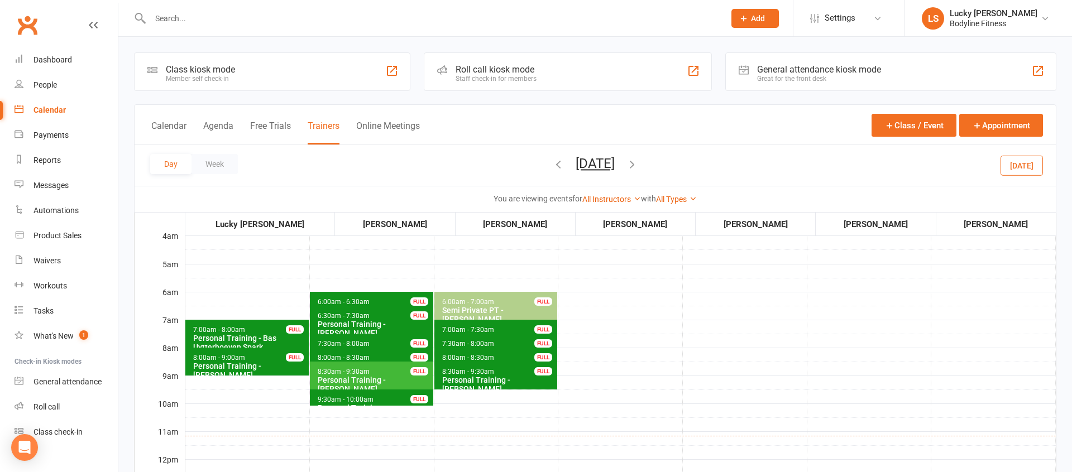
click at [396, 353] on span "8:00am - 8:30am Personal Training - [PERSON_NAME] FULL" at bounding box center [371, 356] width 123 height 16
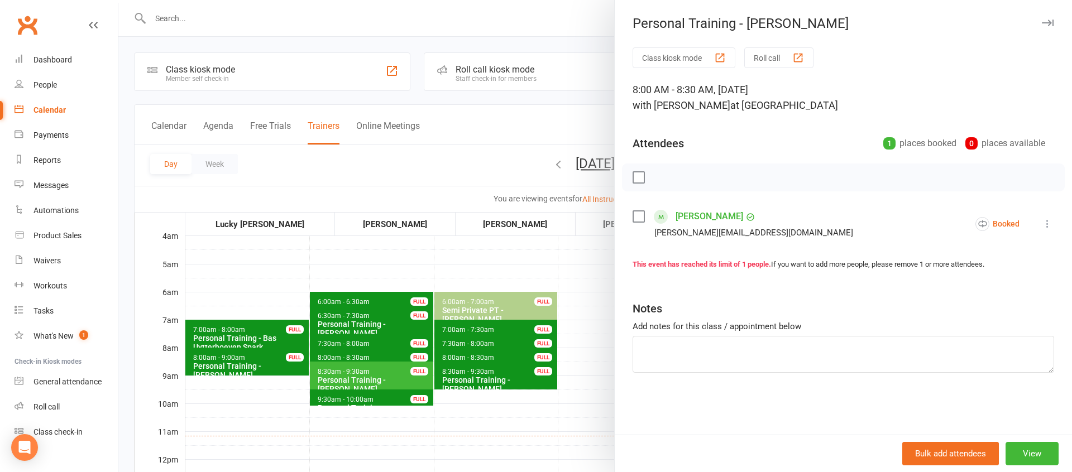
click at [398, 353] on div at bounding box center [595, 236] width 954 height 472
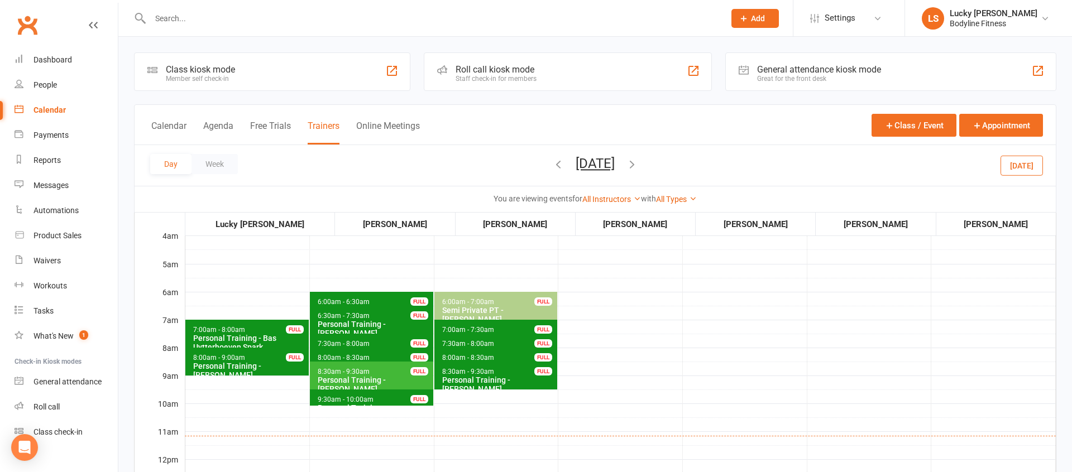
click at [480, 342] on span "7:30am - 8:00am" at bounding box center [468, 344] width 53 height 8
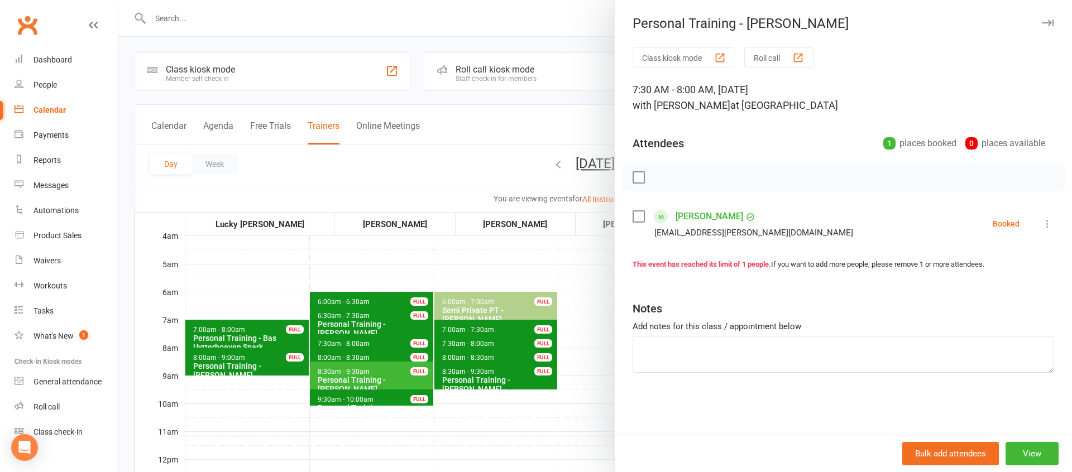
drag, startPoint x: 470, startPoint y: 345, endPoint x: 464, endPoint y: 347, distance: 6.4
click at [469, 345] on div at bounding box center [595, 236] width 954 height 472
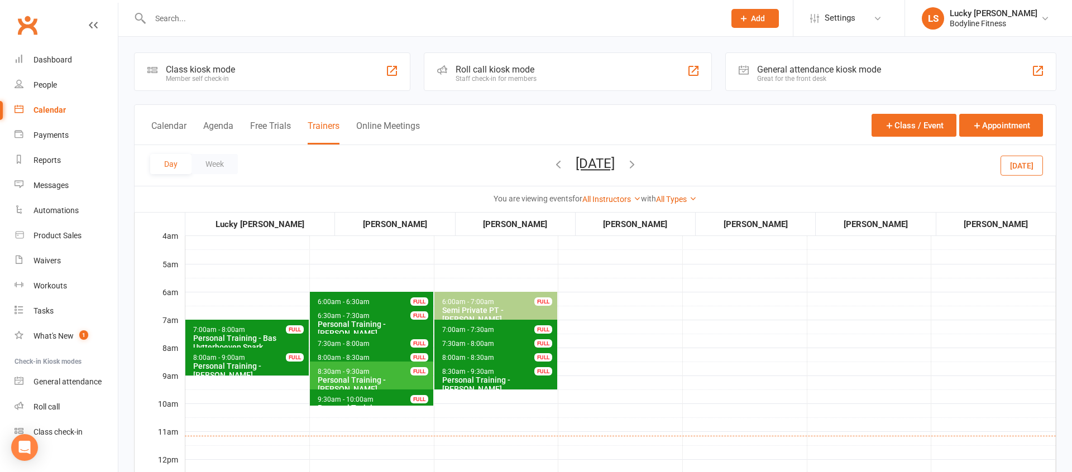
click at [334, 343] on span "7:30am - 8:00am" at bounding box center [343, 344] width 53 height 8
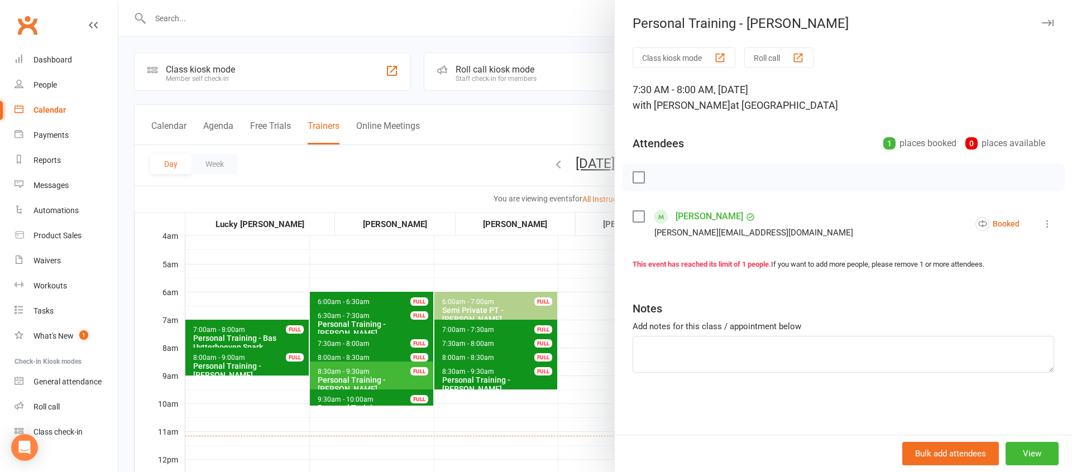
click at [337, 344] on div at bounding box center [595, 236] width 954 height 472
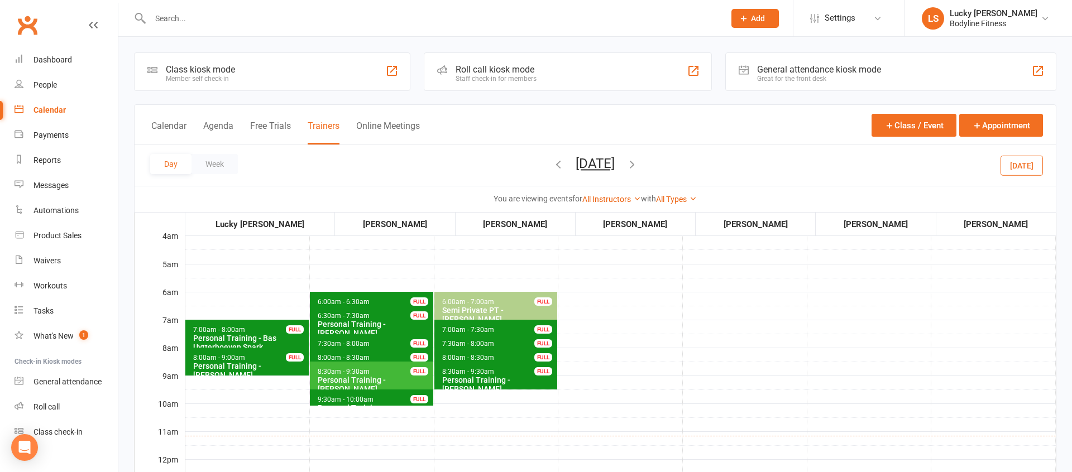
click at [331, 357] on span "8:00am - 8:30am" at bounding box center [343, 358] width 53 height 8
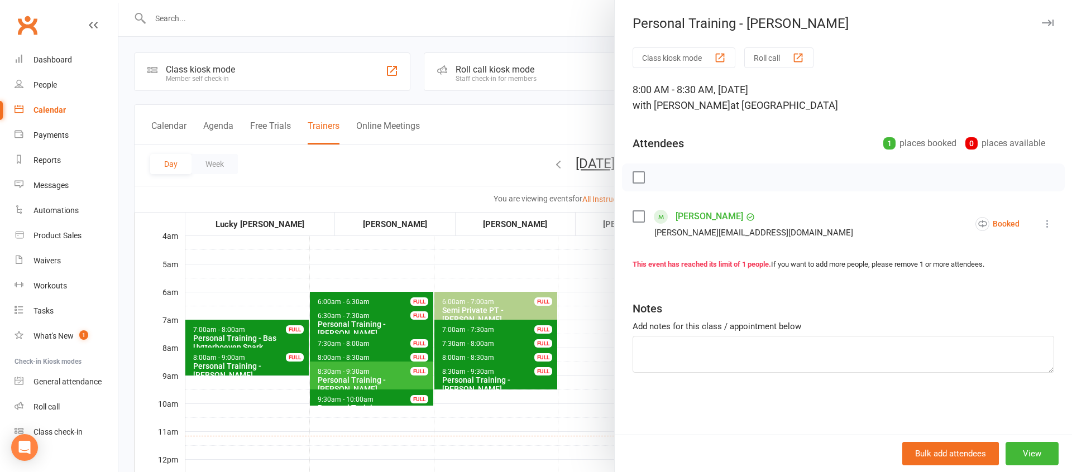
click at [332, 357] on div at bounding box center [595, 236] width 954 height 472
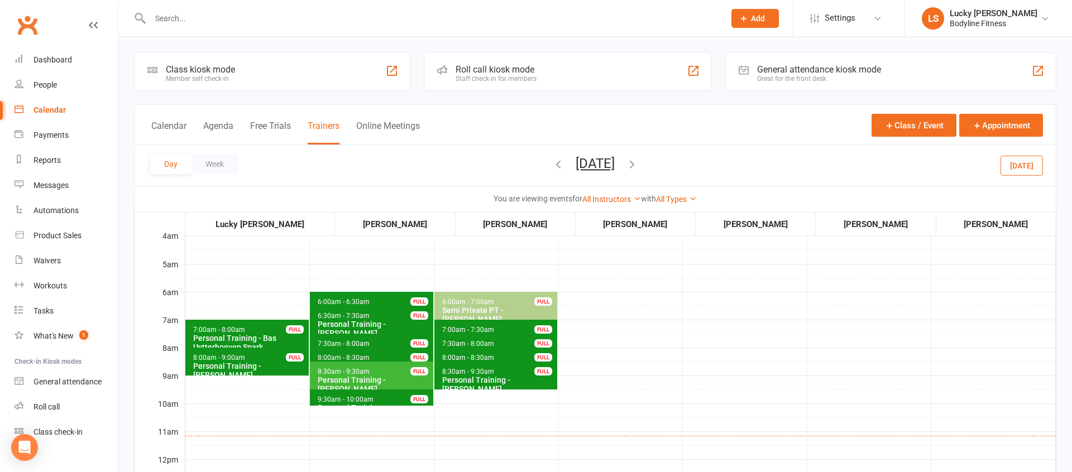
click at [465, 356] on span "8:00am - 8:30am" at bounding box center [468, 358] width 53 height 8
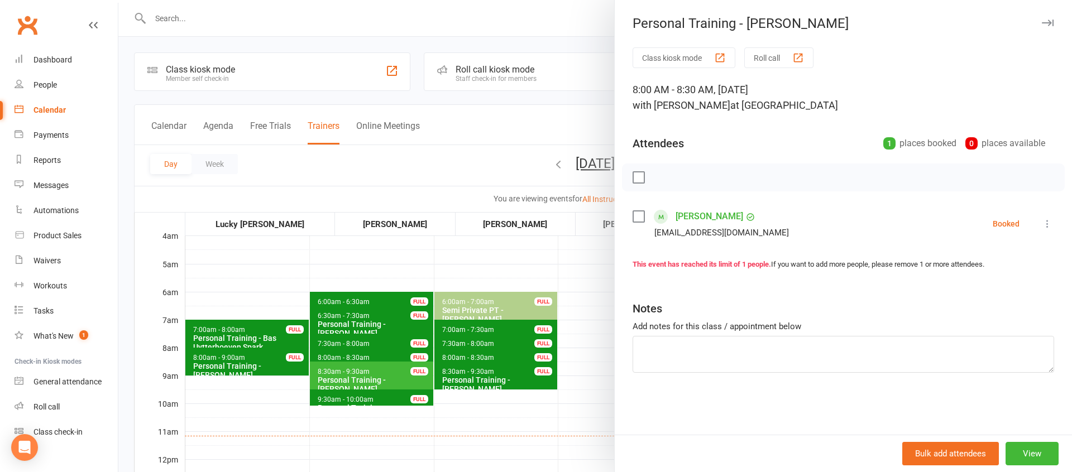
click at [466, 359] on div at bounding box center [595, 236] width 954 height 472
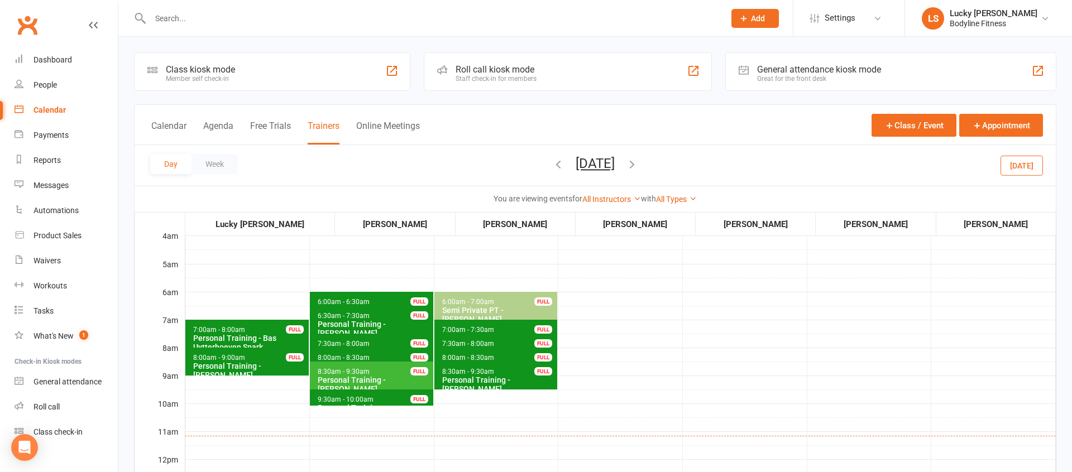
click at [465, 327] on span "7:00am - 7:30am" at bounding box center [468, 330] width 53 height 8
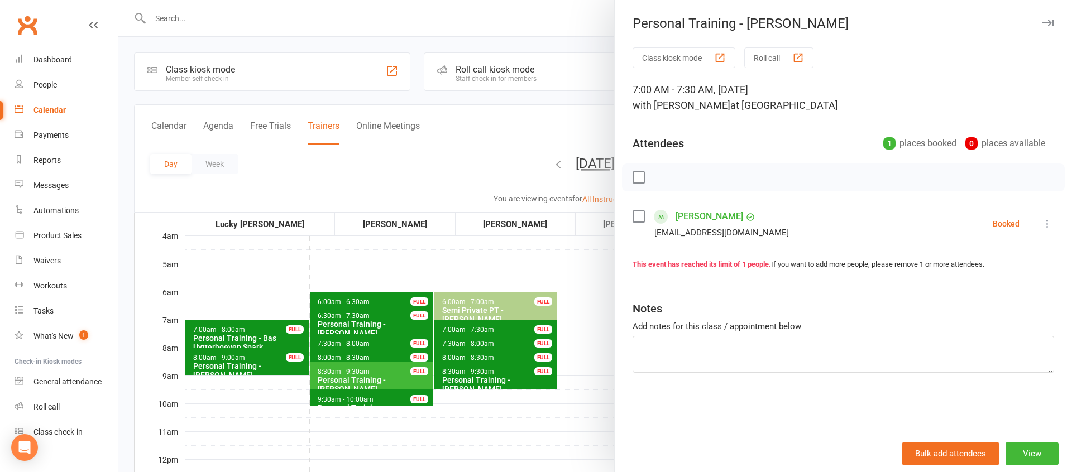
click at [578, 318] on div at bounding box center [595, 236] width 954 height 472
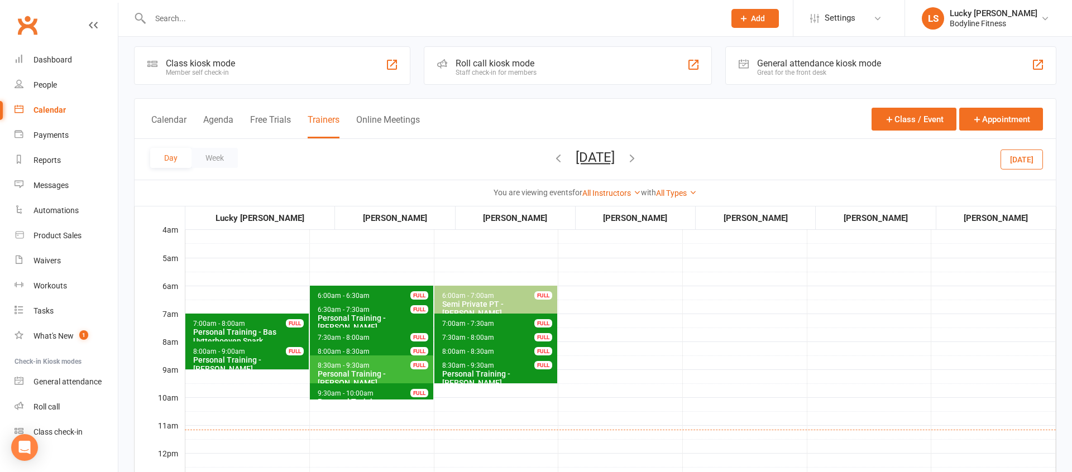
scroll to position [6, 0]
click at [609, 154] on button "[DATE]" at bounding box center [595, 158] width 39 height 16
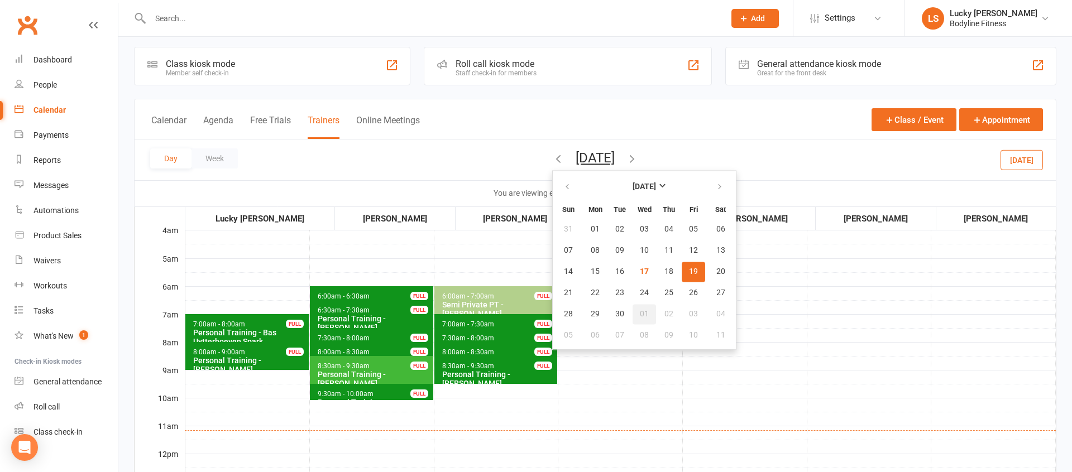
click at [640, 313] on span "01" at bounding box center [644, 314] width 9 height 9
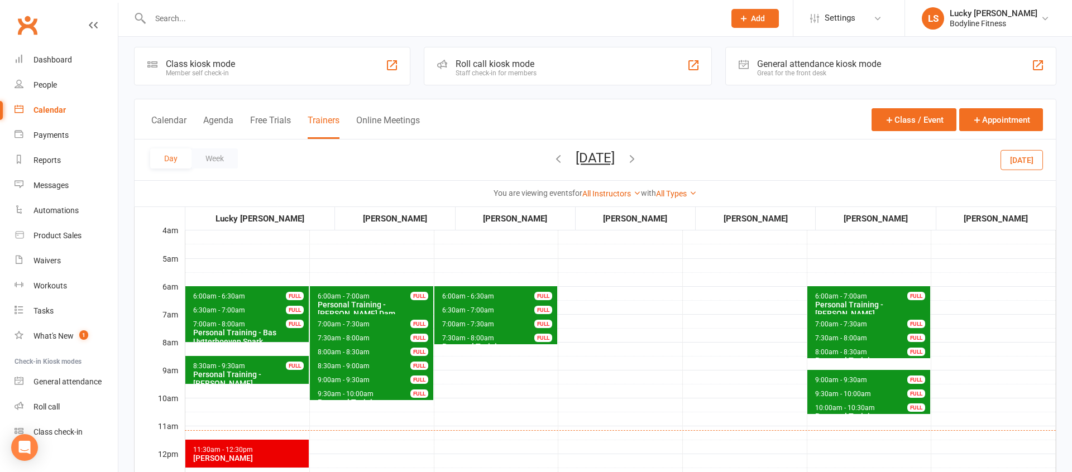
click at [318, 337] on span "7:30am - 8:00am" at bounding box center [343, 338] width 53 height 8
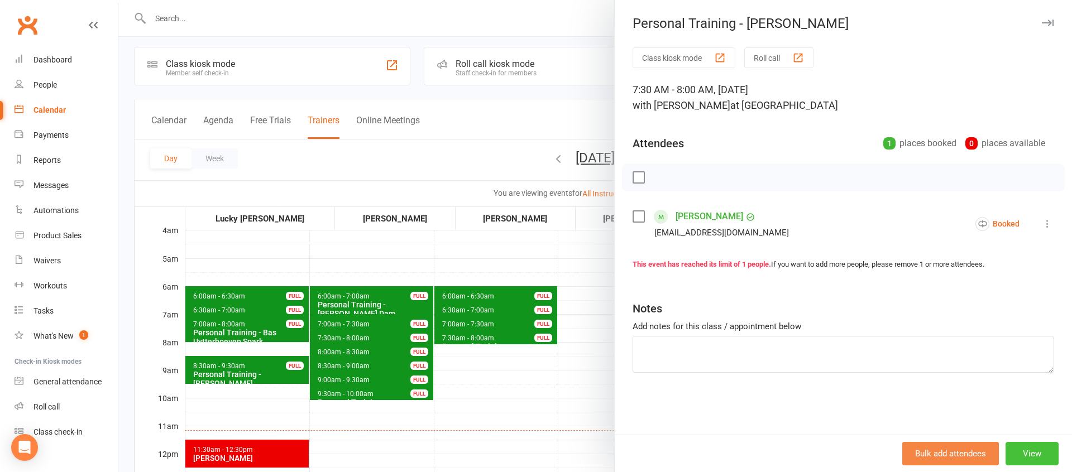
click at [1036, 455] on button "View" at bounding box center [1032, 453] width 53 height 23
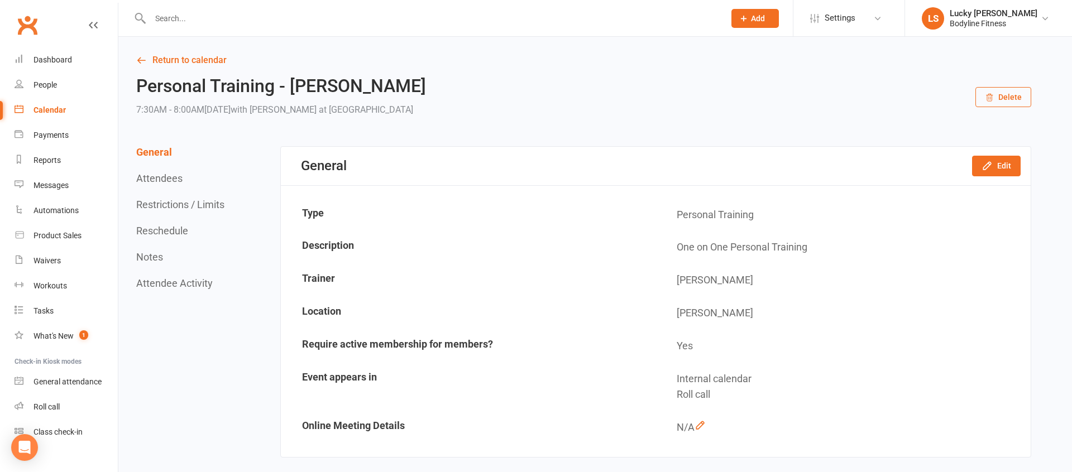
click at [994, 97] on icon "button" at bounding box center [989, 97] width 9 height 9
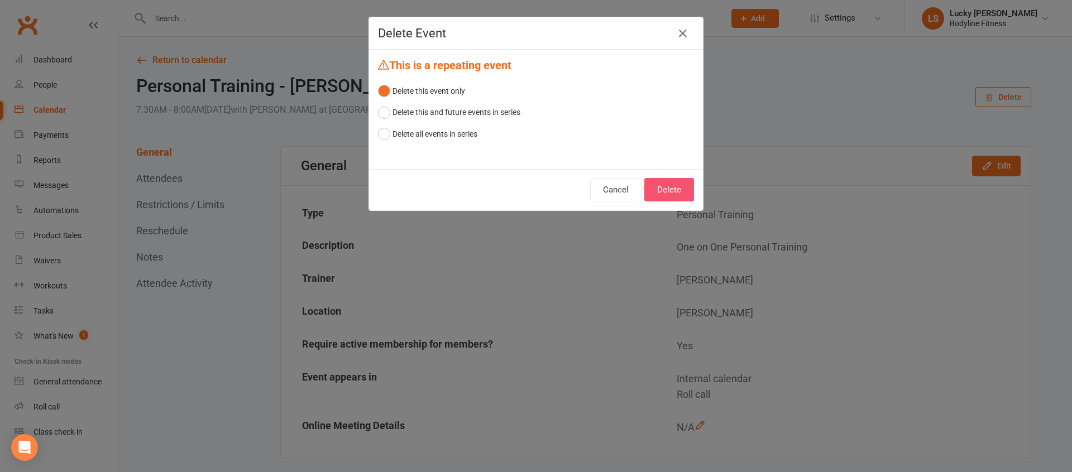
click at [669, 192] on button "Delete" at bounding box center [669, 189] width 50 height 23
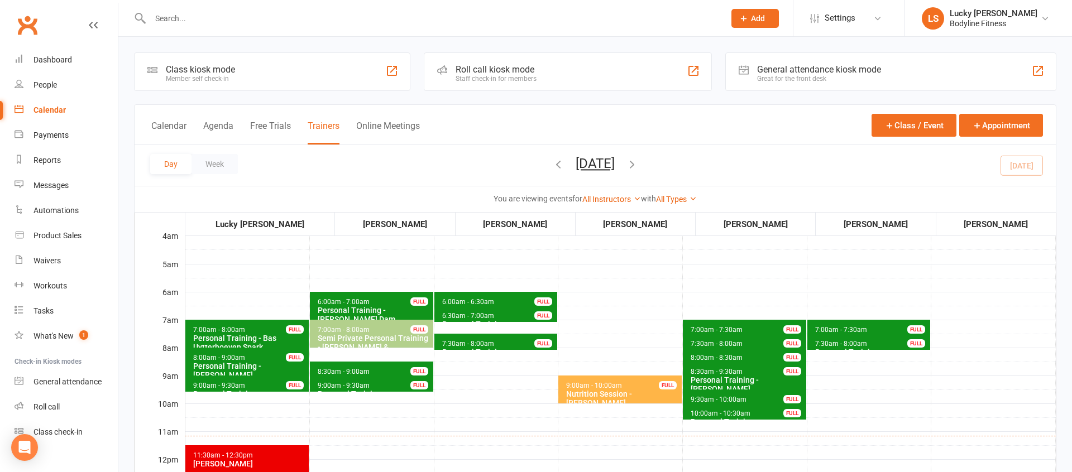
click at [615, 166] on button "[DATE]" at bounding box center [595, 164] width 39 height 16
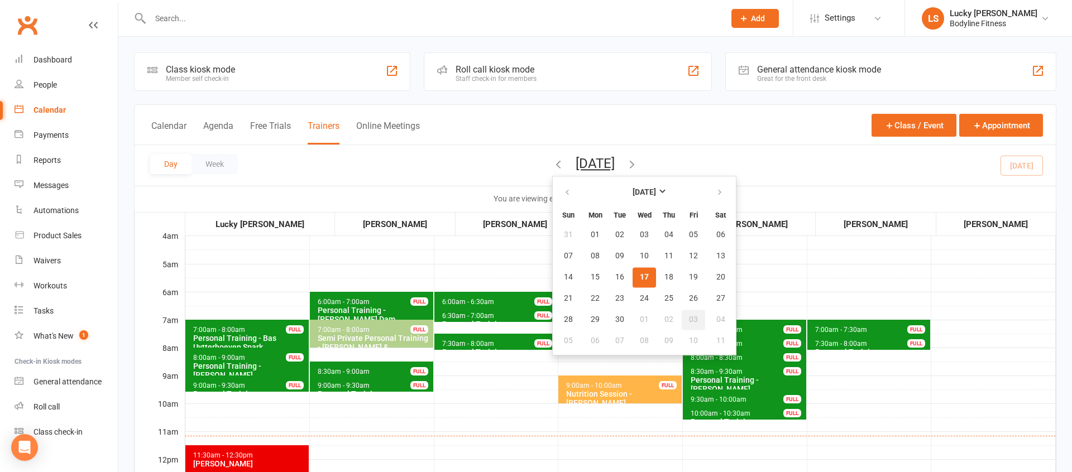
click at [689, 319] on span "03" at bounding box center [693, 319] width 9 height 9
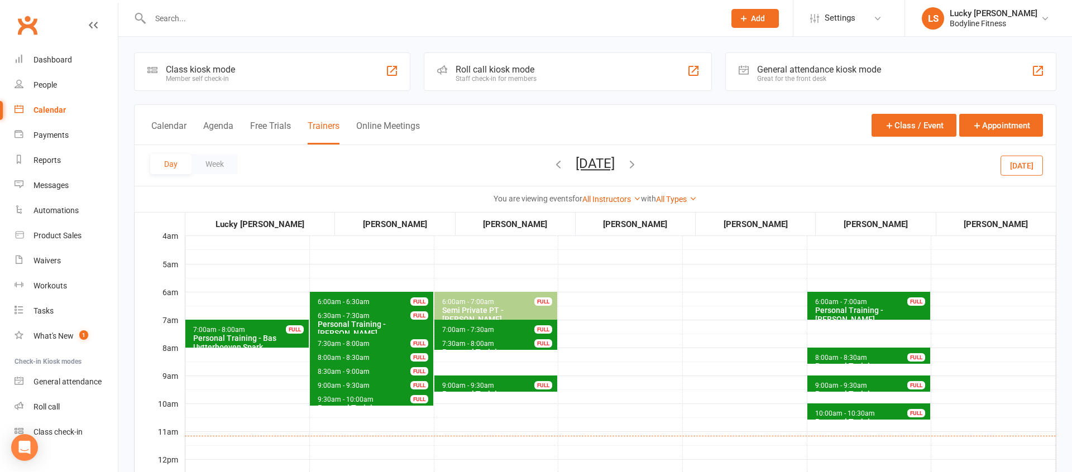
click at [338, 355] on span "8:00am - 8:30am" at bounding box center [343, 358] width 53 height 8
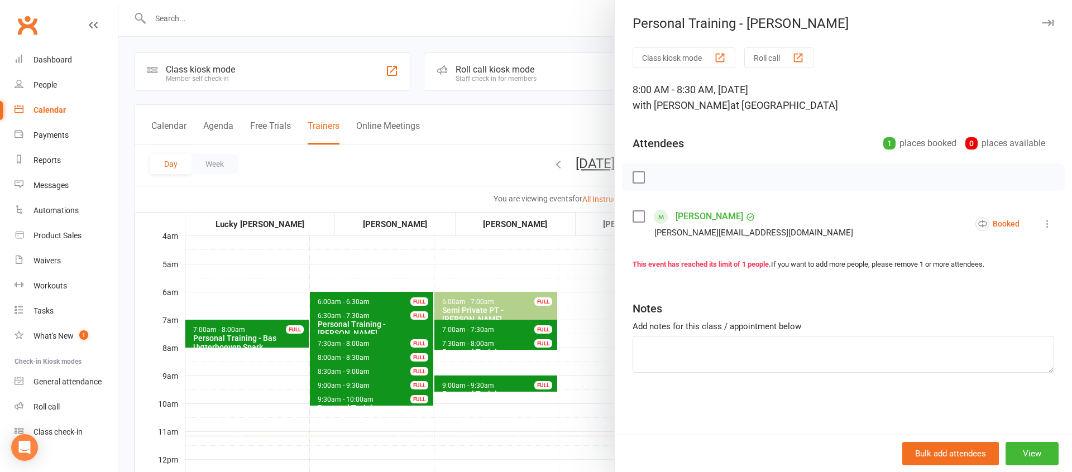
click at [338, 355] on div at bounding box center [595, 236] width 954 height 472
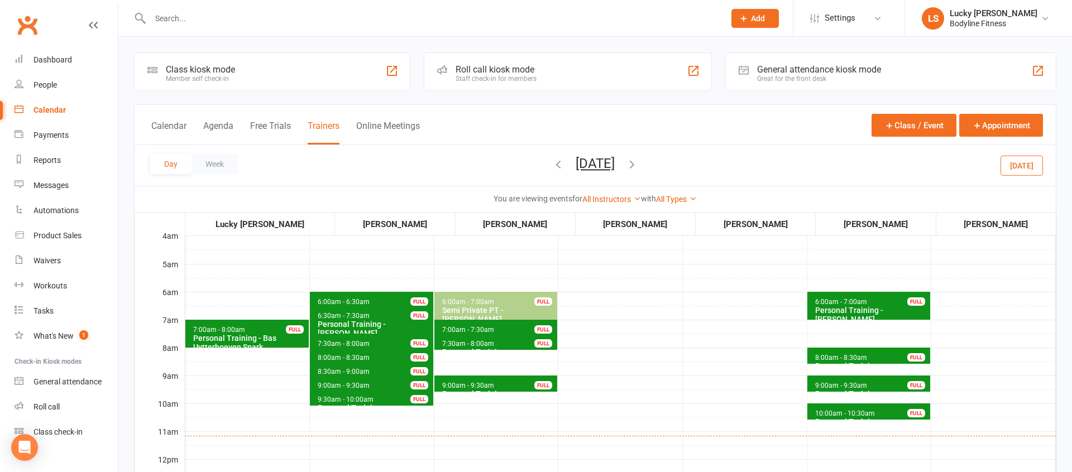
click at [339, 370] on span "8:30am - 9:00am" at bounding box center [343, 372] width 53 height 8
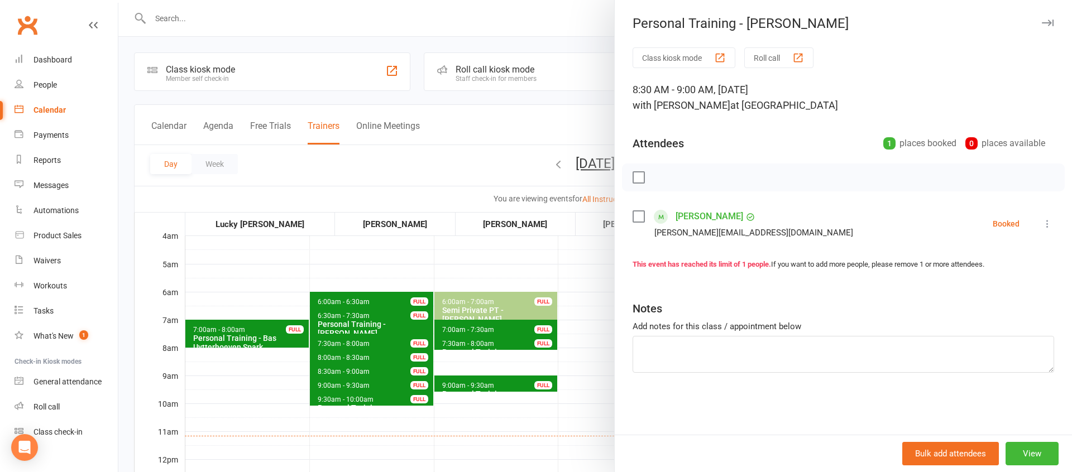
drag, startPoint x: 356, startPoint y: 371, endPoint x: 372, endPoint y: 372, distance: 16.2
click at [359, 371] on div at bounding box center [595, 236] width 954 height 472
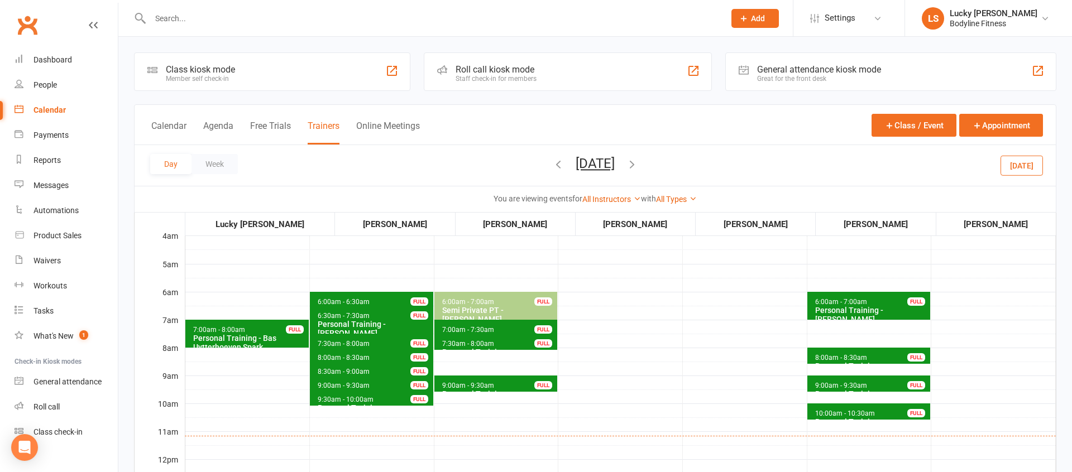
click at [825, 358] on span "8:00am - 8:30am" at bounding box center [841, 358] width 53 height 8
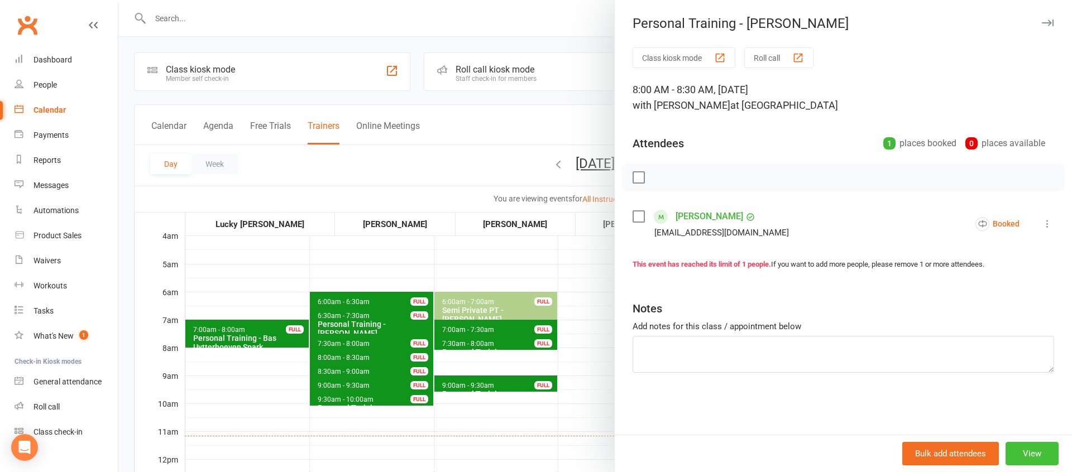
click at [1041, 449] on button "View" at bounding box center [1032, 453] width 53 height 23
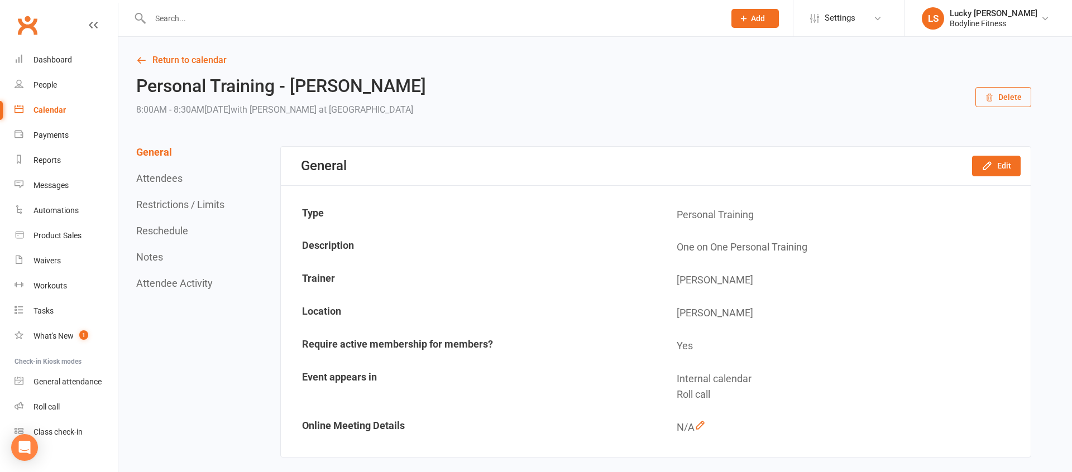
click at [1005, 94] on button "Delete" at bounding box center [1003, 97] width 56 height 20
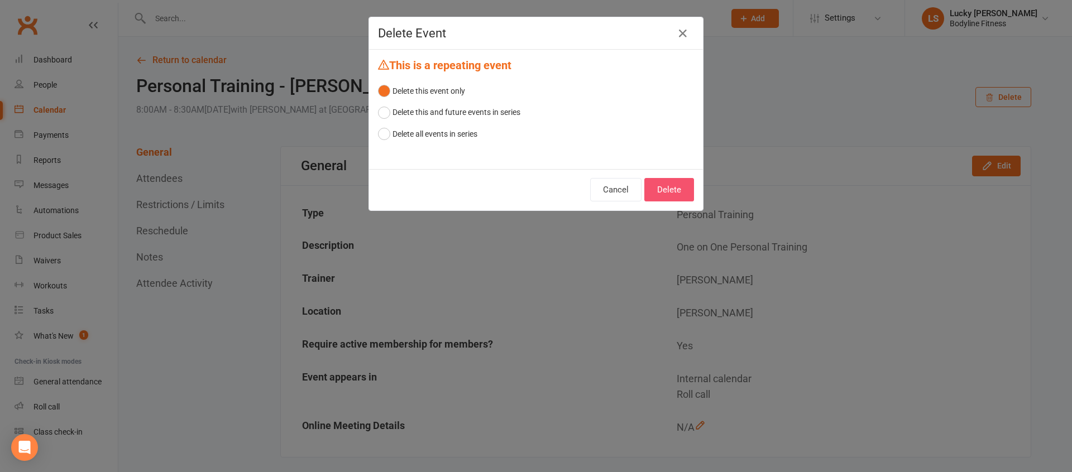
click at [666, 190] on button "Delete" at bounding box center [669, 189] width 50 height 23
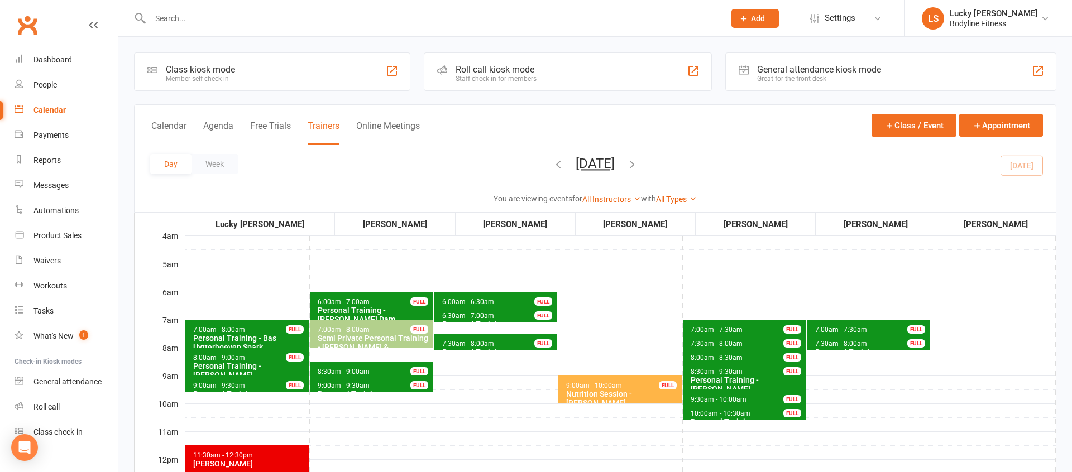
click at [357, 22] on input "text" at bounding box center [432, 19] width 570 height 16
click at [615, 163] on button "[DATE]" at bounding box center [595, 164] width 39 height 16
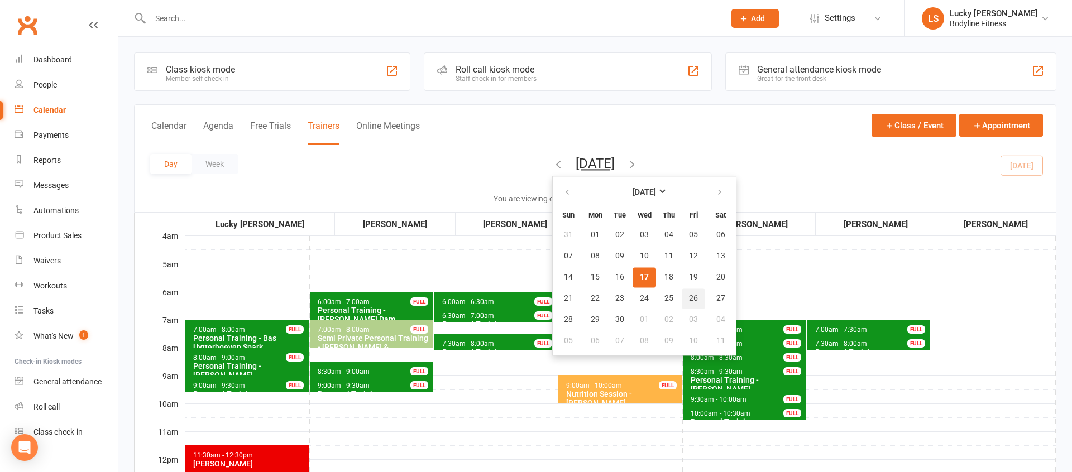
click at [689, 301] on span "26" at bounding box center [693, 298] width 9 height 9
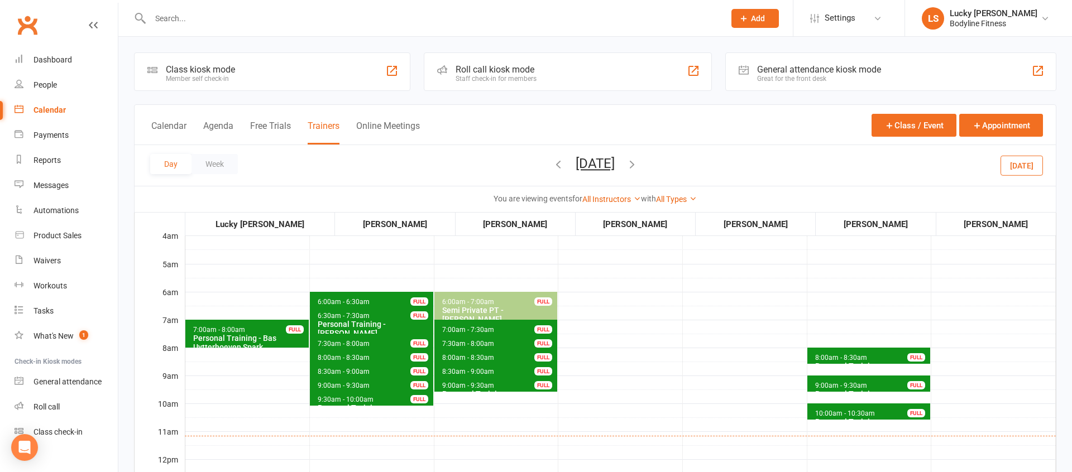
click at [831, 356] on span "8:00am - 8:30am" at bounding box center [841, 358] width 53 height 8
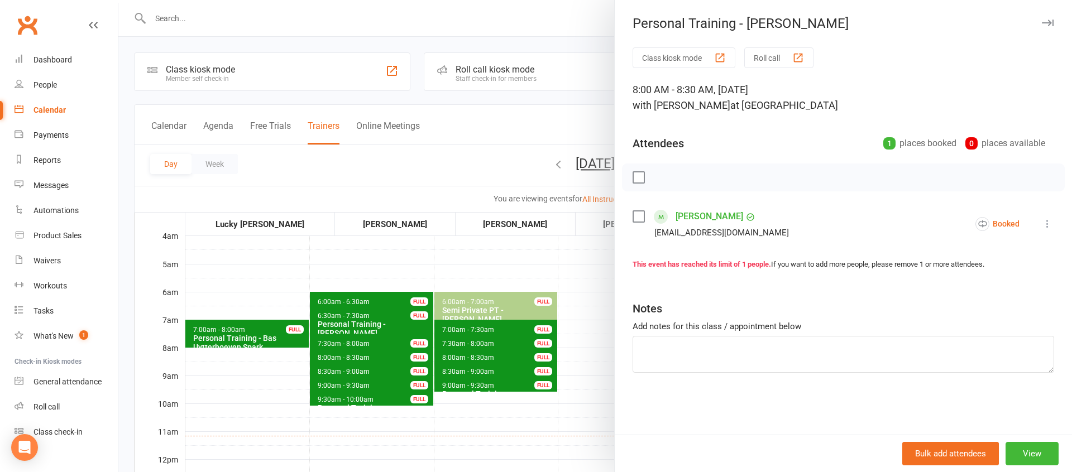
click at [576, 352] on div at bounding box center [595, 236] width 954 height 472
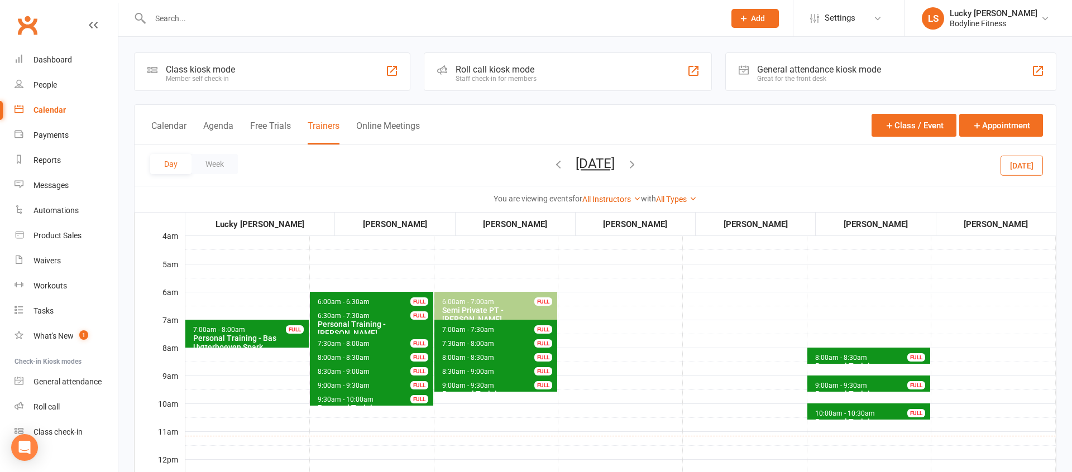
click at [844, 354] on span "8:00am - 8:30am" at bounding box center [841, 358] width 53 height 8
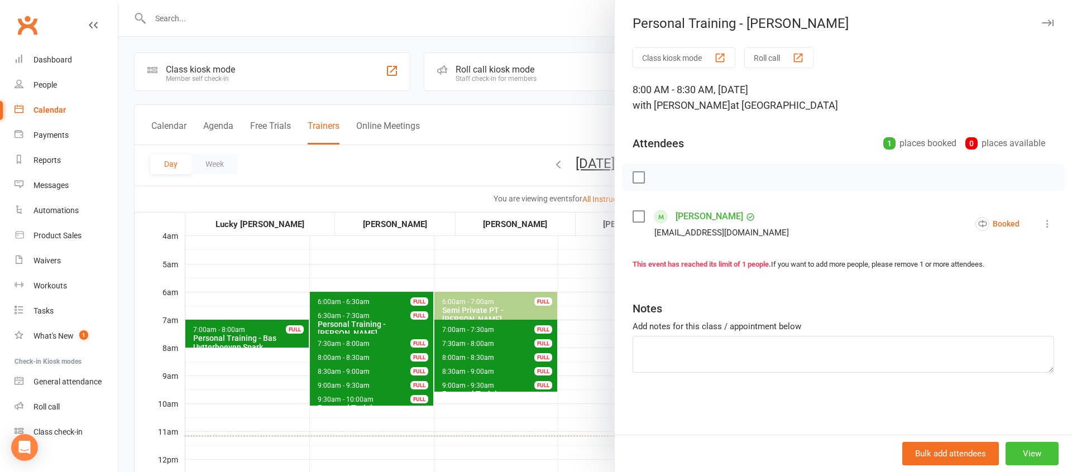
click at [1032, 452] on button "View" at bounding box center [1032, 453] width 53 height 23
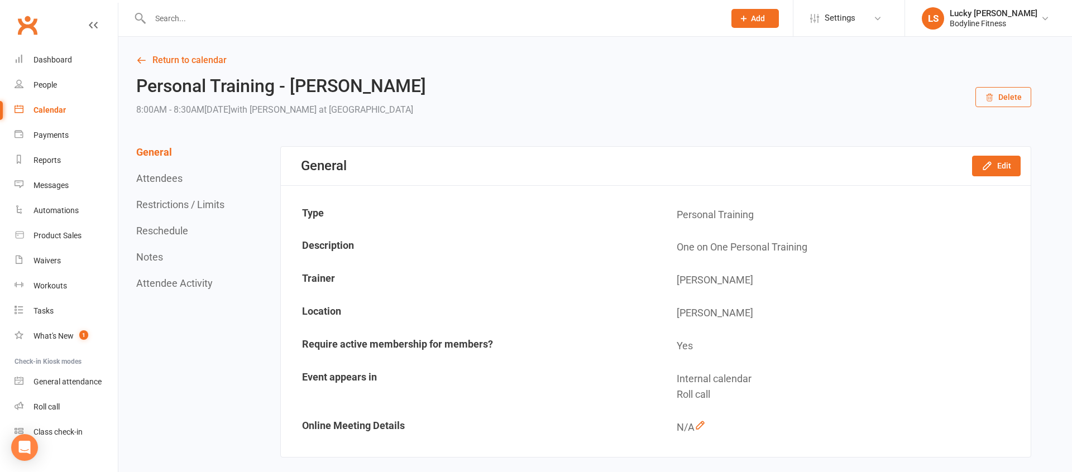
click at [1003, 103] on button "Delete" at bounding box center [1003, 97] width 56 height 20
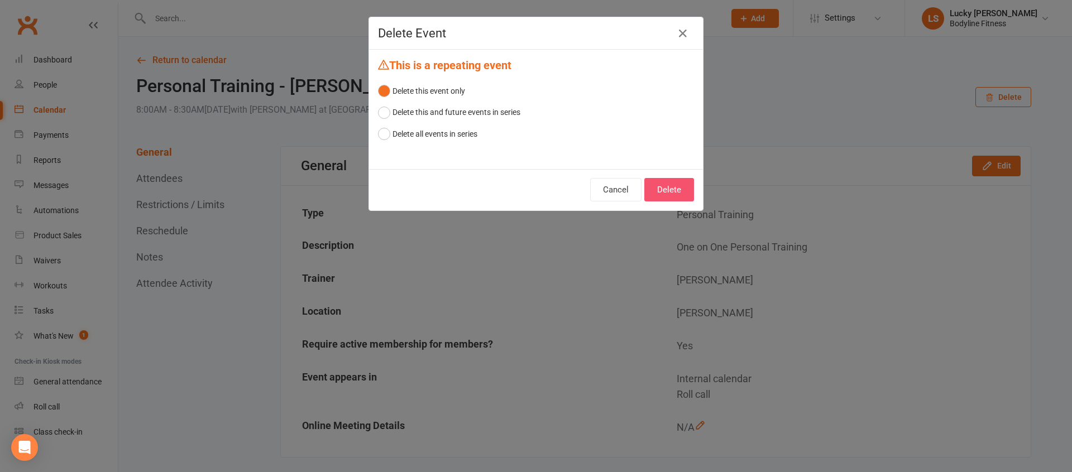
click at [666, 189] on button "Delete" at bounding box center [669, 189] width 50 height 23
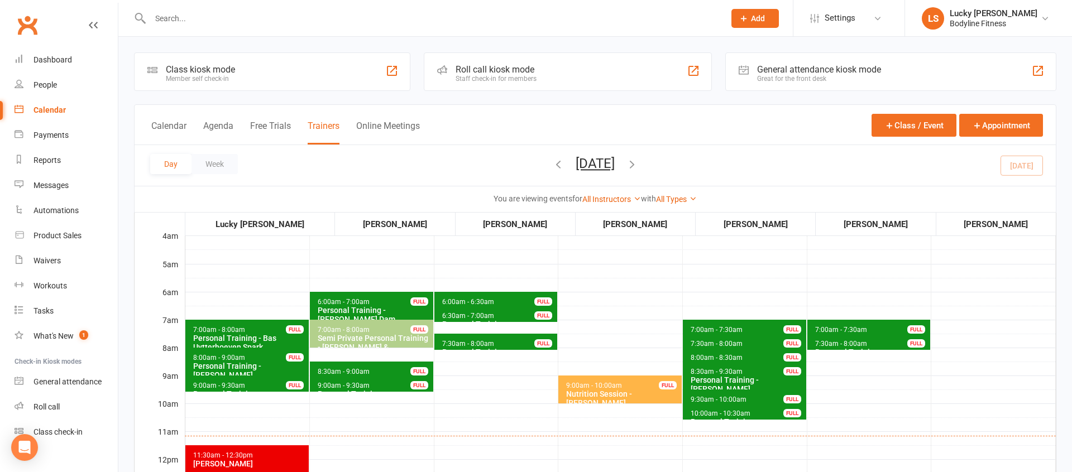
click at [615, 167] on button "[DATE]" at bounding box center [595, 164] width 39 height 16
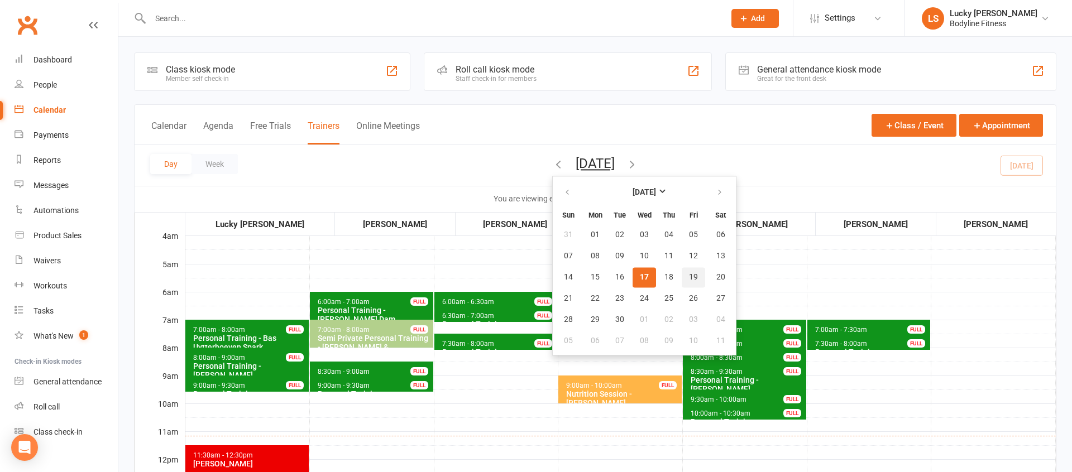
click at [689, 276] on span "19" at bounding box center [693, 277] width 9 height 9
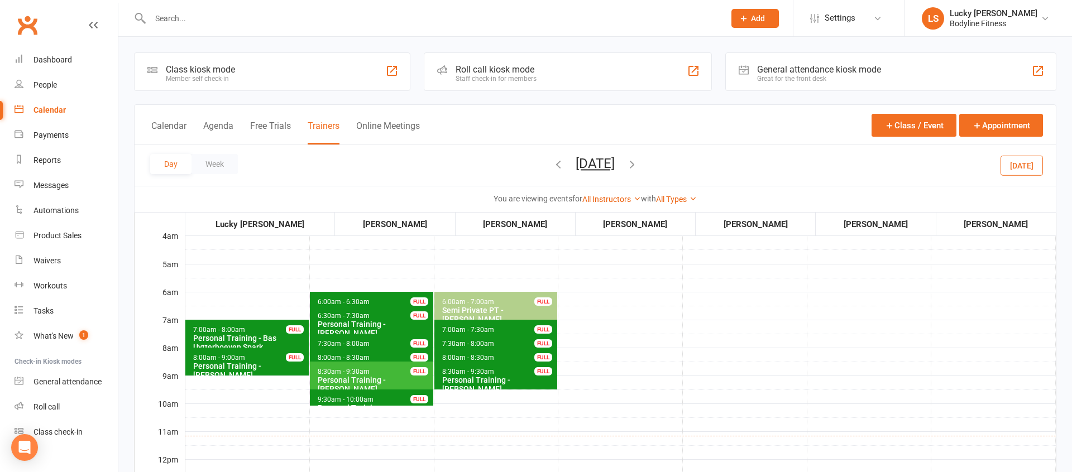
click at [597, 162] on button "[DATE]" at bounding box center [595, 164] width 39 height 16
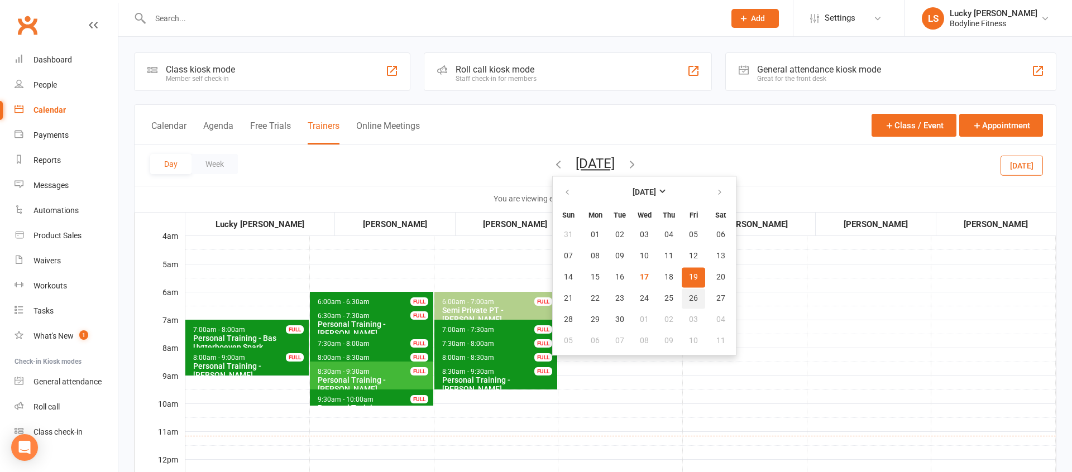
click at [689, 295] on span "26" at bounding box center [693, 298] width 9 height 9
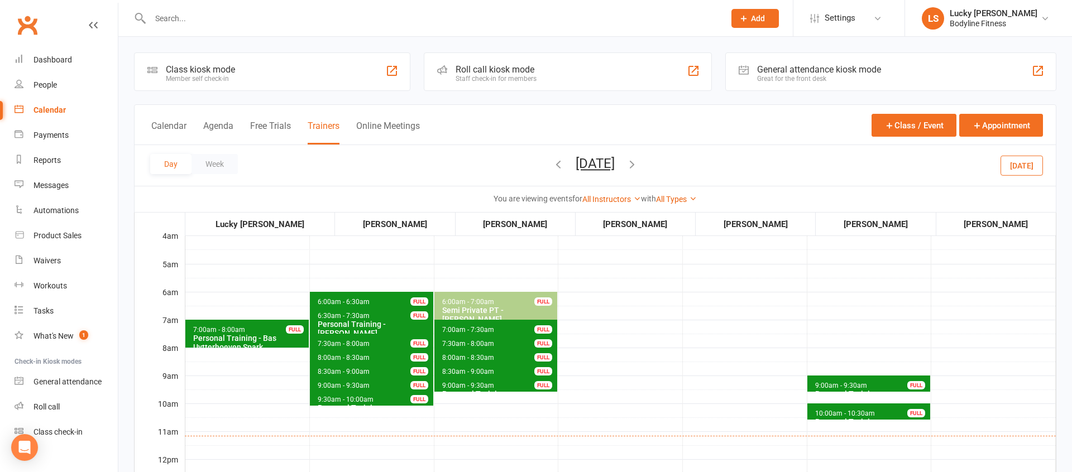
click at [615, 167] on button "[DATE]" at bounding box center [595, 164] width 39 height 16
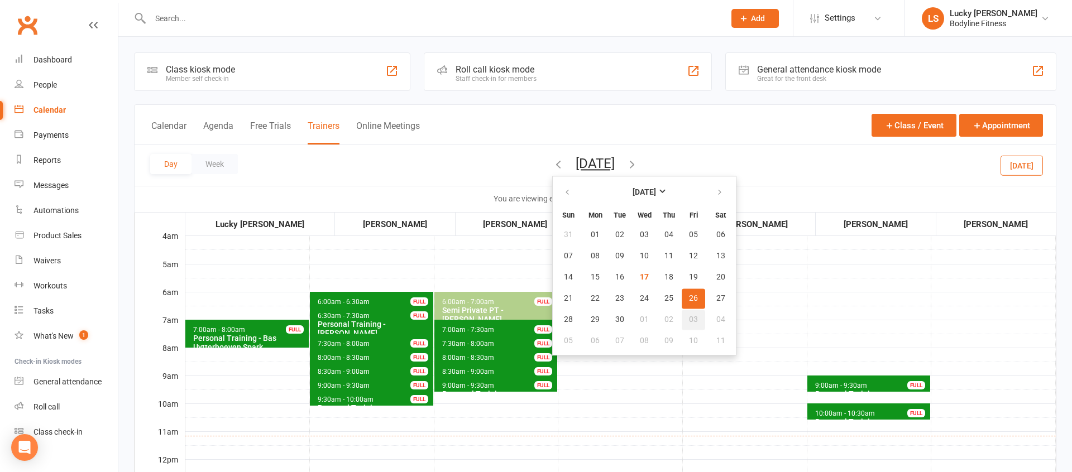
click at [689, 320] on span "03" at bounding box center [693, 319] width 9 height 9
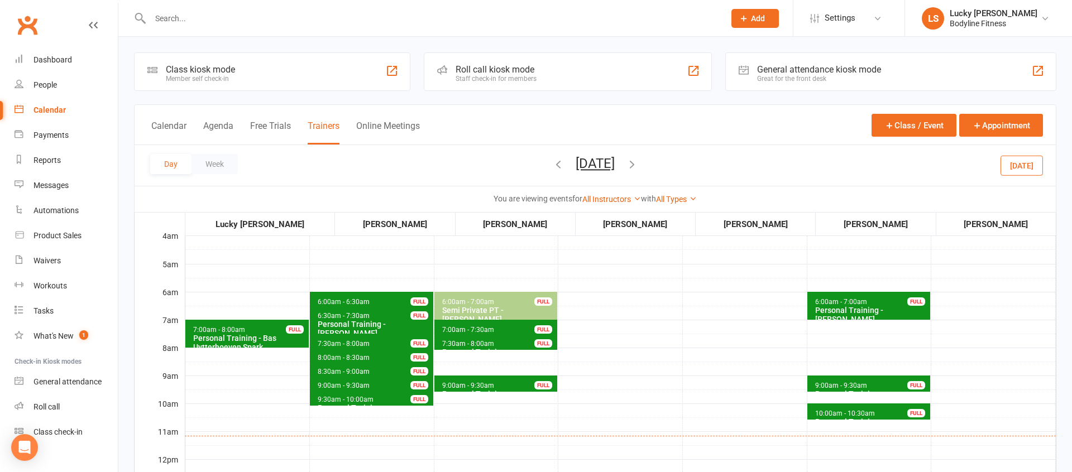
drag, startPoint x: 618, startPoint y: 159, endPoint x: 626, endPoint y: 166, distance: 10.7
click at [615, 159] on button "[DATE]" at bounding box center [595, 164] width 39 height 16
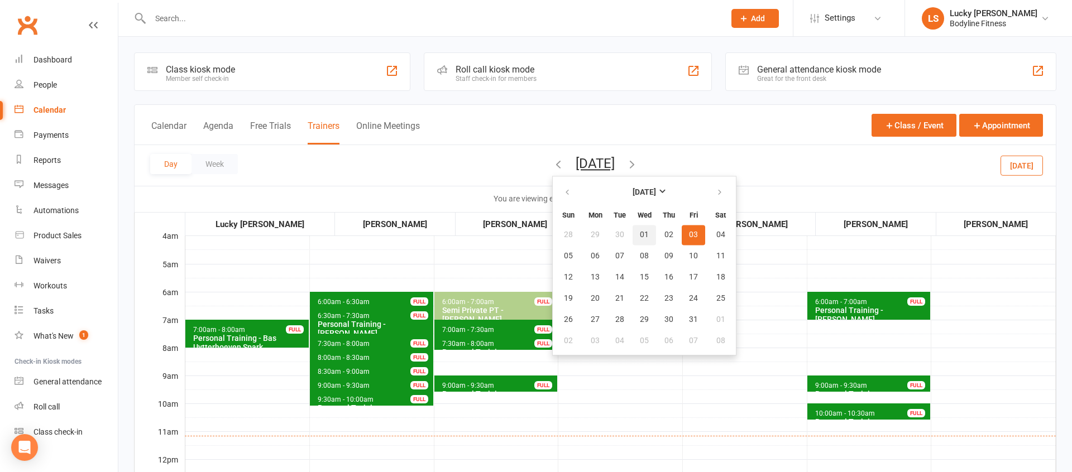
click at [640, 233] on span "01" at bounding box center [644, 235] width 9 height 9
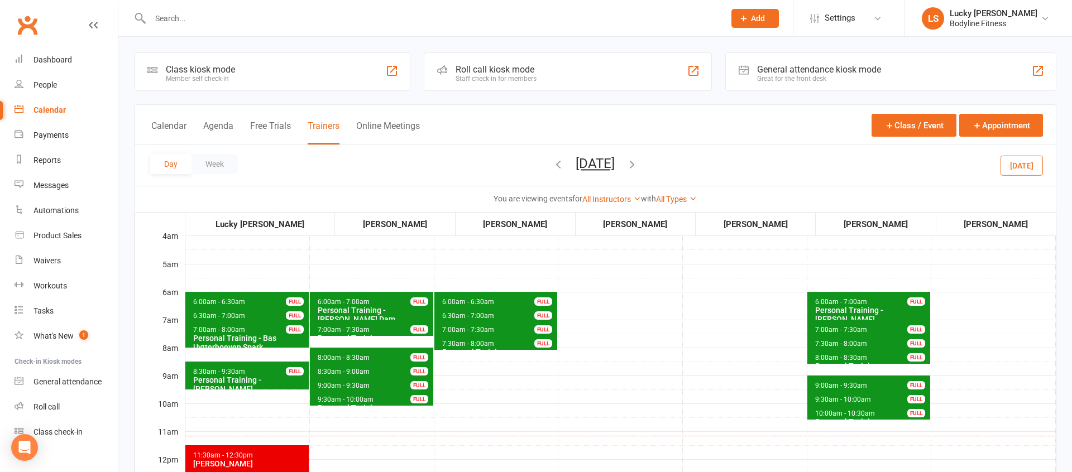
click at [320, 16] on input "text" at bounding box center [432, 19] width 570 height 16
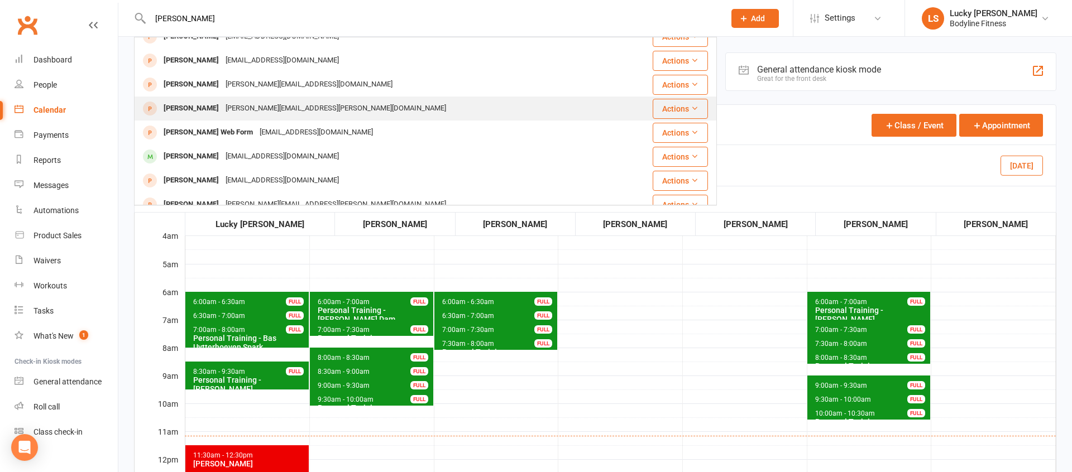
scroll to position [52, 0]
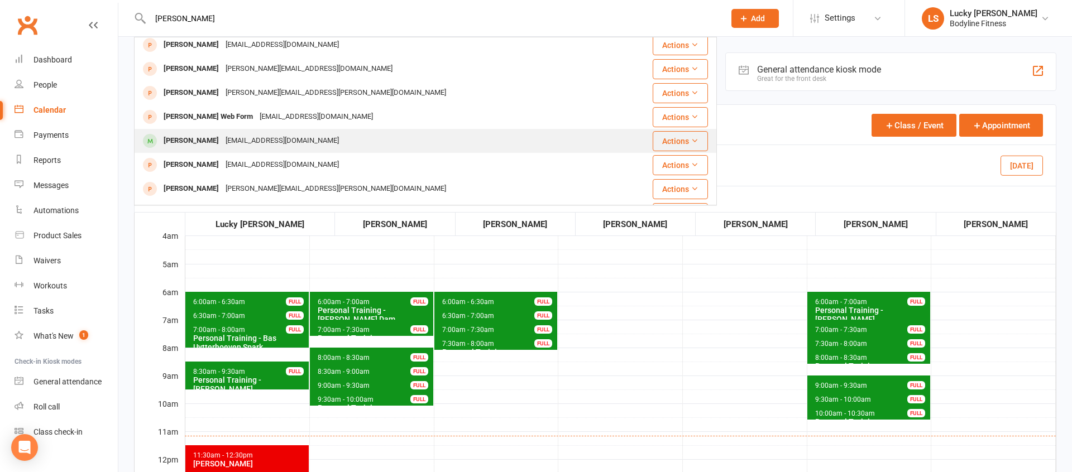
type input "[PERSON_NAME]"
click at [196, 140] on div "[PERSON_NAME]" at bounding box center [191, 141] width 62 height 16
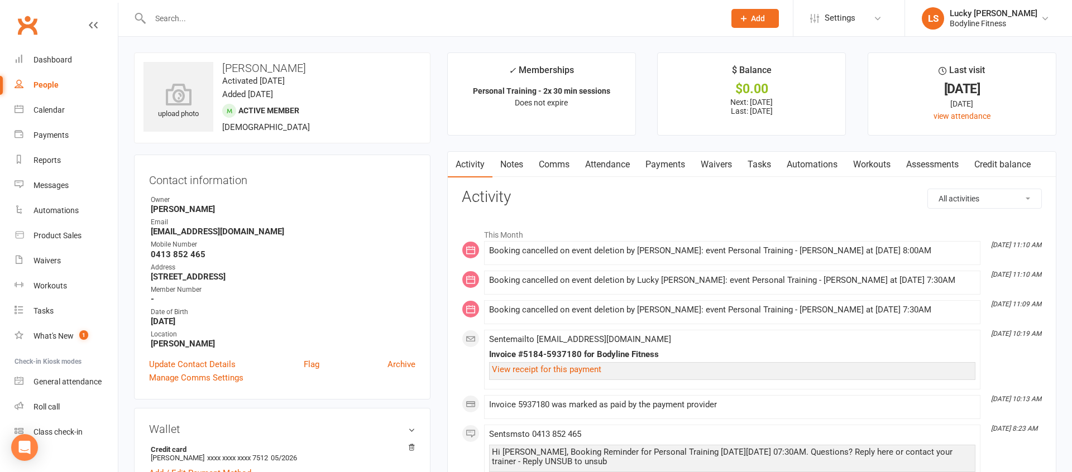
click at [666, 162] on link "Payments" at bounding box center [665, 165] width 55 height 26
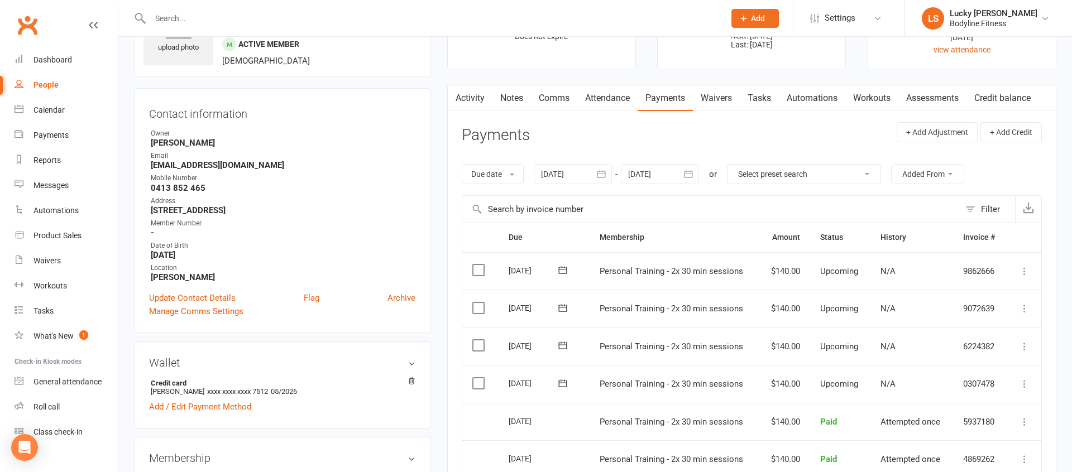
scroll to position [151, 0]
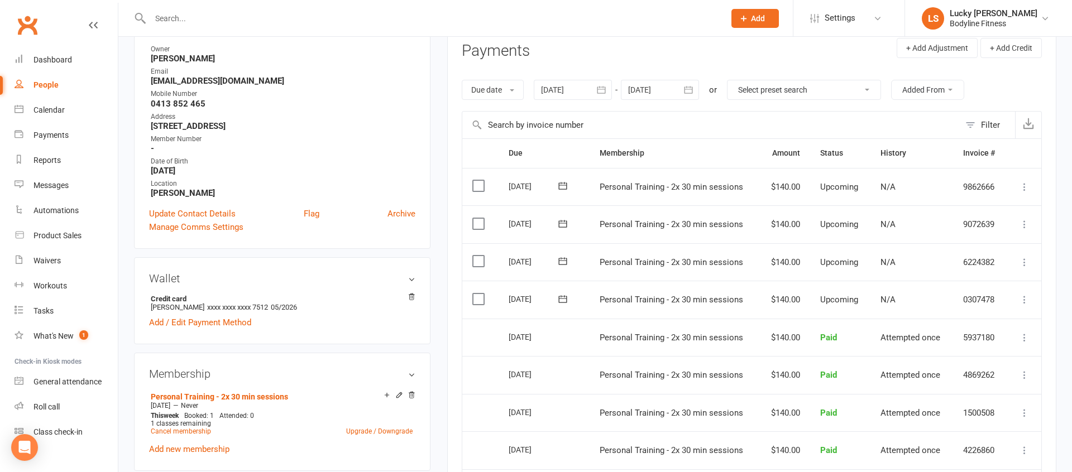
click at [1025, 297] on icon at bounding box center [1024, 299] width 11 height 11
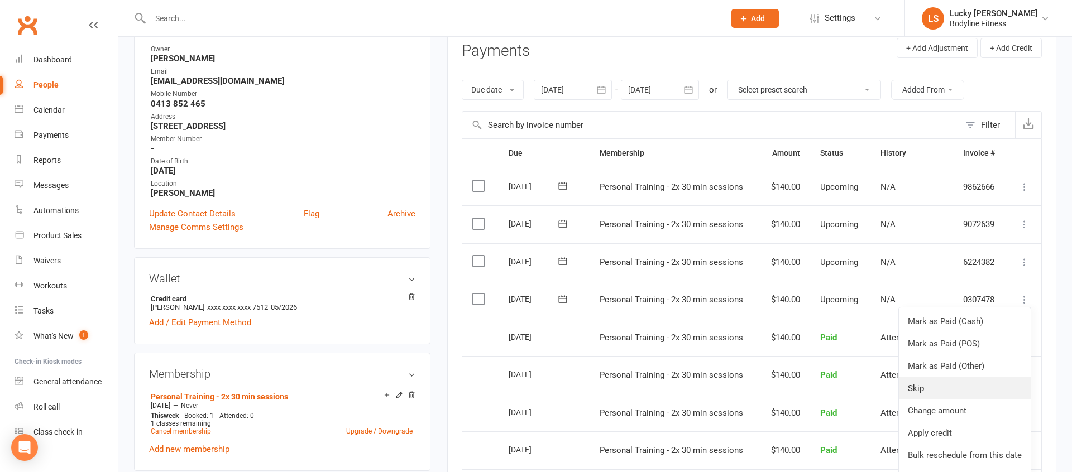
click at [928, 383] on link "Skip" at bounding box center [965, 388] width 132 height 22
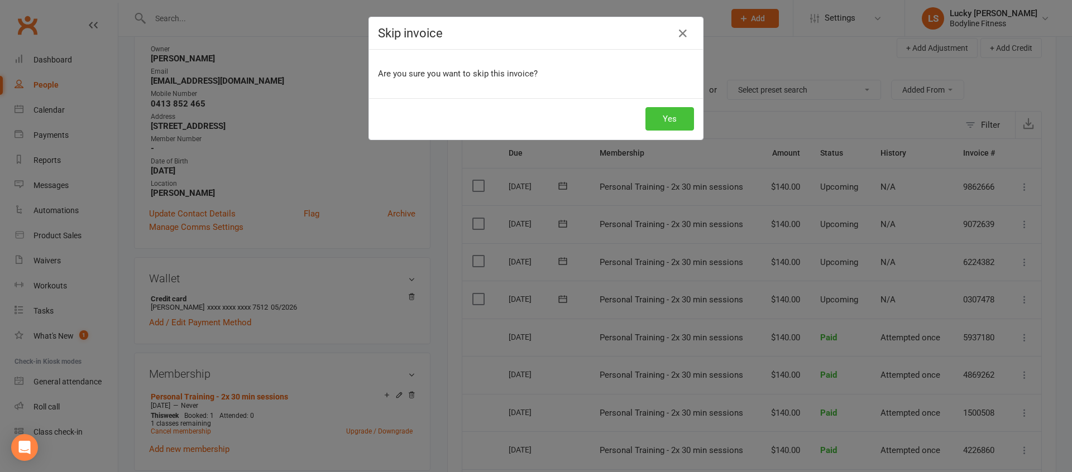
click at [662, 121] on button "Yes" at bounding box center [669, 118] width 49 height 23
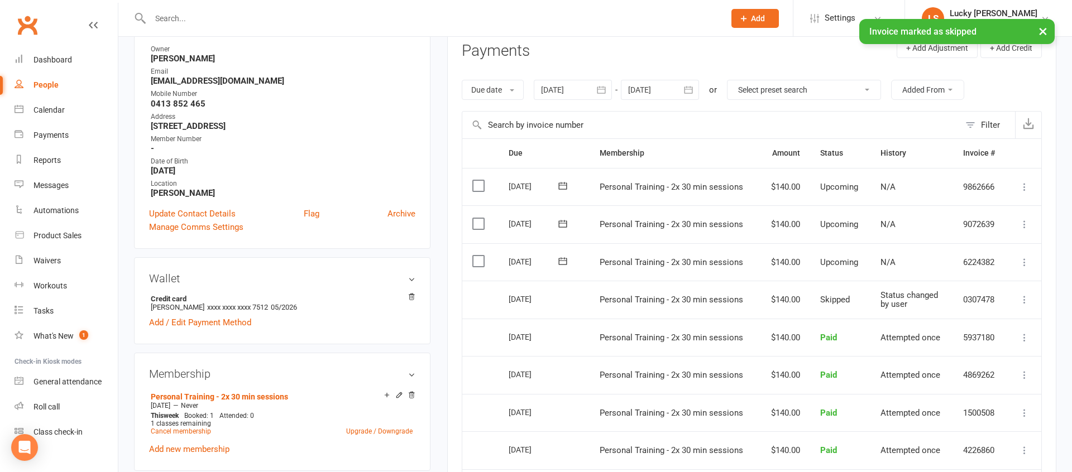
click at [1027, 261] on icon at bounding box center [1024, 262] width 11 height 11
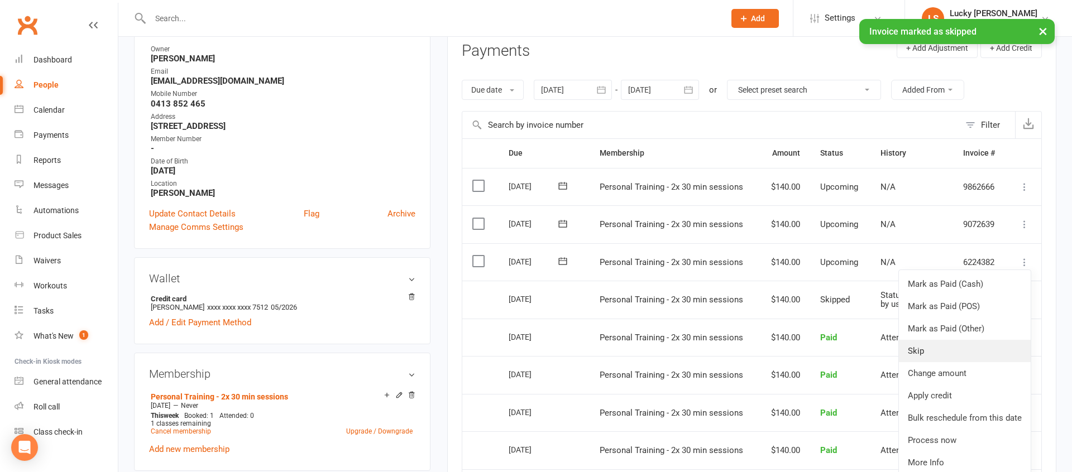
click at [937, 346] on link "Skip" at bounding box center [965, 351] width 132 height 22
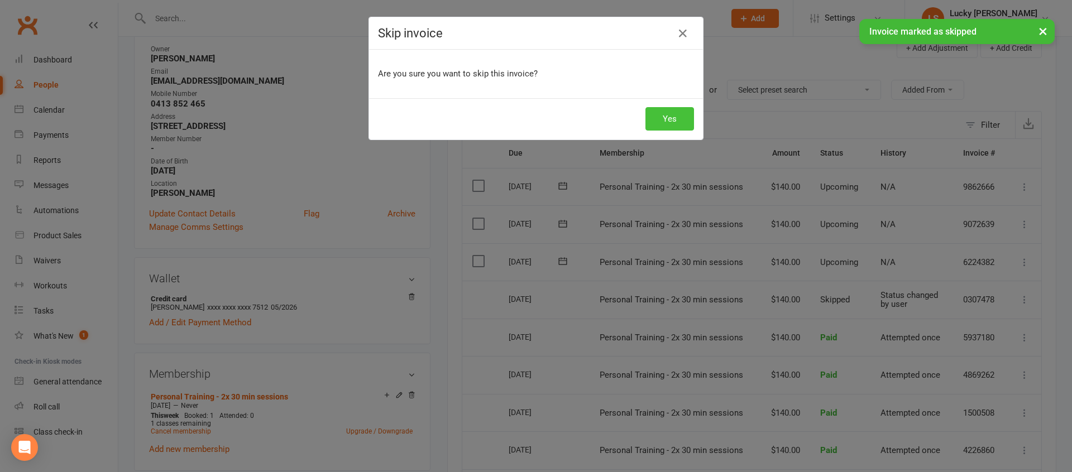
click at [669, 116] on button "Yes" at bounding box center [669, 118] width 49 height 23
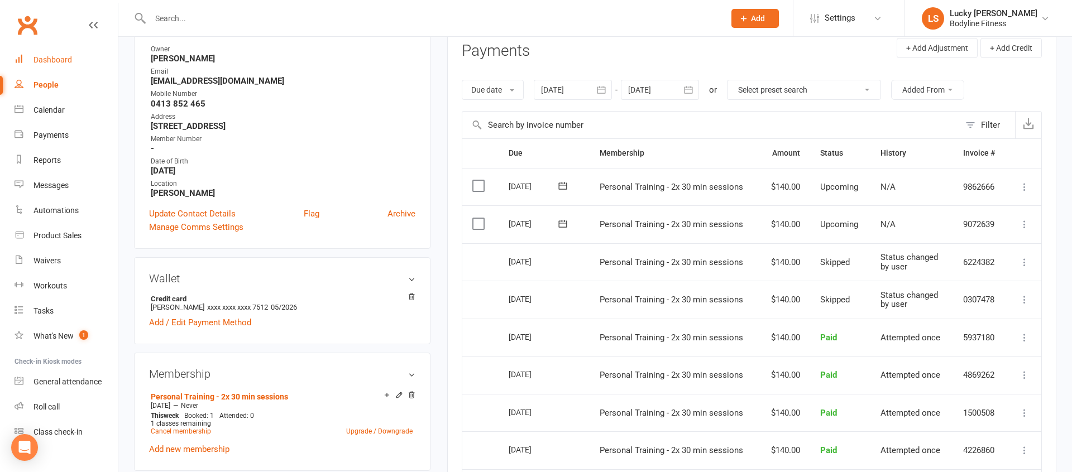
click at [57, 54] on link "Dashboard" at bounding box center [66, 59] width 103 height 25
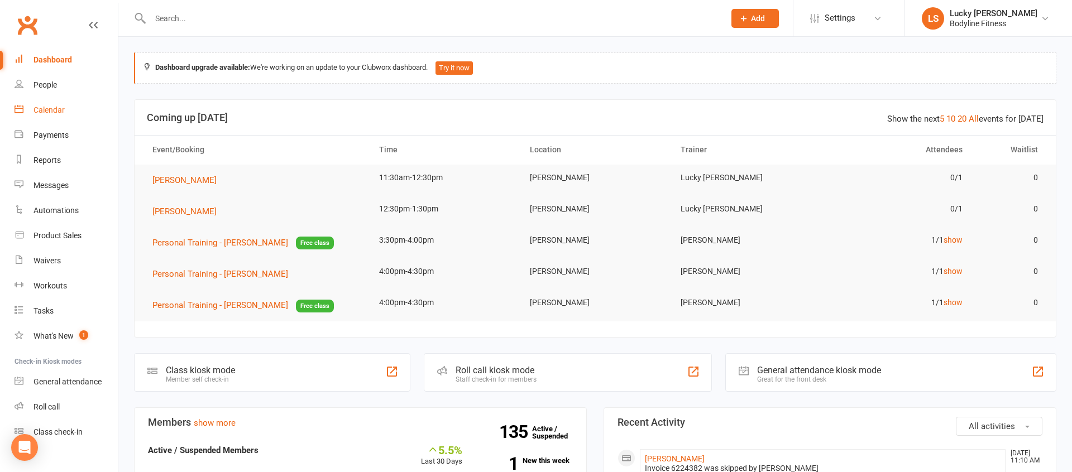
click at [61, 104] on link "Calendar" at bounding box center [66, 110] width 103 height 25
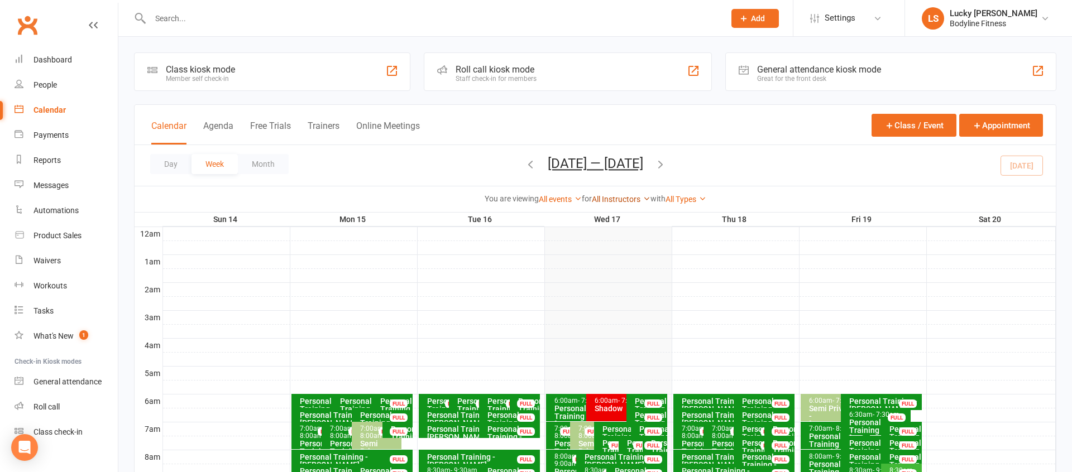
click at [621, 200] on link "All Instructors" at bounding box center [621, 199] width 59 height 9
click at [728, 181] on div "Day Week Month [DATE] — [DATE] [DATE] Sun Mon Tue Wed Thu Fri Sat 31 01 02 03 0…" at bounding box center [595, 165] width 921 height 41
click at [620, 200] on link "All Instructors" at bounding box center [621, 199] width 59 height 9
click at [604, 338] on link "[PERSON_NAME]" at bounding box center [594, 332] width 111 height 22
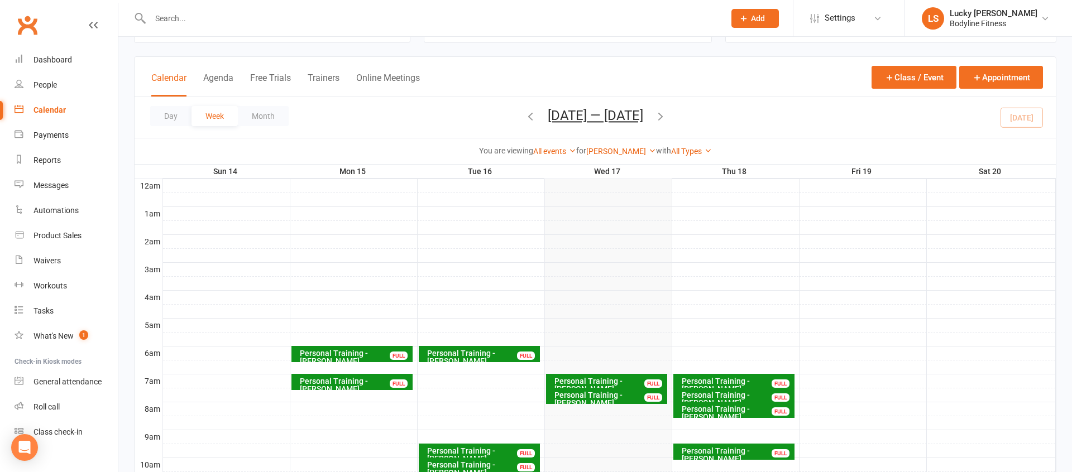
scroll to position [61, 0]
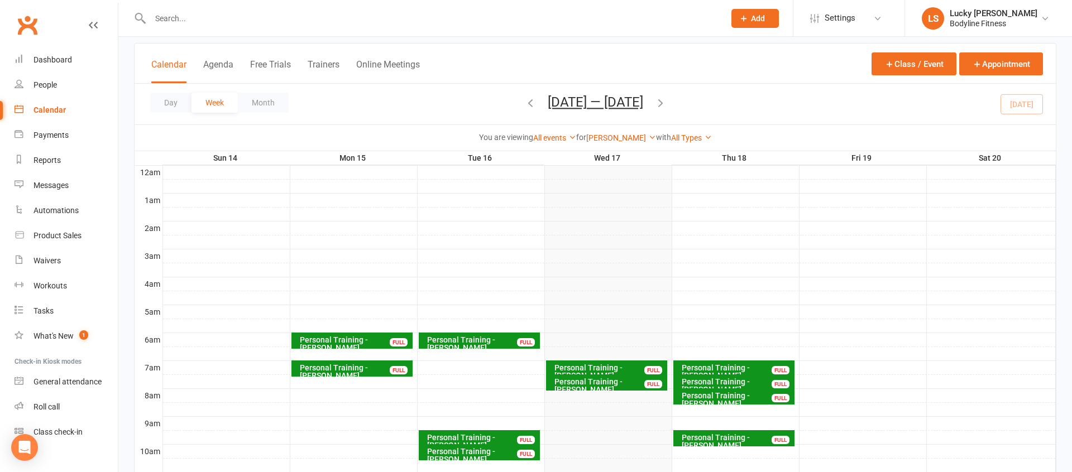
click at [744, 367] on div "Personal Training - [PERSON_NAME]" at bounding box center [736, 372] width 111 height 16
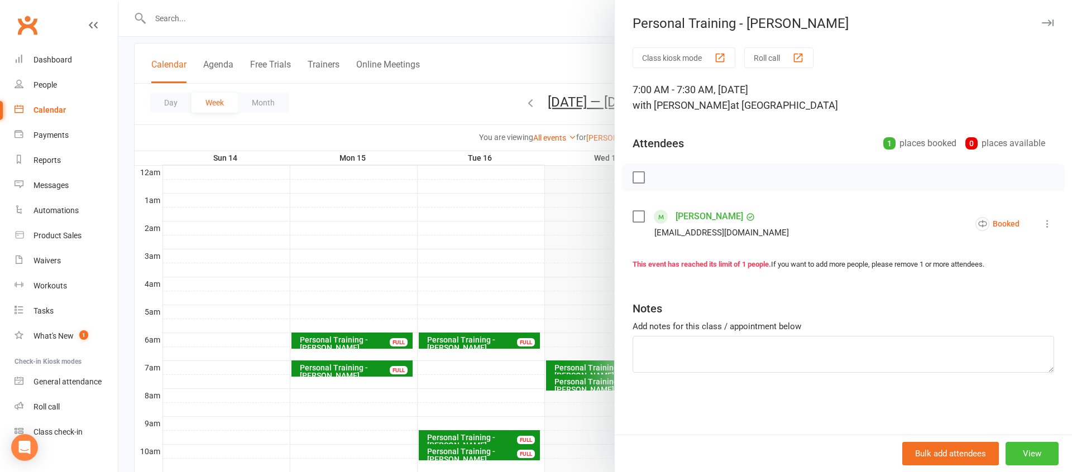
click at [1037, 451] on button "View" at bounding box center [1032, 453] width 53 height 23
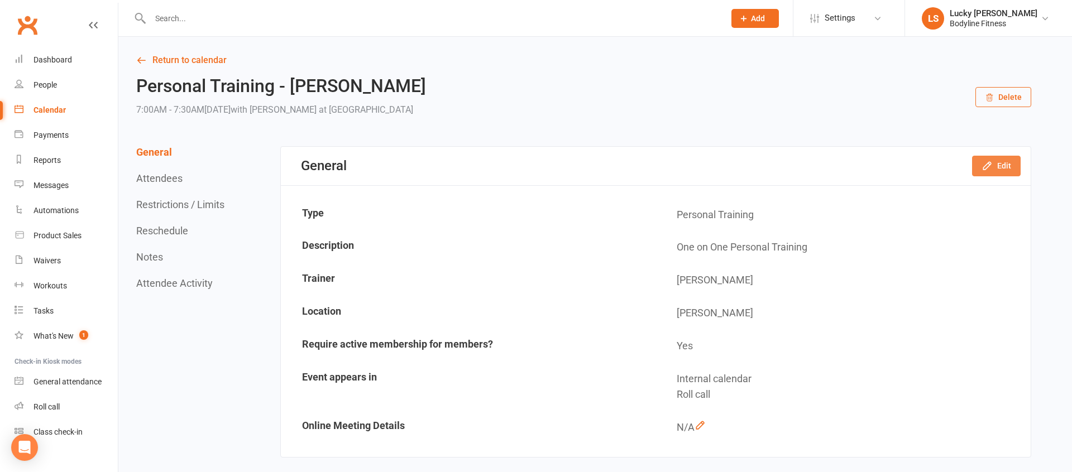
click at [996, 166] on button "Edit" at bounding box center [996, 166] width 49 height 20
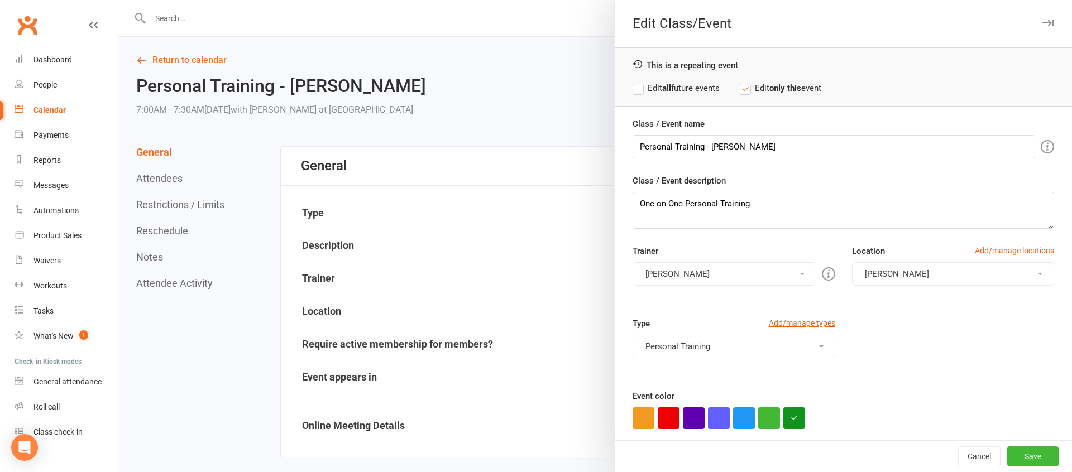
click at [713, 270] on button "[PERSON_NAME]" at bounding box center [724, 273] width 183 height 23
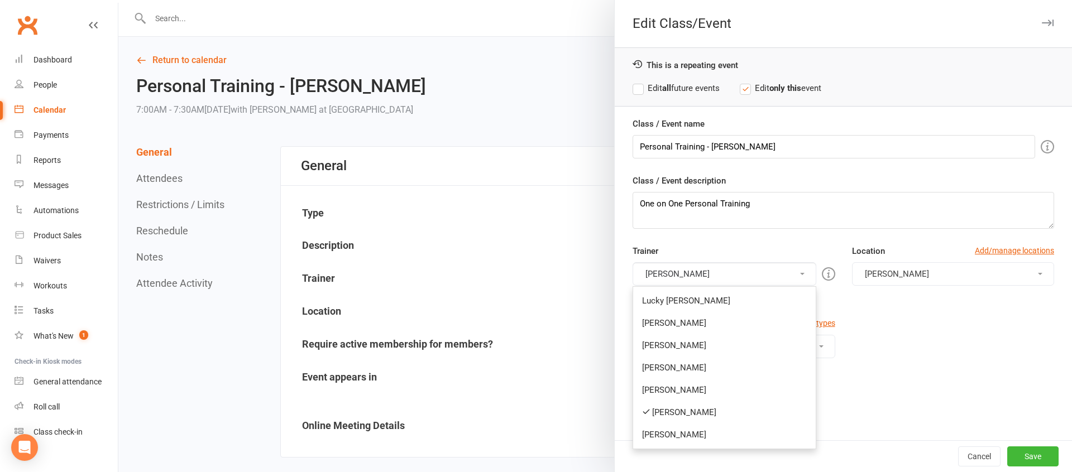
click at [679, 313] on link "[PERSON_NAME]" at bounding box center [724, 323] width 182 height 22
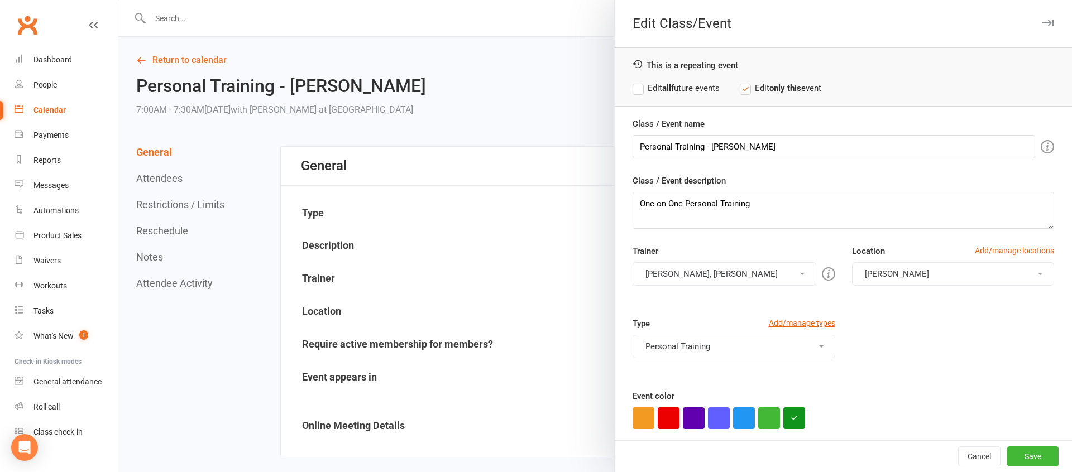
click at [679, 272] on button "[PERSON_NAME], [PERSON_NAME]" at bounding box center [724, 273] width 183 height 23
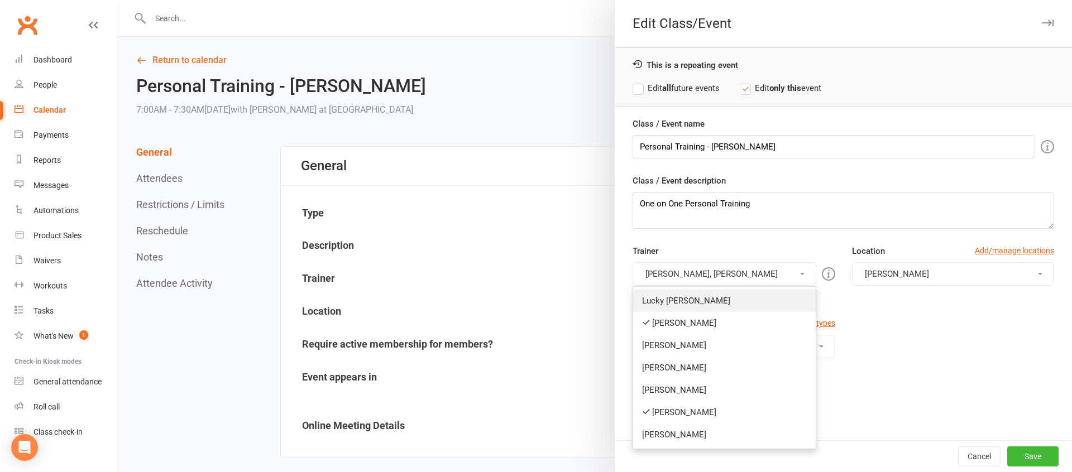
click at [680, 292] on link "Lucky [PERSON_NAME]" at bounding box center [724, 301] width 182 height 22
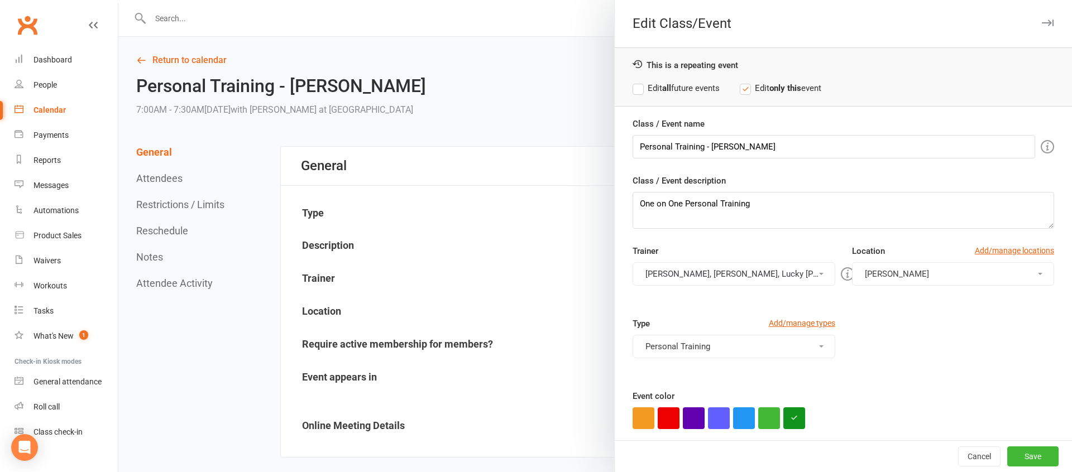
click at [678, 274] on button "[PERSON_NAME], [PERSON_NAME], Lucky [PERSON_NAME]" at bounding box center [734, 273] width 202 height 23
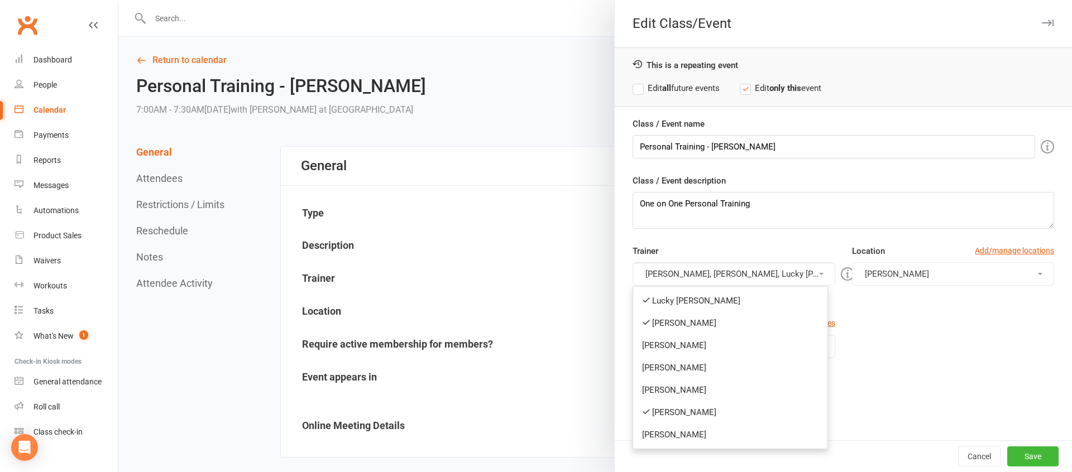
drag, startPoint x: 683, startPoint y: 317, endPoint x: 677, endPoint y: 280, distance: 37.9
click at [682, 315] on link "[PERSON_NAME]" at bounding box center [730, 323] width 194 height 22
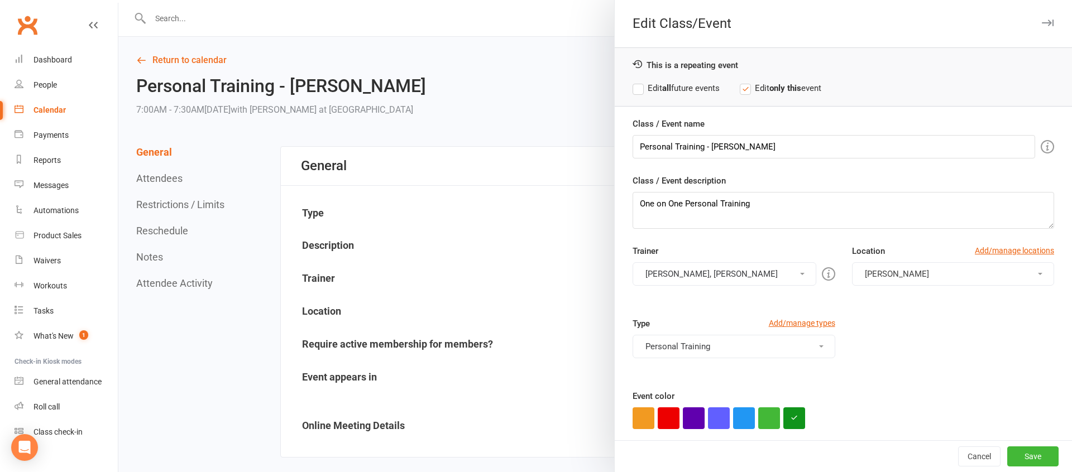
drag, startPoint x: 674, startPoint y: 271, endPoint x: 680, endPoint y: 290, distance: 20.5
click at [674, 271] on button "[PERSON_NAME], [PERSON_NAME]" at bounding box center [724, 273] width 183 height 23
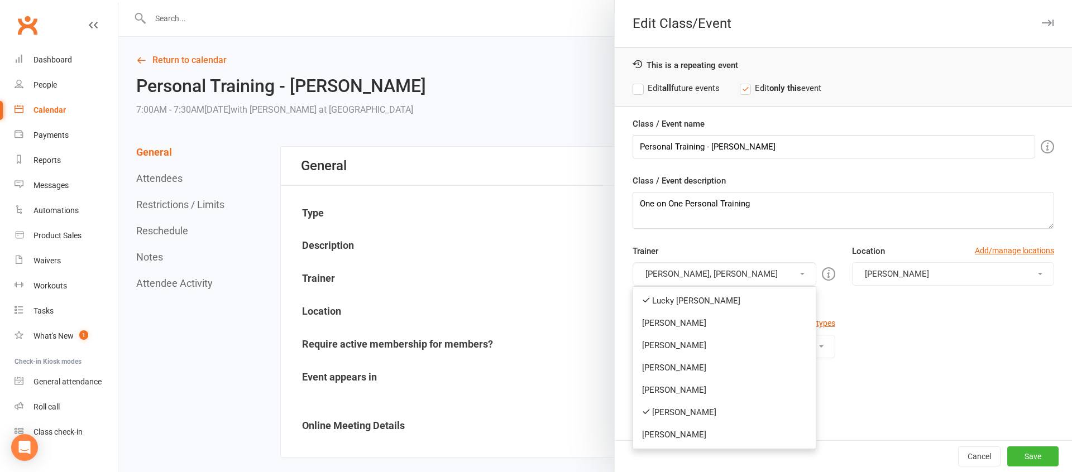
click at [672, 411] on link "[PERSON_NAME]" at bounding box center [724, 412] width 182 height 22
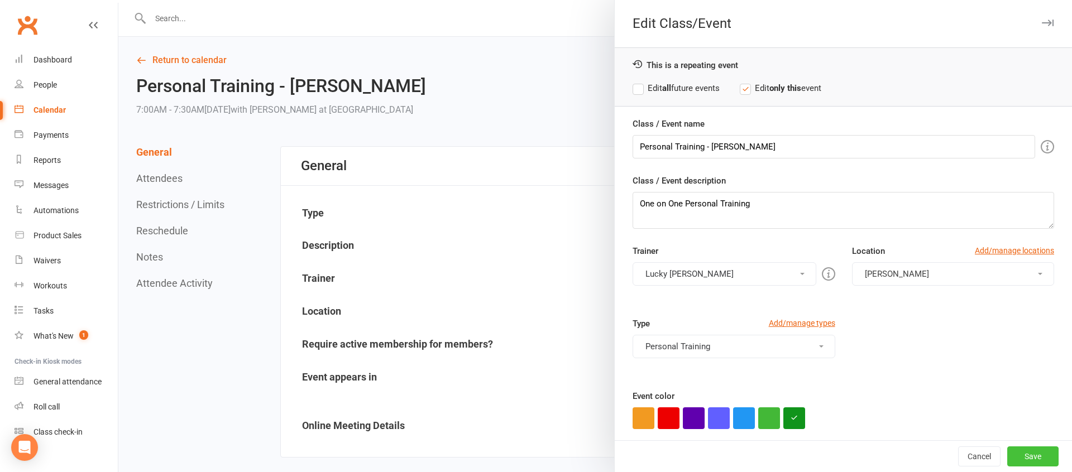
click at [1032, 451] on button "Save" at bounding box center [1032, 457] width 51 height 20
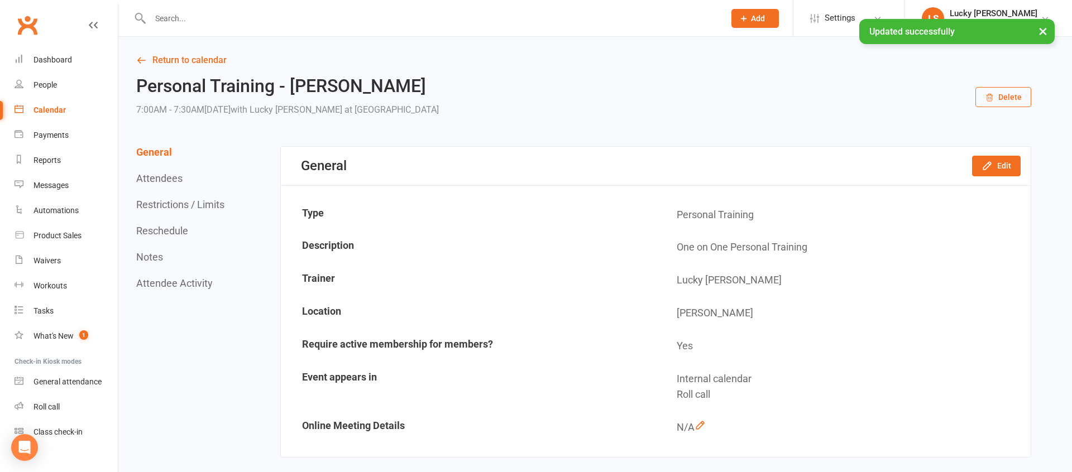
click at [155, 229] on button "Reschedule" at bounding box center [162, 231] width 52 height 12
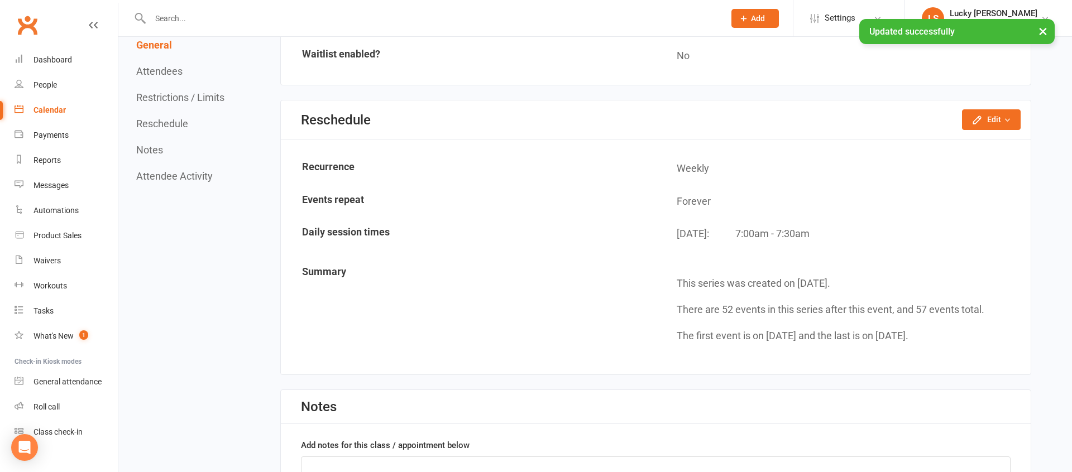
scroll to position [835, 0]
click at [982, 113] on icon "button" at bounding box center [976, 118] width 11 height 11
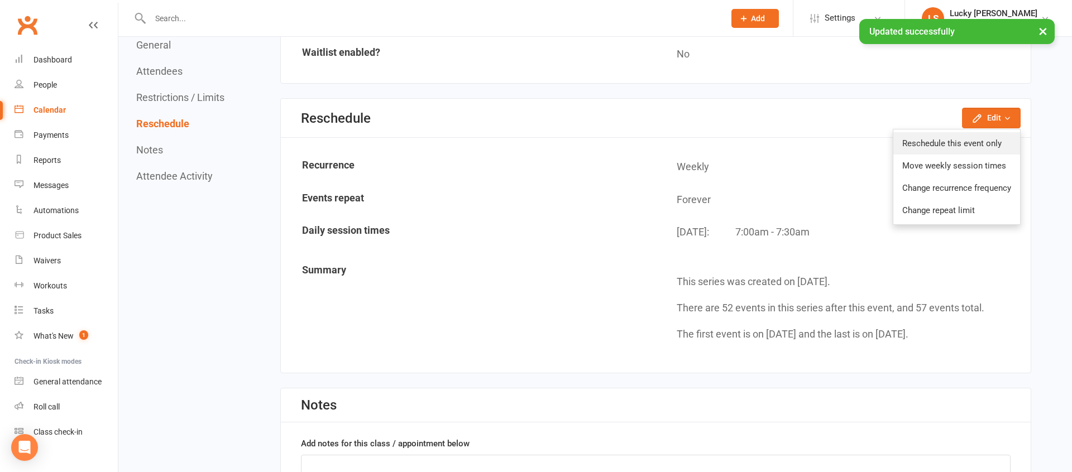
click at [964, 141] on link "Reschedule this event only" at bounding box center [956, 143] width 127 height 22
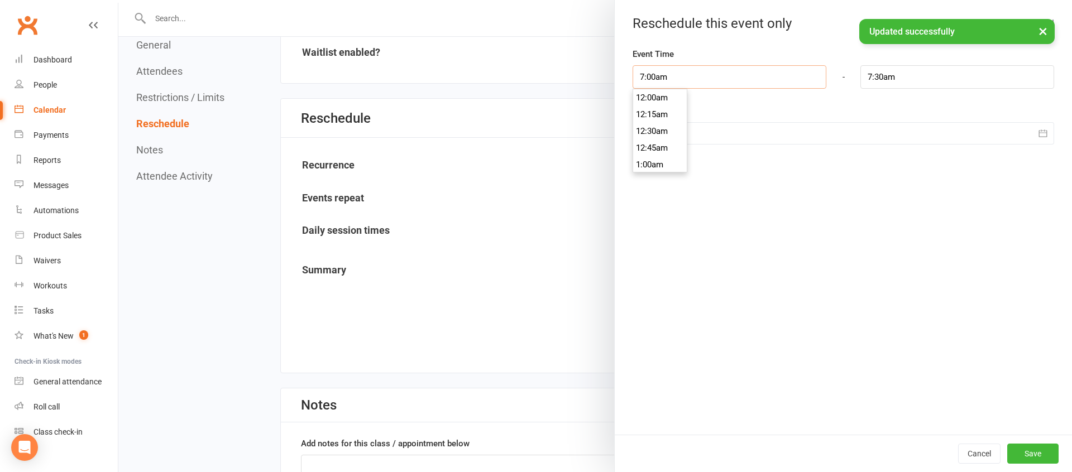
click at [670, 77] on input "7:00am" at bounding box center [730, 76] width 194 height 23
type input "6:30am"
type input "7:00am"
click at [655, 101] on li "6:30am" at bounding box center [660, 102] width 54 height 17
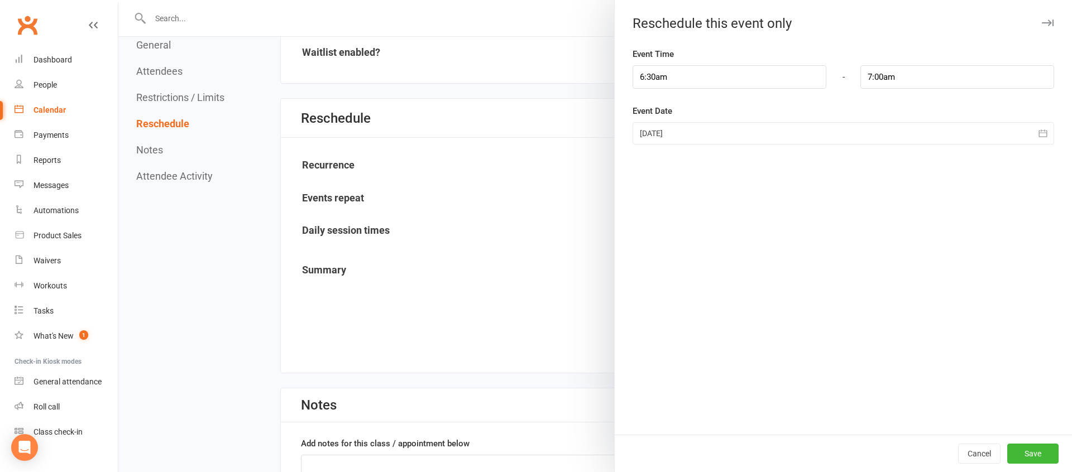
click at [691, 139] on div at bounding box center [844, 133] width 422 height 22
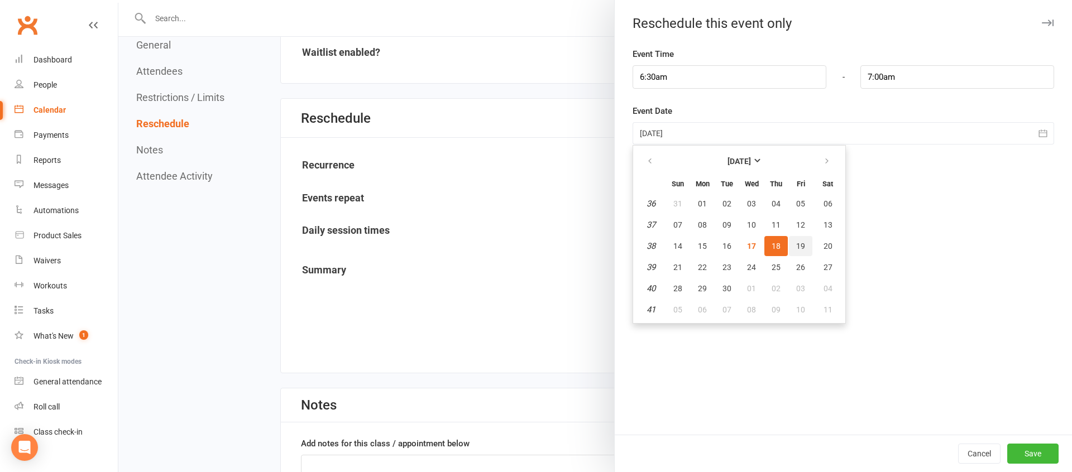
click at [801, 248] on span "19" at bounding box center [800, 246] width 9 height 9
type input "[DATE]"
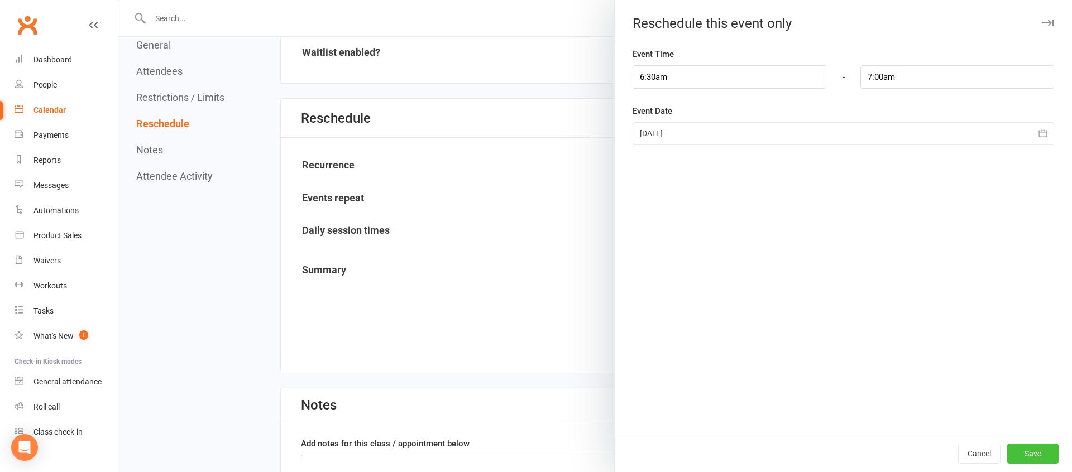
click at [1040, 453] on button "Save" at bounding box center [1032, 454] width 51 height 20
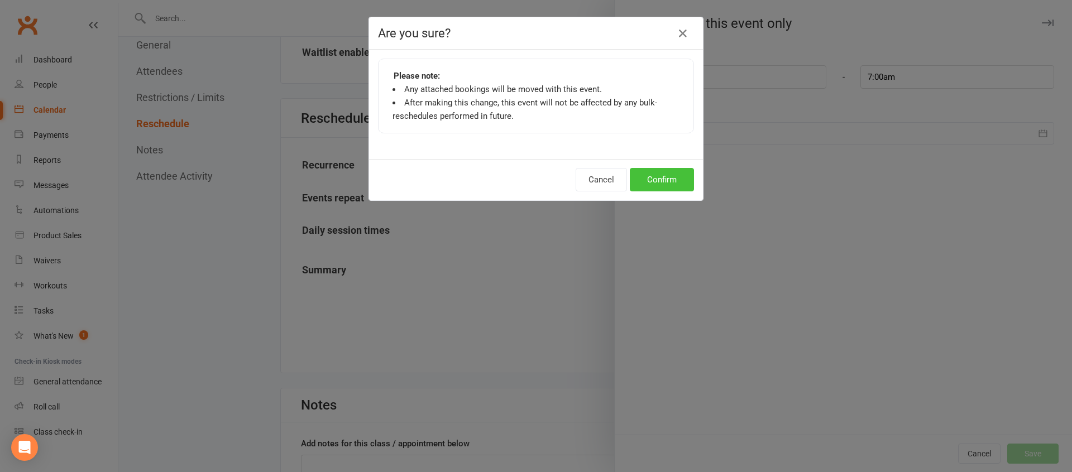
click at [656, 183] on button "Confirm" at bounding box center [662, 179] width 64 height 23
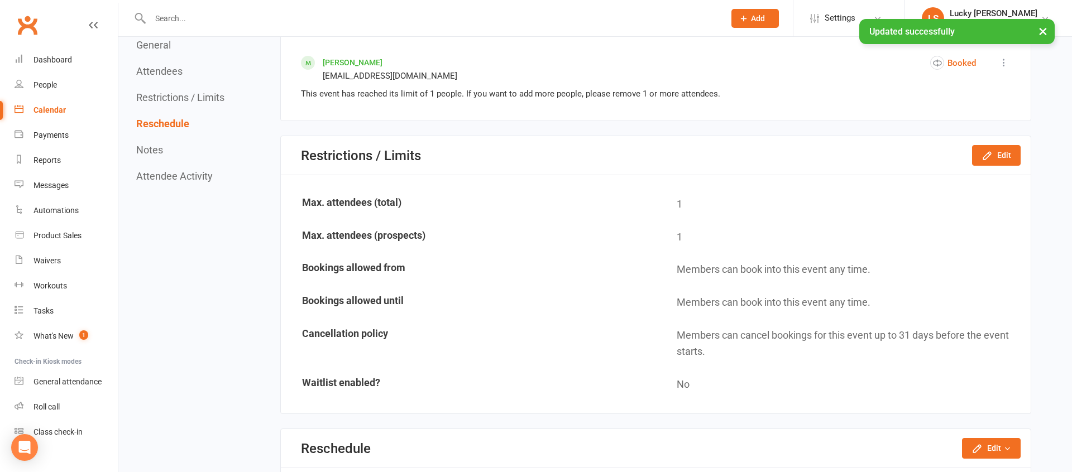
scroll to position [0, 0]
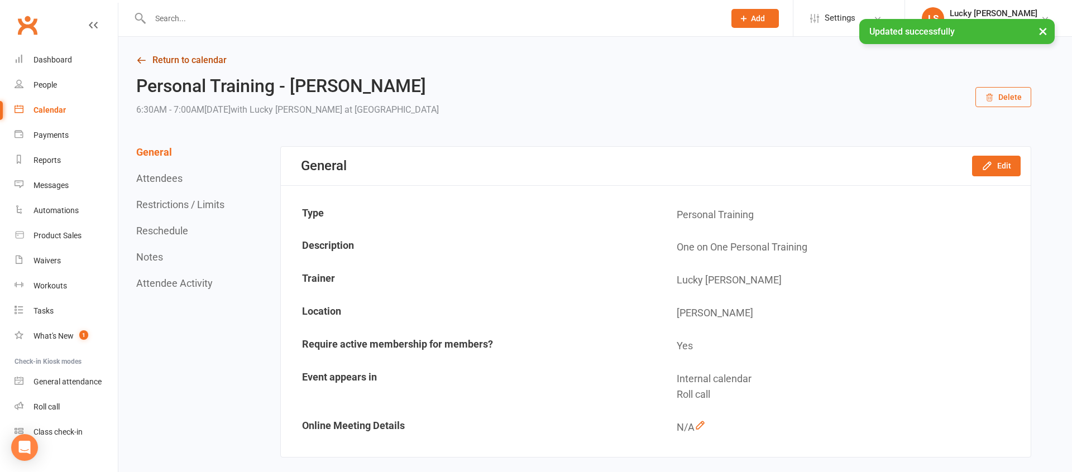
click at [166, 64] on link "Return to calendar" at bounding box center [583, 60] width 895 height 16
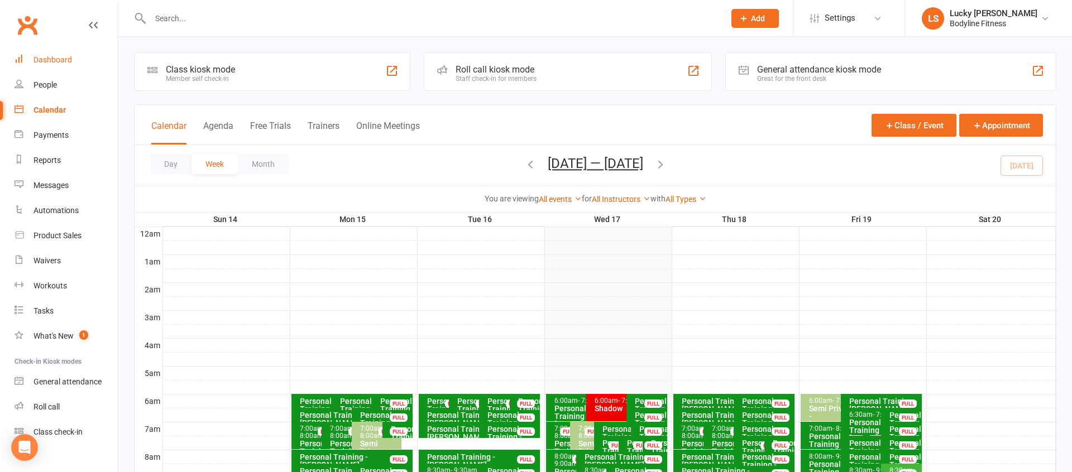
click at [50, 64] on link "Dashboard" at bounding box center [66, 59] width 103 height 25
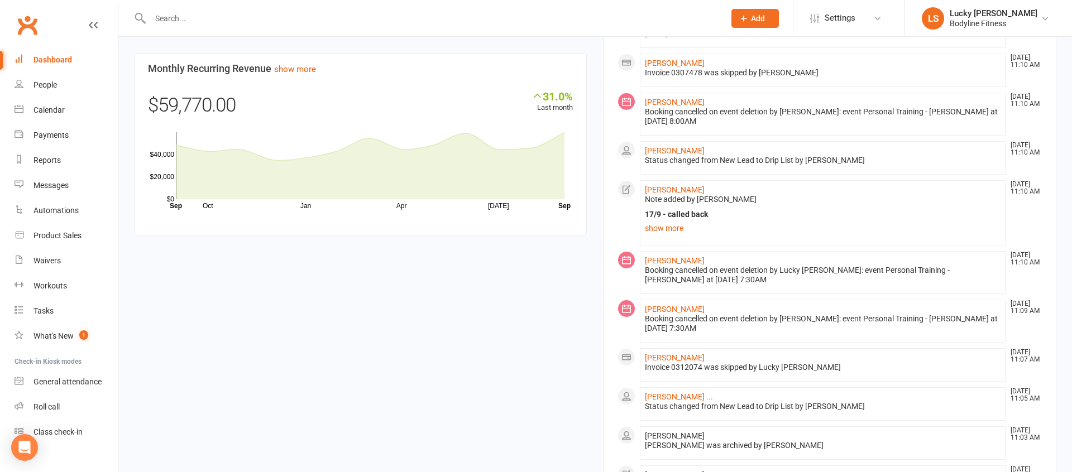
scroll to position [1135, 0]
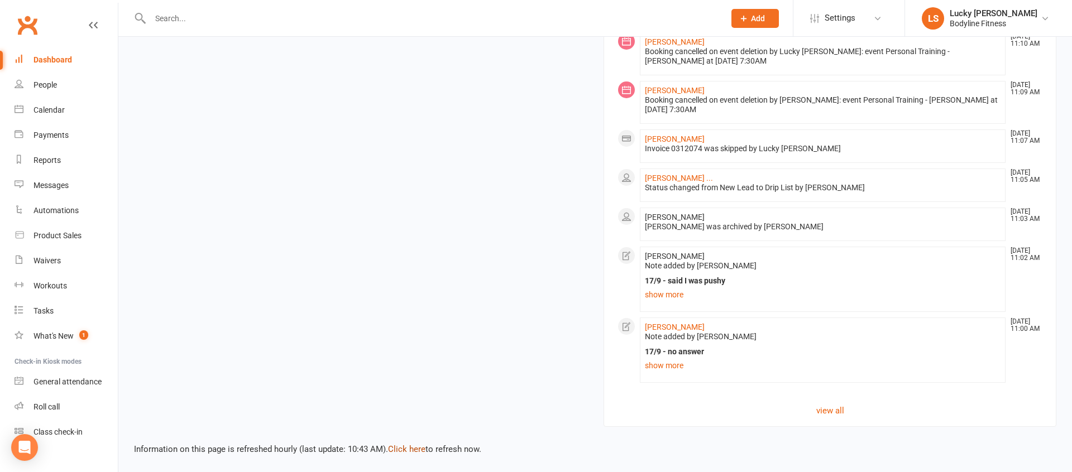
click at [414, 447] on link "Click here" at bounding box center [406, 449] width 37 height 10
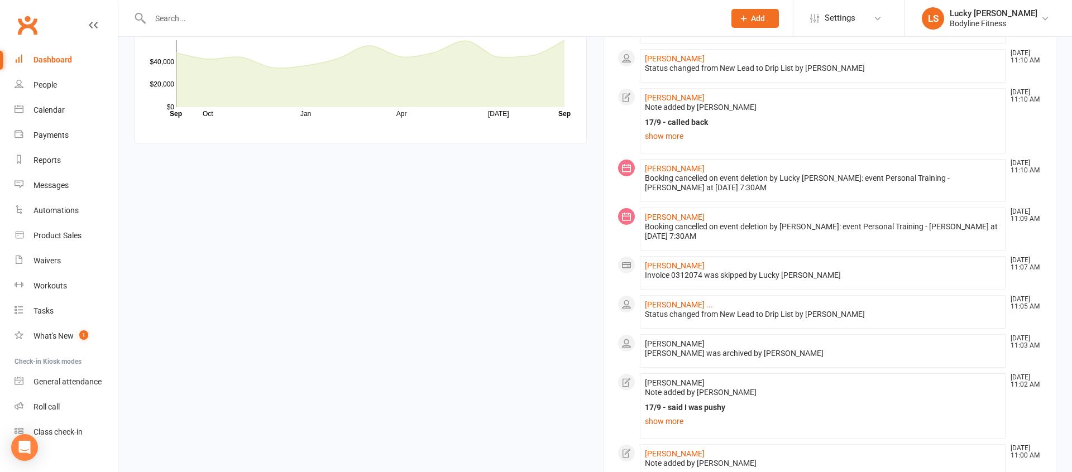
scroll to position [1018, 0]
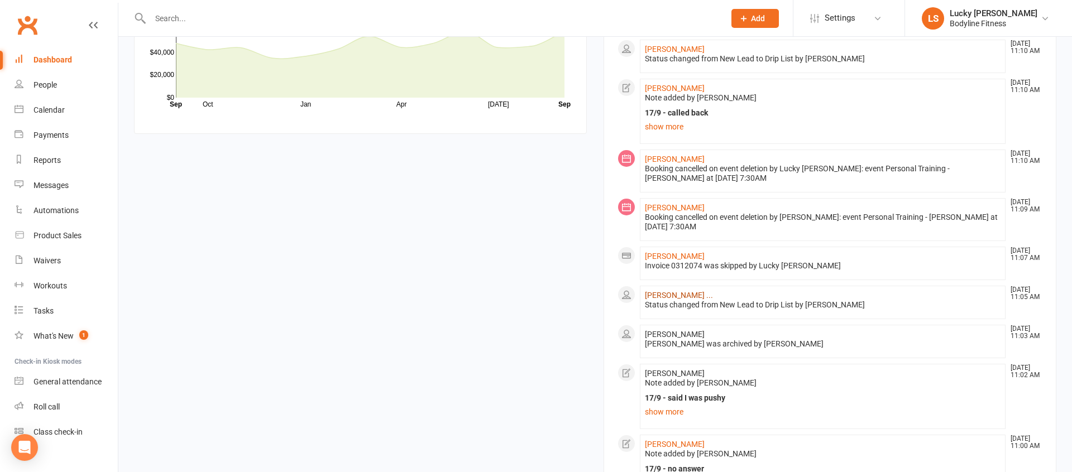
click at [669, 298] on link "[PERSON_NAME] ..." at bounding box center [679, 295] width 68 height 9
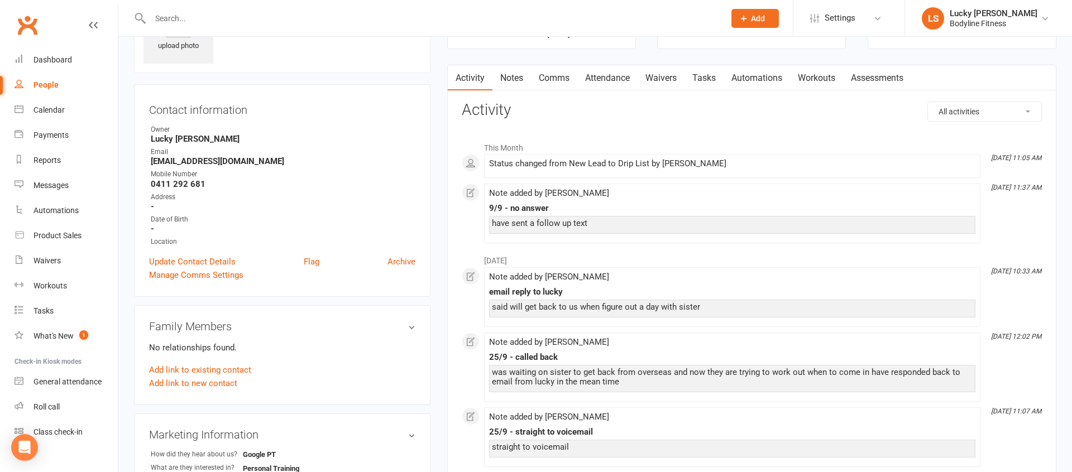
scroll to position [36, 0]
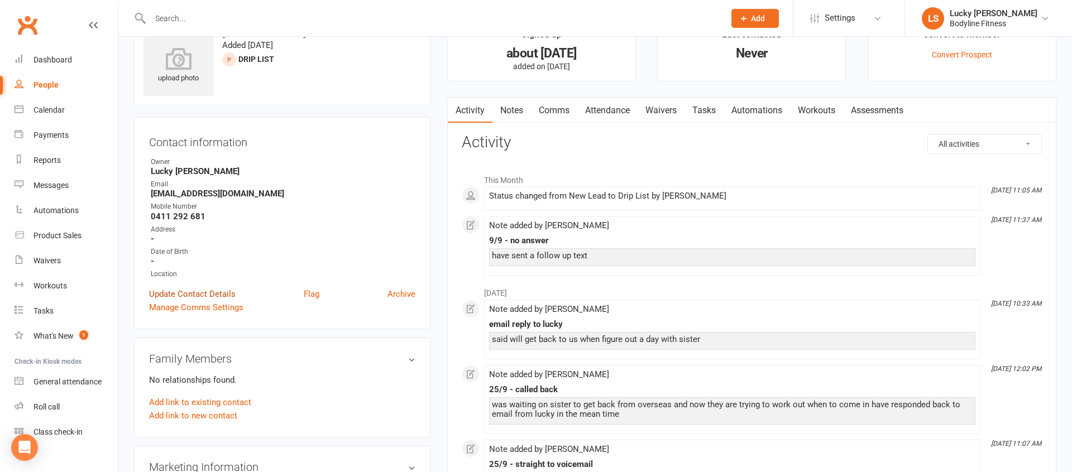
click at [222, 295] on link "Update Contact Details" at bounding box center [192, 294] width 87 height 13
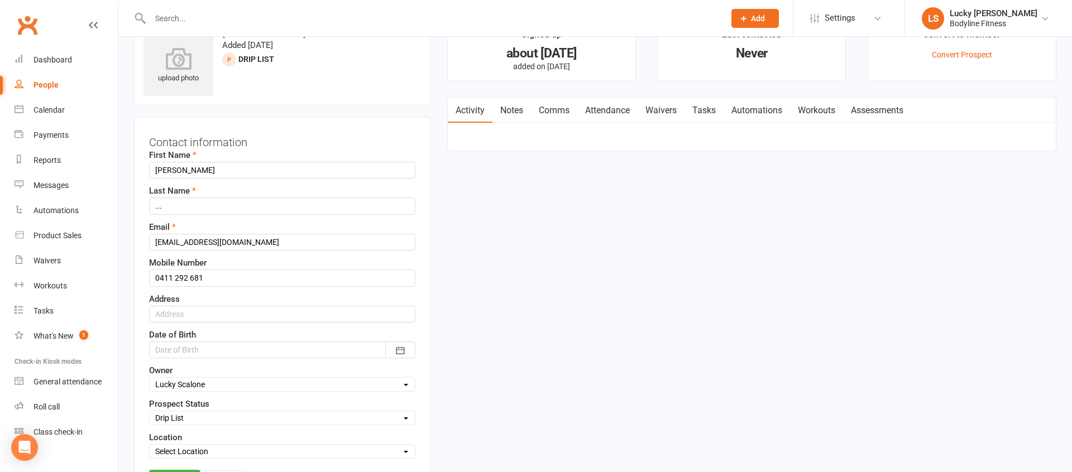
scroll to position [52, 0]
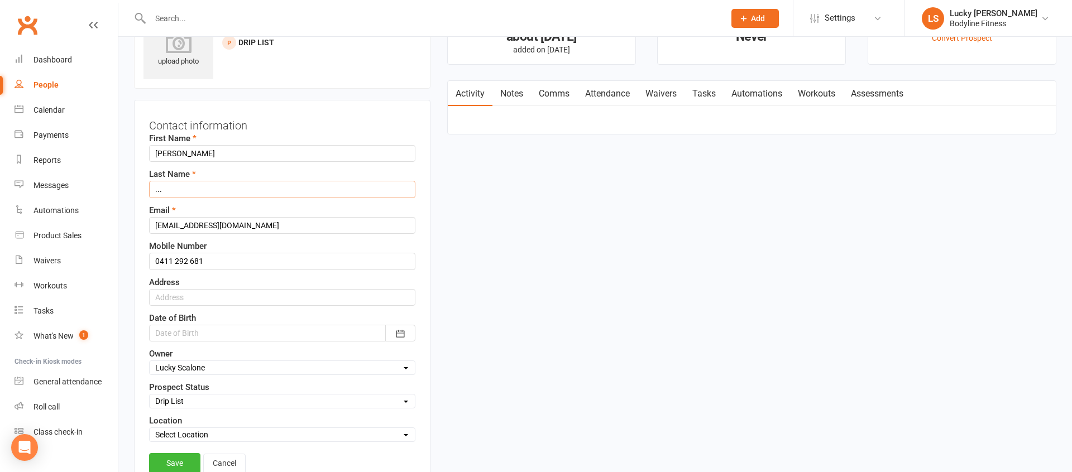
click at [189, 187] on input "..." at bounding box center [282, 189] width 266 height 17
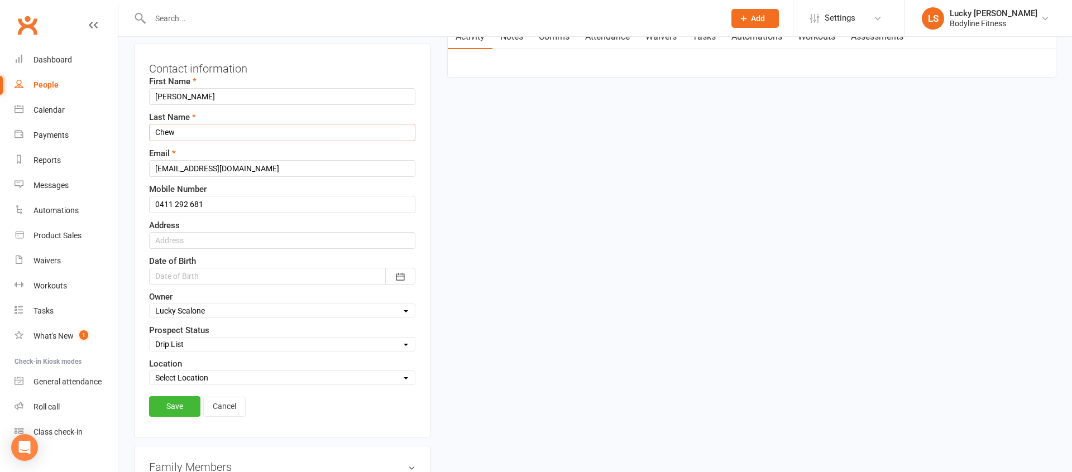
scroll to position [137, 0]
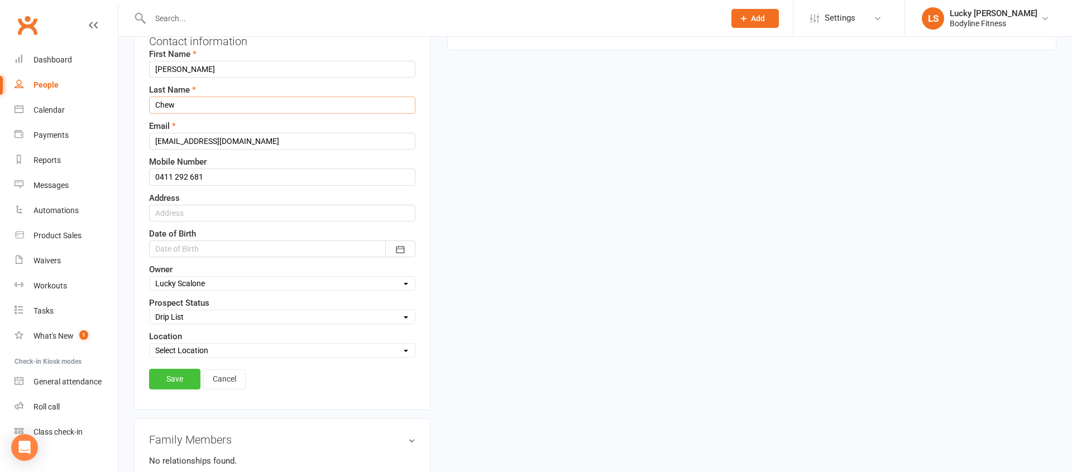
type input "Chew"
click at [166, 377] on link "Save" at bounding box center [174, 379] width 51 height 20
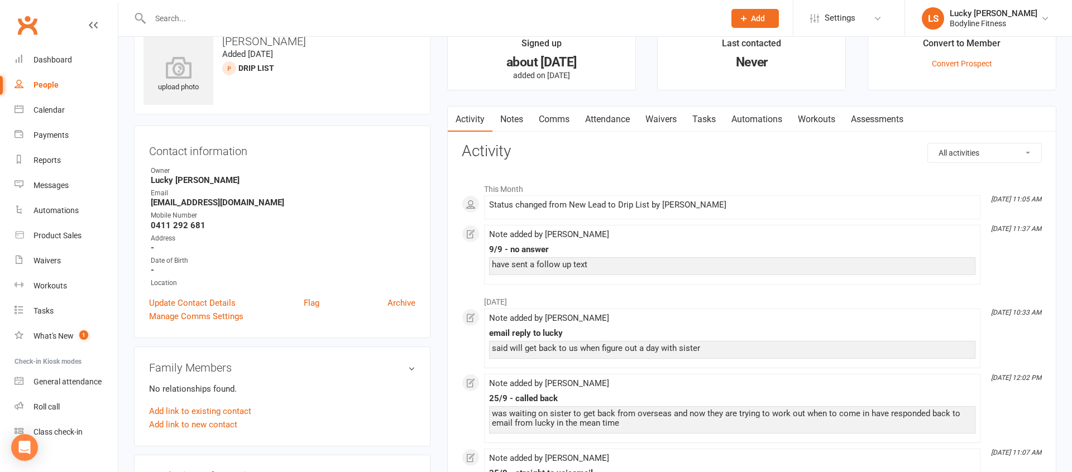
scroll to position [0, 0]
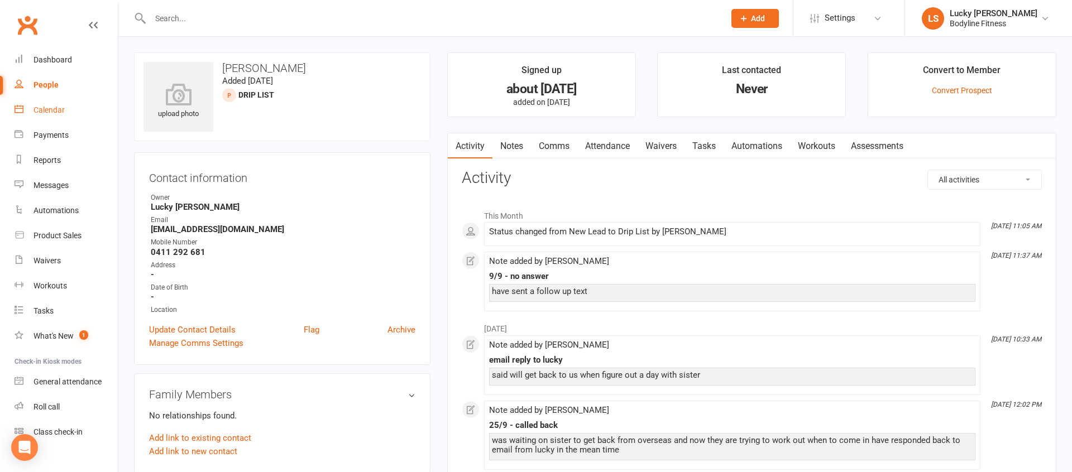
click at [54, 111] on div "Calendar" at bounding box center [48, 110] width 31 height 9
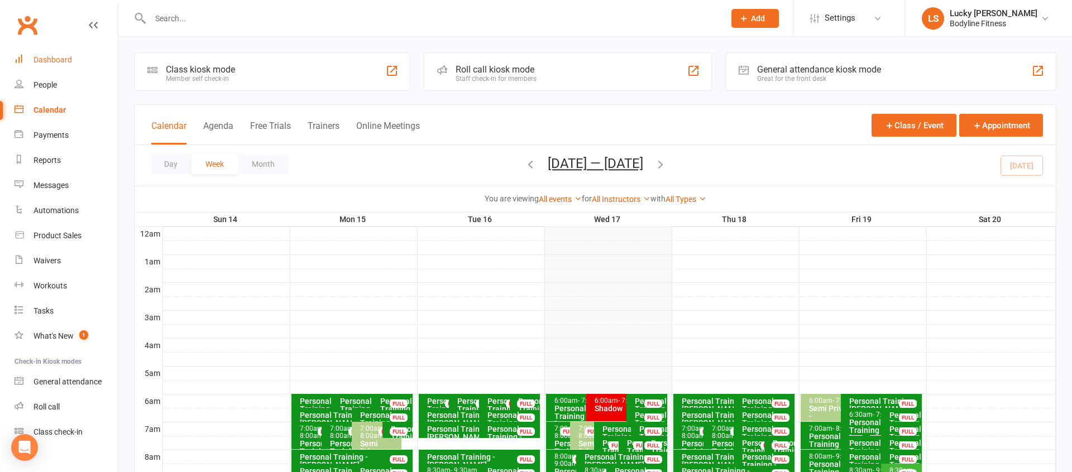
click at [61, 58] on div "Dashboard" at bounding box center [52, 59] width 39 height 9
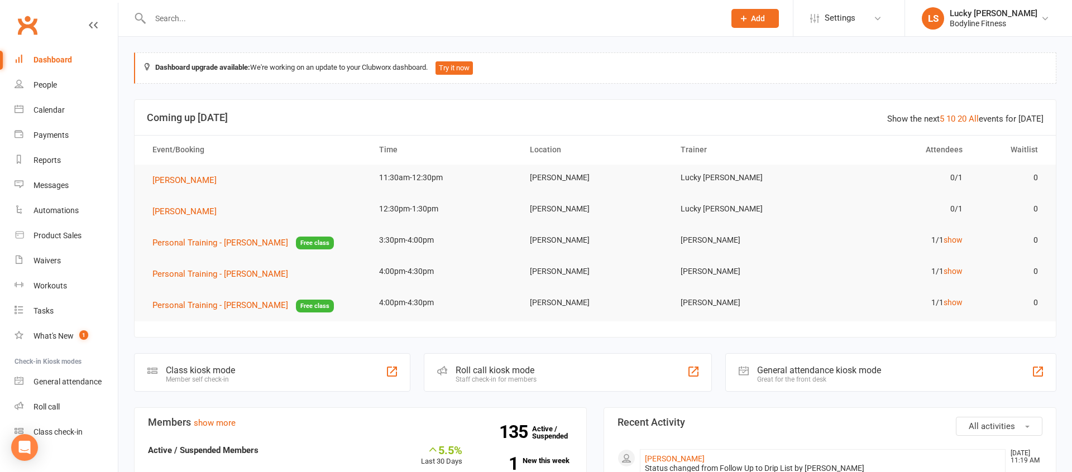
click at [967, 31] on li "LS Lucky [PERSON_NAME] Bodyline Fitness My profile My subscription Support & tr…" at bounding box center [987, 18] width 167 height 36
click at [966, 16] on div "Lucky [PERSON_NAME]" at bounding box center [994, 13] width 88 height 10
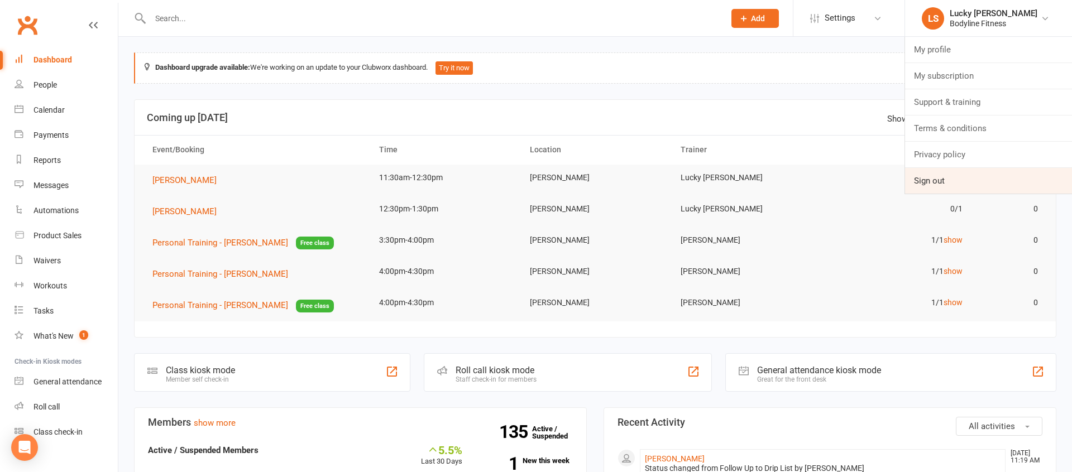
click at [922, 183] on link "Sign out" at bounding box center [988, 181] width 167 height 26
